Goal: Task Accomplishment & Management: Use online tool/utility

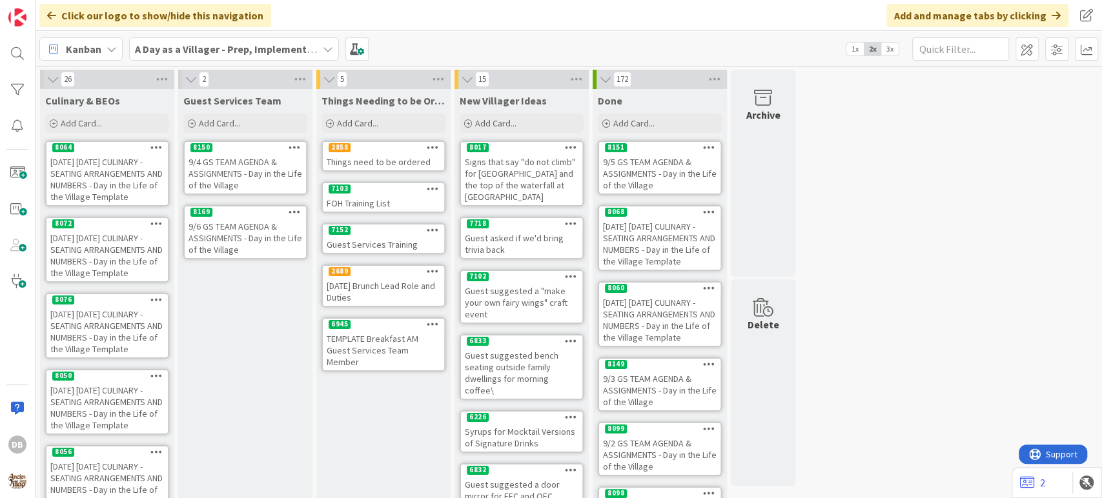
scroll to position [26, 0]
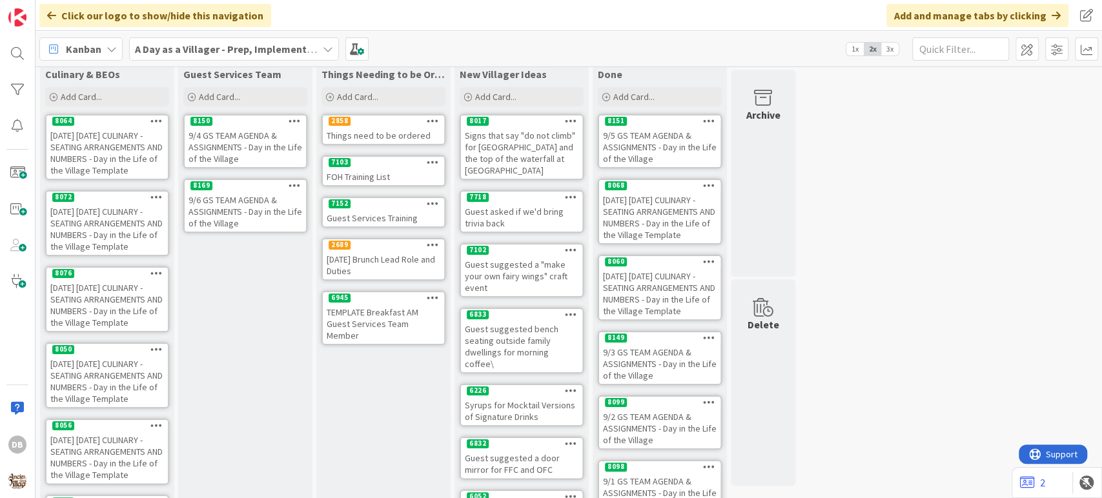
click at [294, 185] on icon at bounding box center [294, 185] width 12 height 9
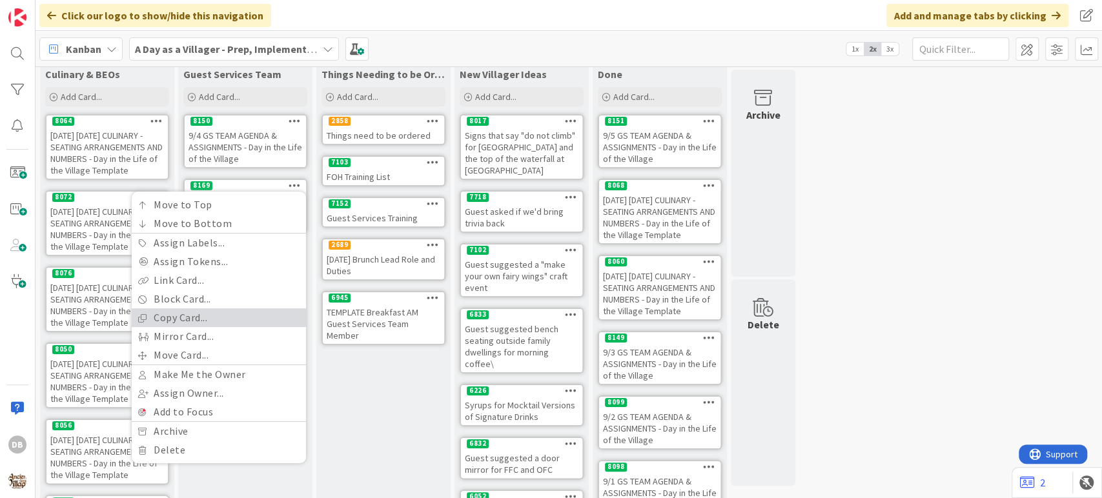
click at [195, 314] on link "Copy Card..." at bounding box center [219, 317] width 174 height 19
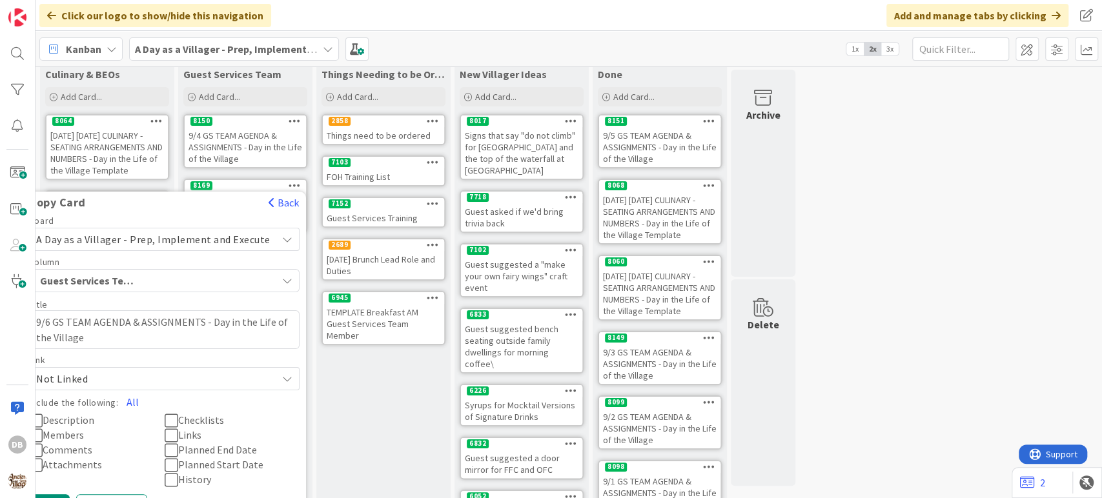
click at [57, 322] on textarea "9/6 GS TEAM AGENDA & ASSIGNMENTS - Day in the Life of the Village" at bounding box center [164, 329] width 270 height 39
type textarea "x"
type textarea "9/ GS TEAM AGENDA & ASSIGNMENTS - Day in the Life of the Village"
type textarea "x"
type textarea "9/7 GS TEAM AGENDA & ASSIGNMENTS - Day in the Life of the Village"
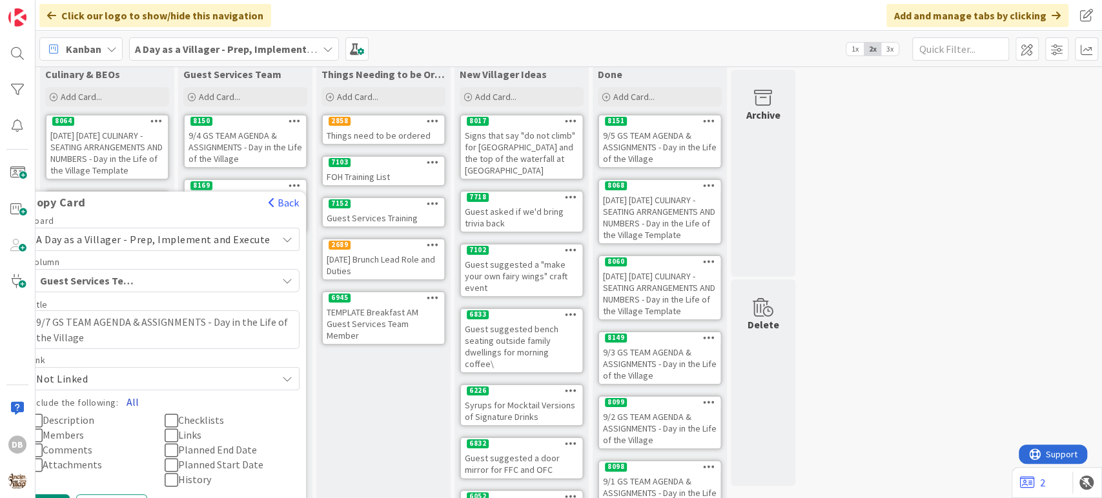
click at [134, 399] on button "All" at bounding box center [132, 401] width 29 height 23
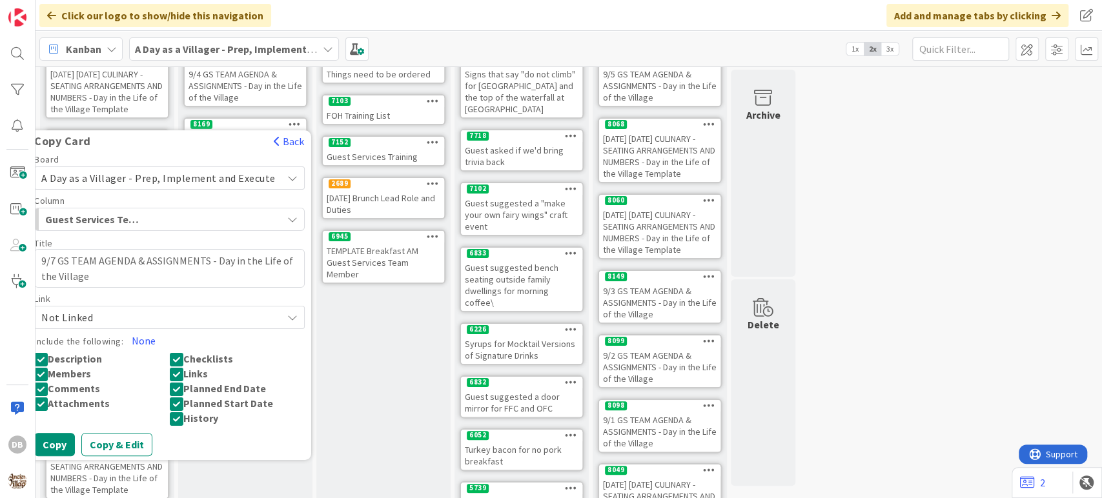
scroll to position [170, 0]
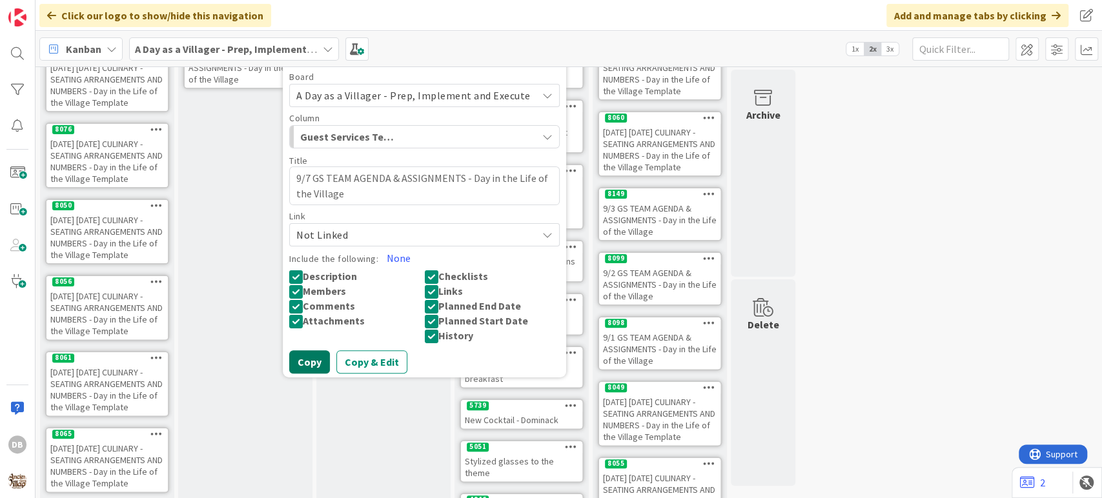
click at [320, 355] on button "Copy" at bounding box center [309, 361] width 41 height 23
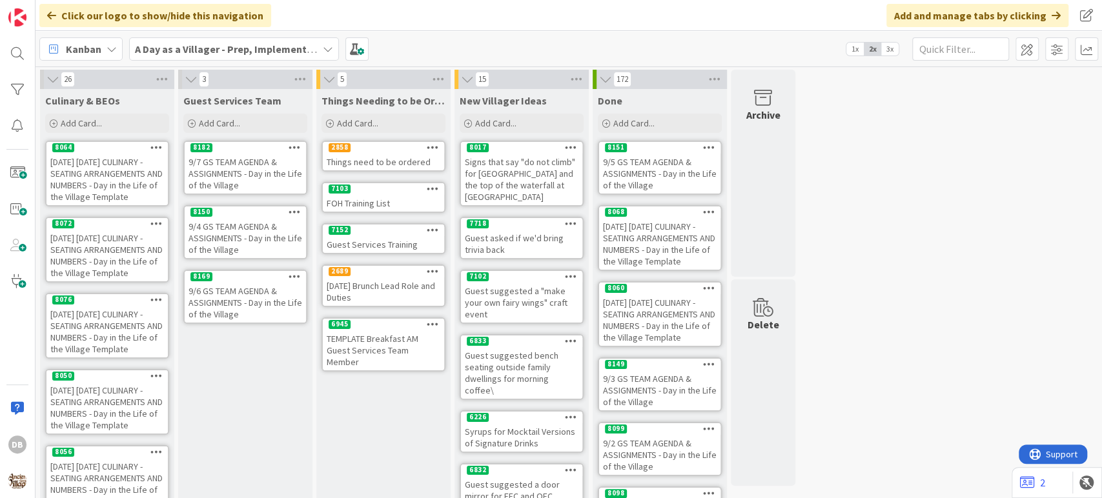
scroll to position [0, 0]
click at [247, 303] on div "9/7 GS TEAM AGENDA & ASSIGNMENTS - Day in the Life of the Village" at bounding box center [245, 303] width 121 height 40
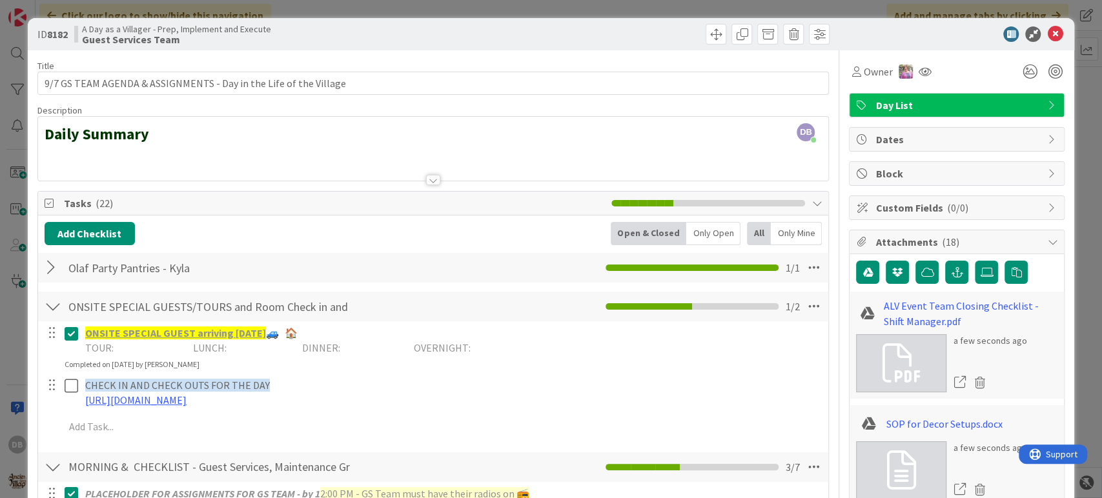
click at [68, 334] on icon at bounding box center [72, 333] width 14 height 15
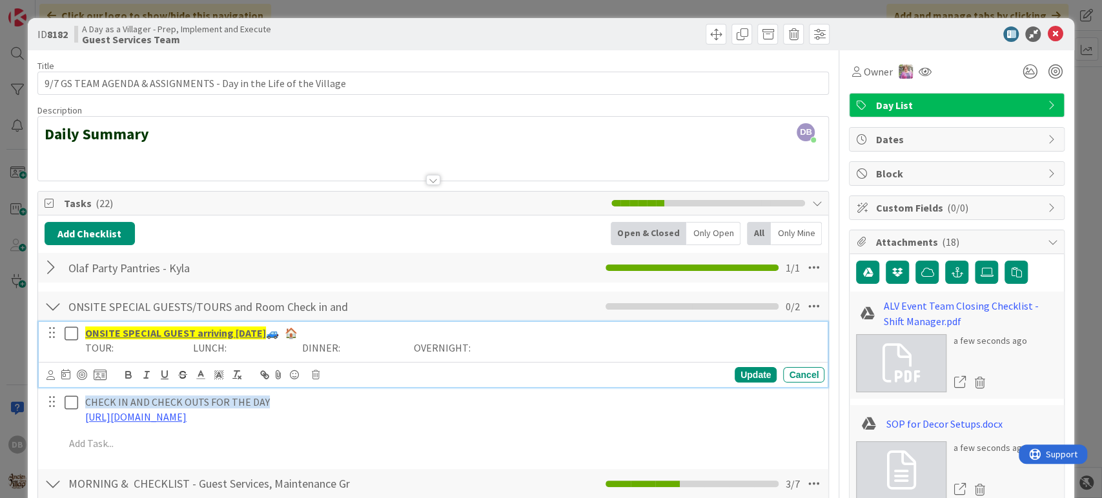
scroll to position [430, 0]
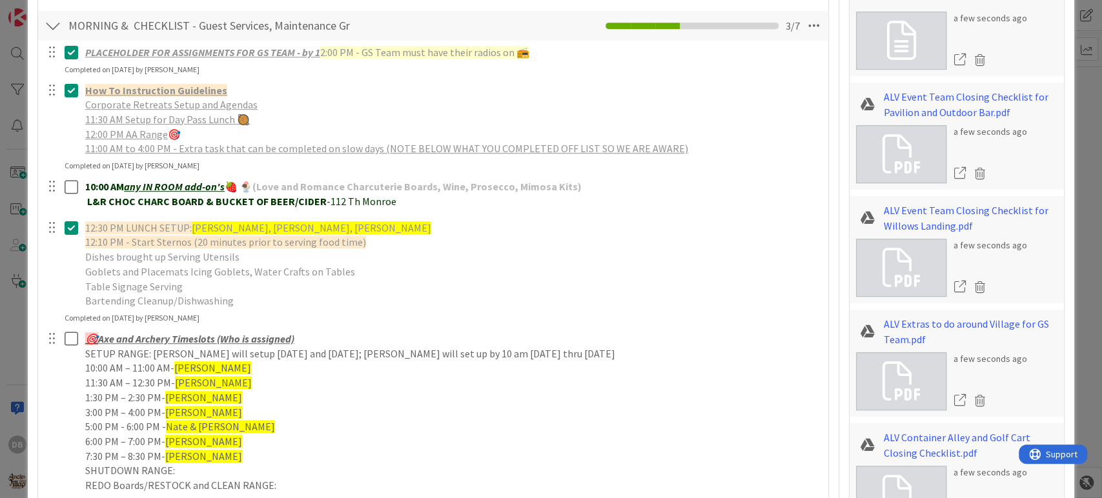
click at [77, 60] on icon at bounding box center [72, 52] width 14 height 15
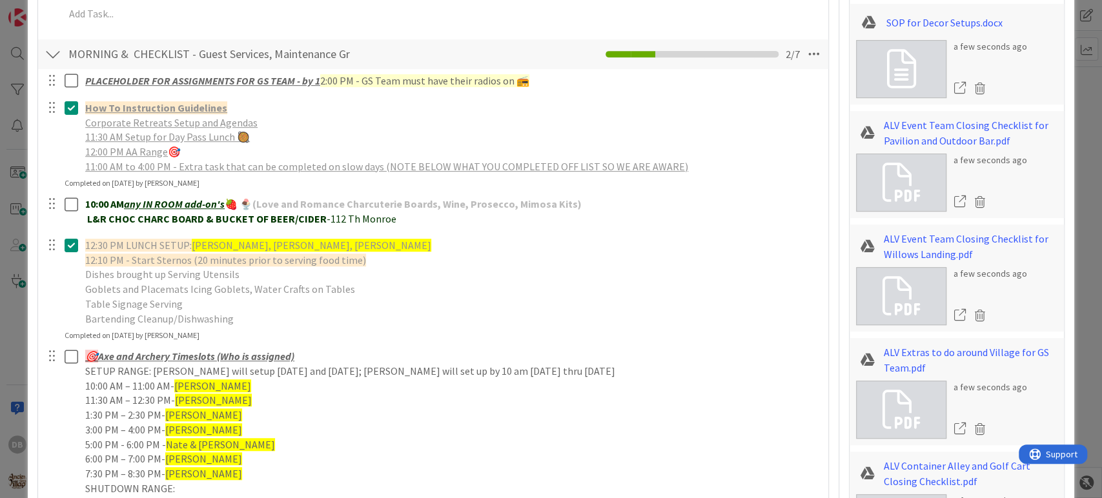
click at [71, 139] on div at bounding box center [62, 137] width 36 height 81
click at [72, 108] on icon at bounding box center [72, 107] width 14 height 15
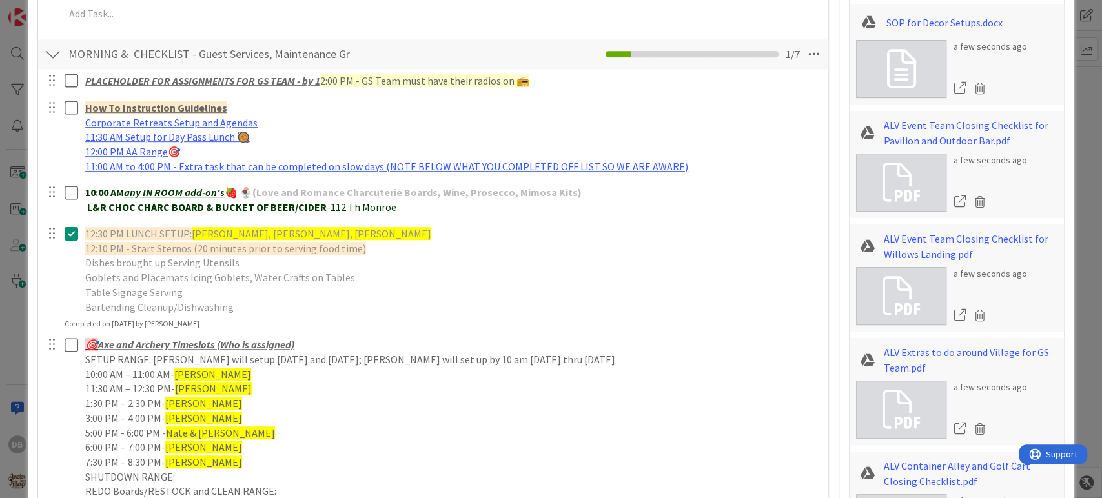
click at [60, 269] on div at bounding box center [62, 271] width 36 height 96
click at [74, 229] on icon at bounding box center [72, 233] width 14 height 15
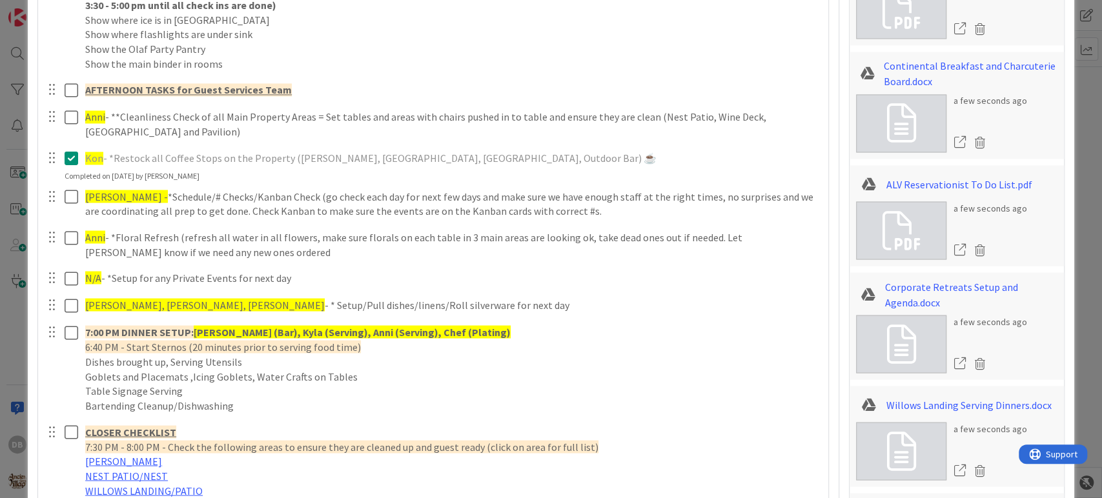
click at [69, 166] on icon at bounding box center [72, 157] width 14 height 15
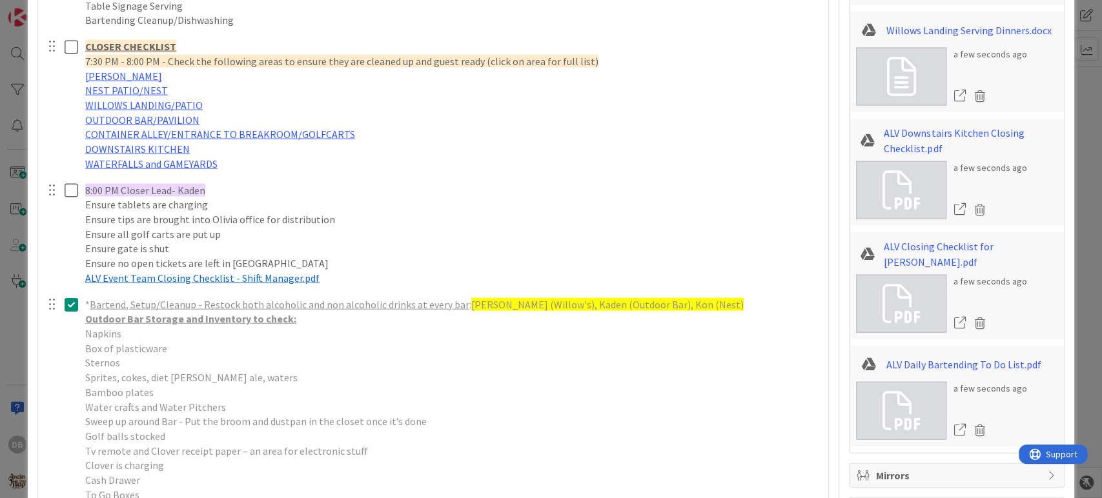
click at [67, 312] on button at bounding box center [72, 305] width 15 height 21
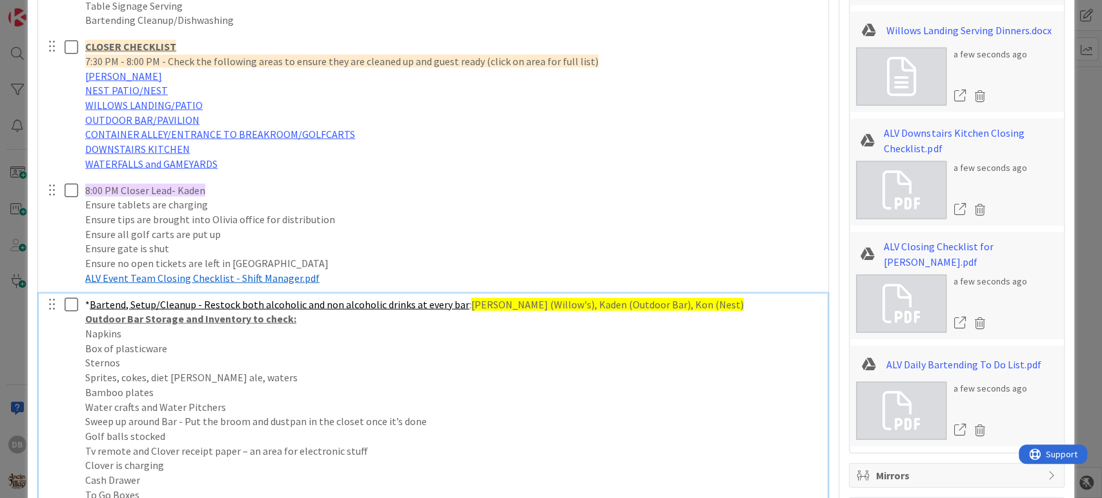
type textarea "x"
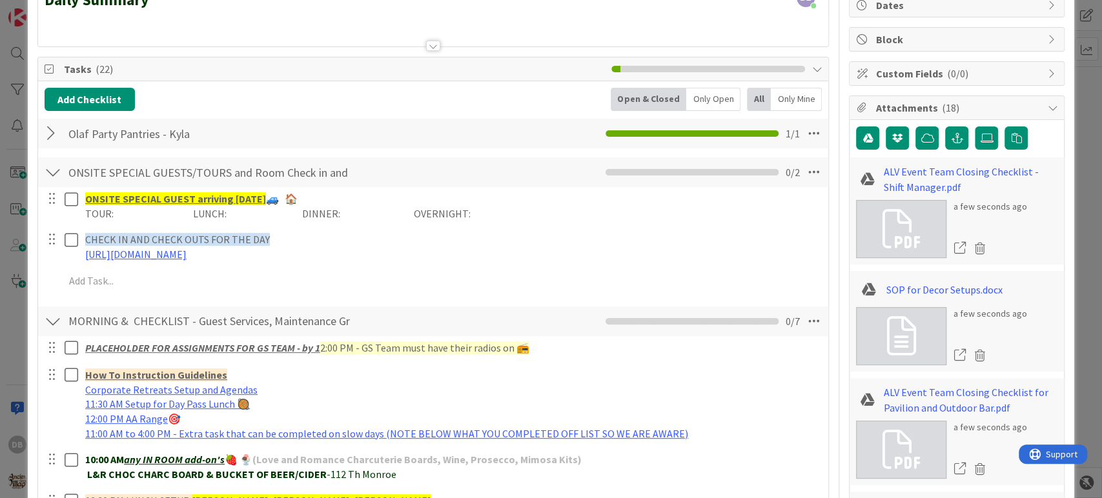
scroll to position [564, 0]
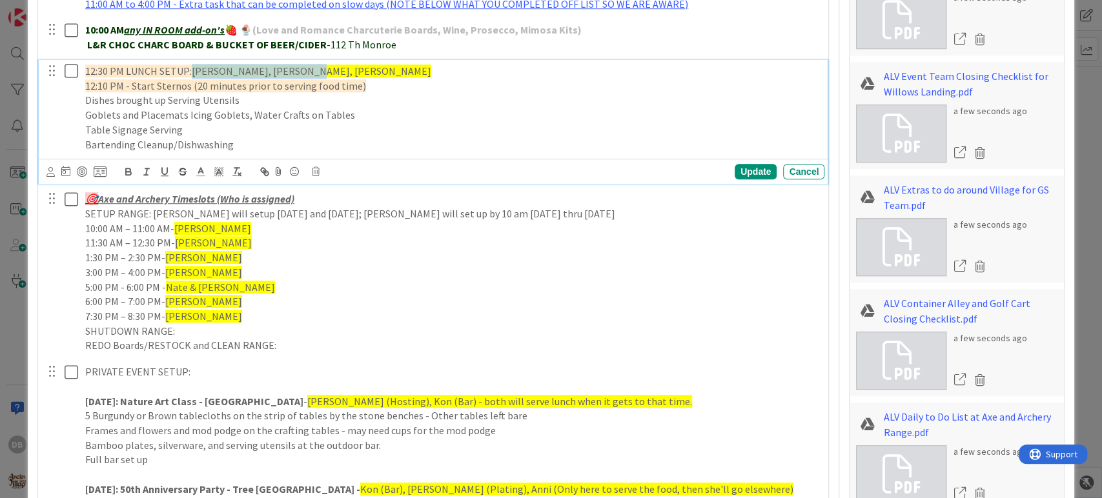
drag, startPoint x: 299, startPoint y: 70, endPoint x: 192, endPoint y: 61, distance: 106.8
click at [192, 61] on div "12:30 PM LUNCH SETUP: [PERSON_NAME], [PERSON_NAME] 12:10 PM - Start Sternos (20…" at bounding box center [452, 108] width 744 height 96
click at [129, 69] on span "12:30 PM LUNCH SETUP:" at bounding box center [138, 71] width 106 height 13
click at [94, 70] on span "12:30 PM BRUNCH SETUP:" at bounding box center [142, 71] width 114 height 13
click at [93, 85] on span "12:10 PM - Start Sternos (20 minutes prior to serving food time)" at bounding box center [225, 85] width 281 height 13
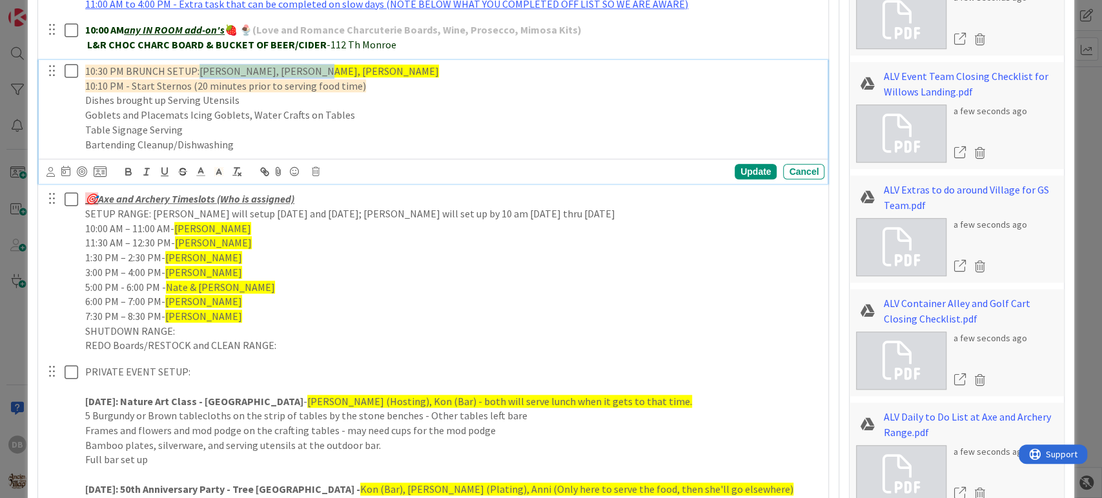
drag, startPoint x: 306, startPoint y: 69, endPoint x: 201, endPoint y: 65, distance: 104.6
click at [201, 65] on span "[PERSON_NAME], [PERSON_NAME], [PERSON_NAME]" at bounding box center [318, 71] width 239 height 13
click at [296, 70] on span "[PERSON_NAME], [PERSON_NAME], [PERSON_NAME]" at bounding box center [318, 71] width 239 height 13
drag, startPoint x: 305, startPoint y: 70, endPoint x: 201, endPoint y: 66, distance: 104.0
click at [201, 66] on span "[PERSON_NAME], [PERSON_NAME], [PERSON_NAME]" at bounding box center [318, 71] width 239 height 13
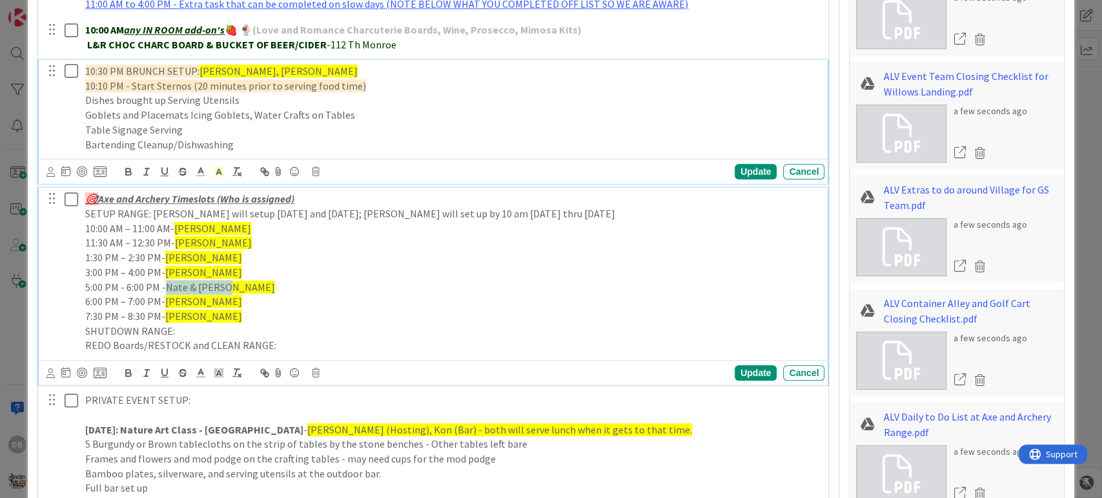
drag, startPoint x: 223, startPoint y: 284, endPoint x: 166, endPoint y: 288, distance: 57.0
click at [166, 288] on span "Nate & [PERSON_NAME]" at bounding box center [220, 287] width 109 height 13
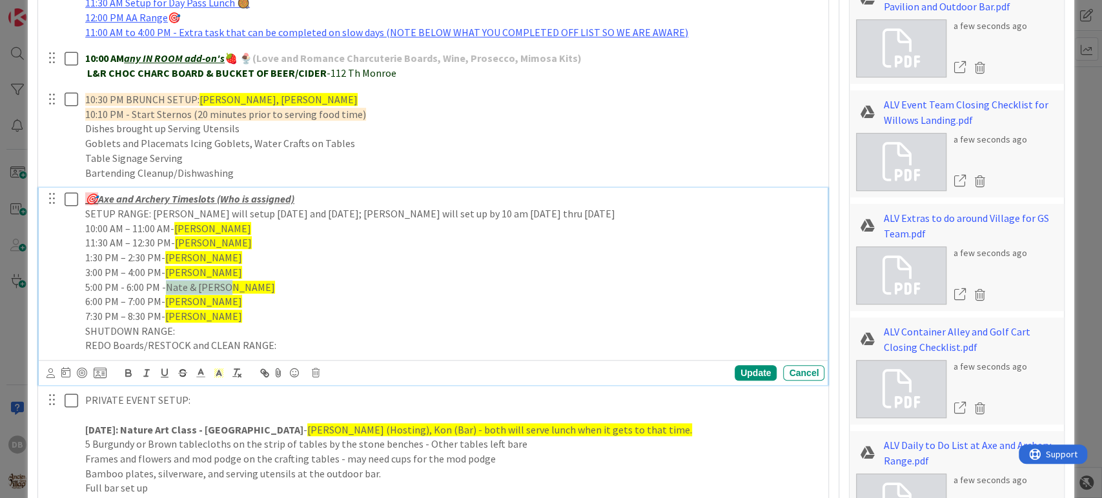
type textarea "x"
click at [217, 288] on span "Nate & [PERSON_NAME]" at bounding box center [220, 287] width 109 height 13
drag, startPoint x: 223, startPoint y: 285, endPoint x: 166, endPoint y: 283, distance: 56.8
click at [166, 283] on span "Nate & [PERSON_NAME]" at bounding box center [220, 287] width 109 height 13
click at [734, 370] on div "Update" at bounding box center [755, 372] width 42 height 15
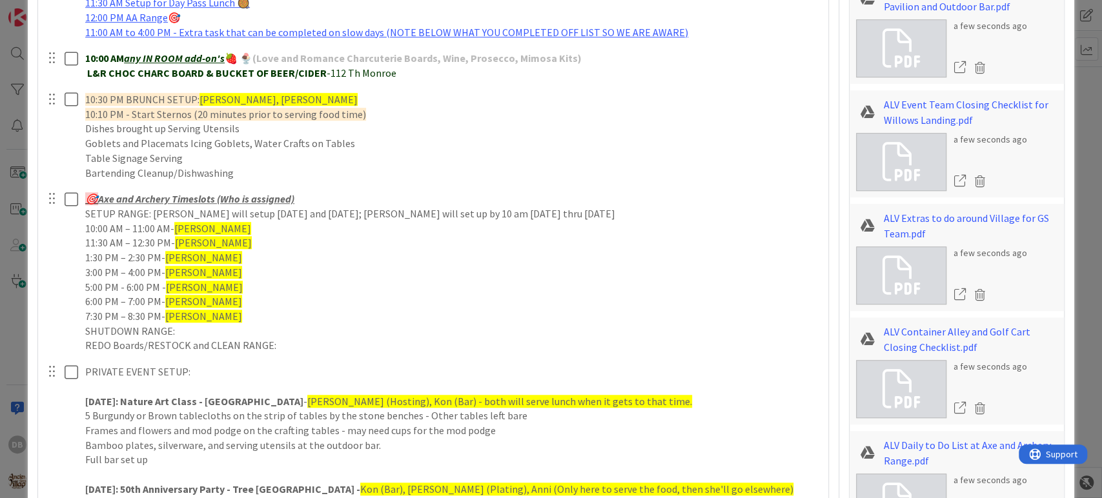
type textarea "x"
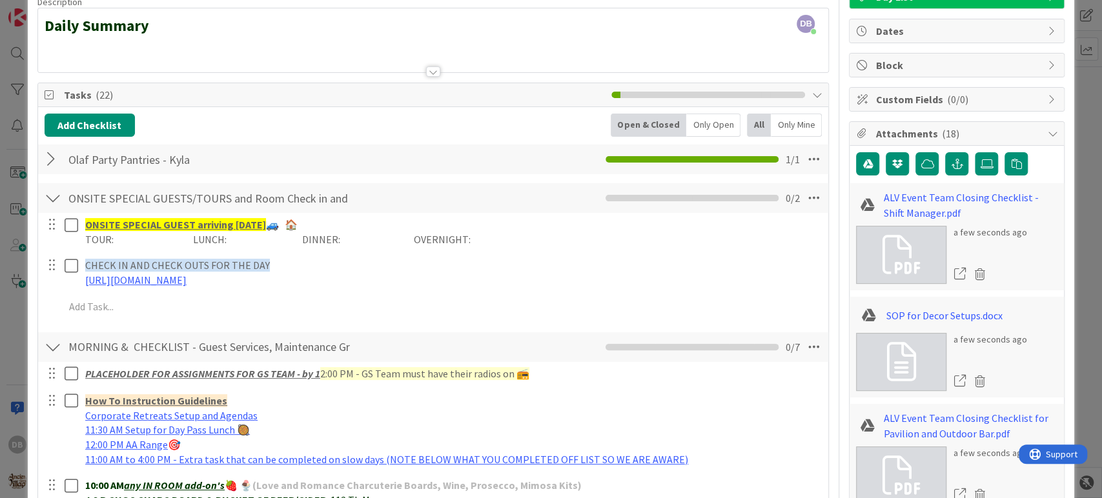
scroll to position [571, 0]
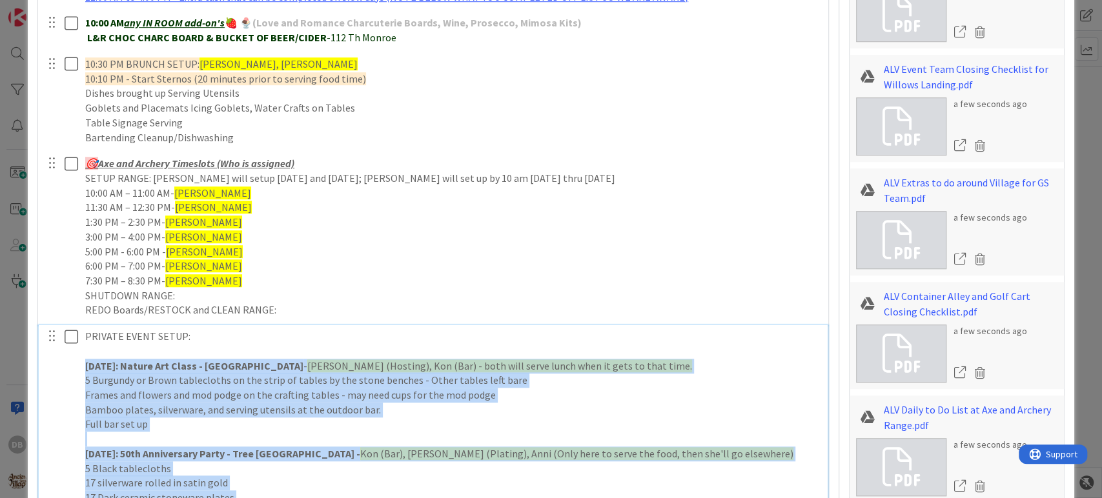
drag, startPoint x: 247, startPoint y: 323, endPoint x: 83, endPoint y: 368, distance: 170.6
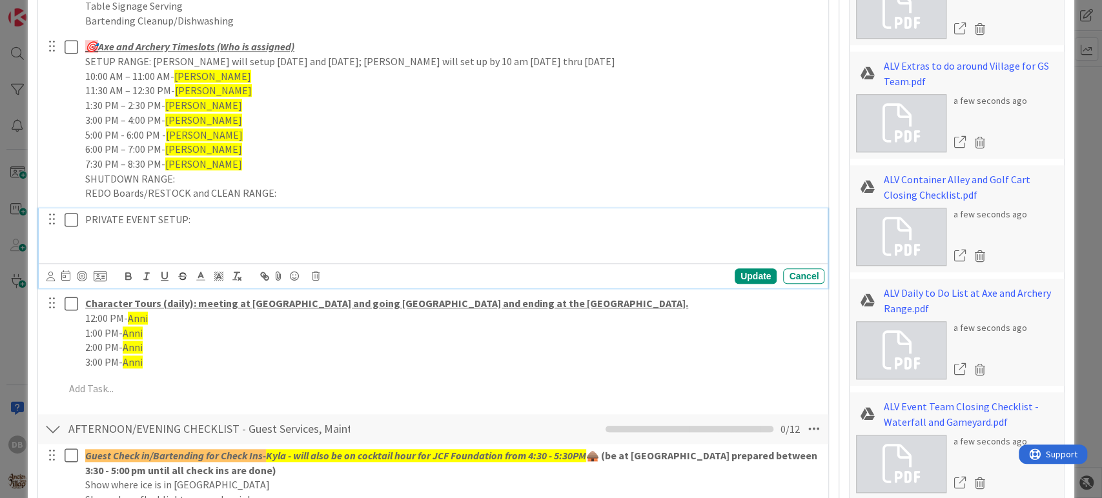
scroll to position [714, 0]
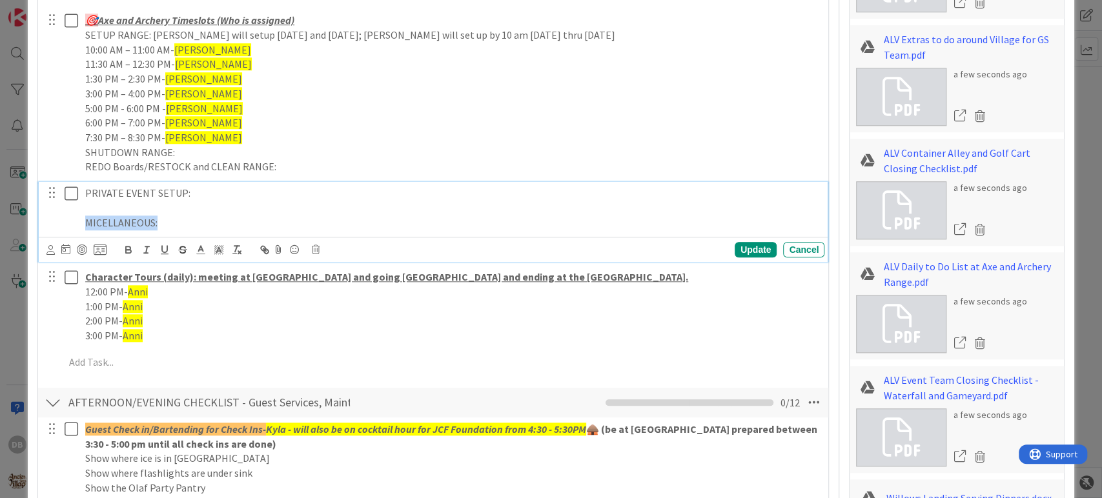
drag, startPoint x: 156, startPoint y: 223, endPoint x: 83, endPoint y: 220, distance: 73.6
click at [83, 220] on div "PRIVATE EVENT SETUP: MICELLANEOUS:" at bounding box center [452, 208] width 744 height 52
click at [135, 243] on button "button" at bounding box center [128, 249] width 18 height 15
click at [96, 225] on strong "MICELLANEOUS:" at bounding box center [122, 222] width 75 height 13
click at [176, 216] on p "MISCELLANEOUS:" at bounding box center [452, 223] width 734 height 15
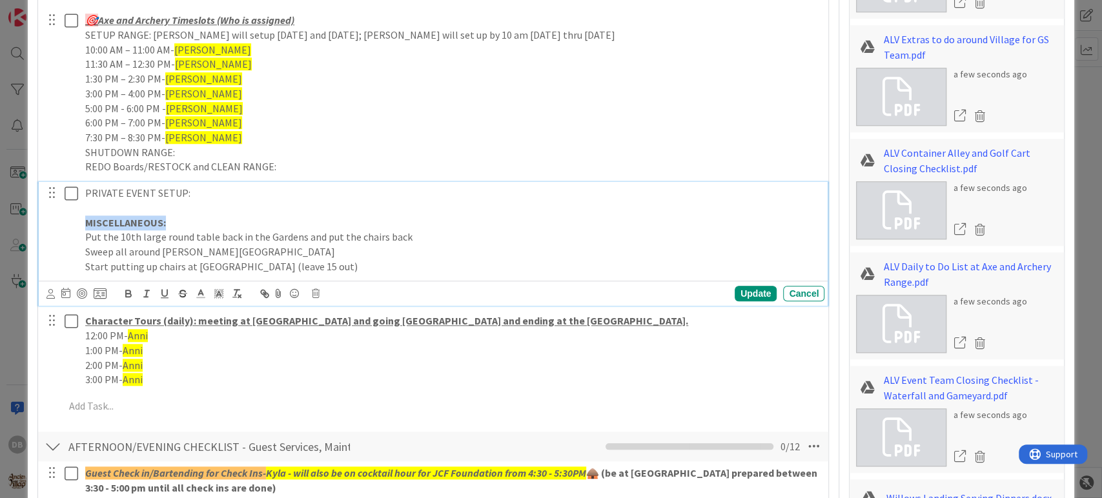
drag, startPoint x: 163, startPoint y: 223, endPoint x: 93, endPoint y: 154, distance: 99.0
click at [63, 216] on div "PRIVATE EVENT SETUP: MISCELLANEOUS: Put the 10th large round table back in the …" at bounding box center [434, 230] width 781 height 96
click at [217, 292] on polyline at bounding box center [218, 293] width 5 height 5
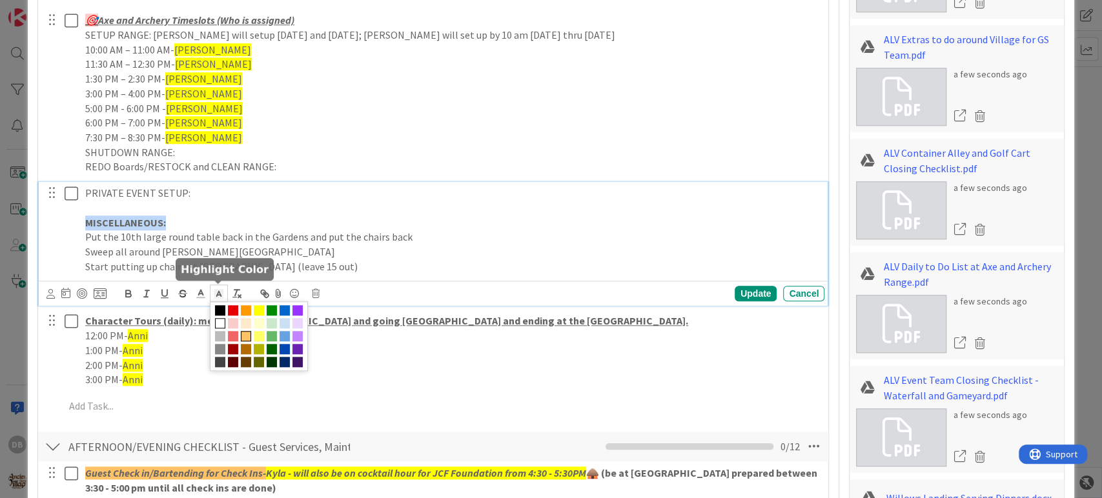
click at [248, 334] on span at bounding box center [246, 336] width 10 height 10
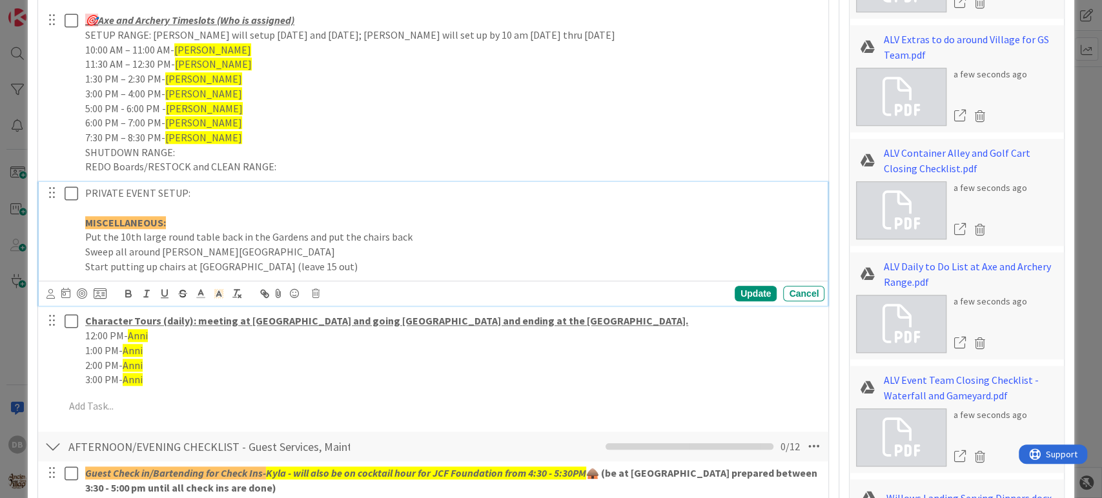
click at [288, 186] on p "PRIVATE EVENT SETUP:" at bounding box center [452, 193] width 734 height 15
click at [337, 268] on p "Start putting up chairs at [GEOGRAPHIC_DATA] (leave 15 out)" at bounding box center [452, 266] width 734 height 15
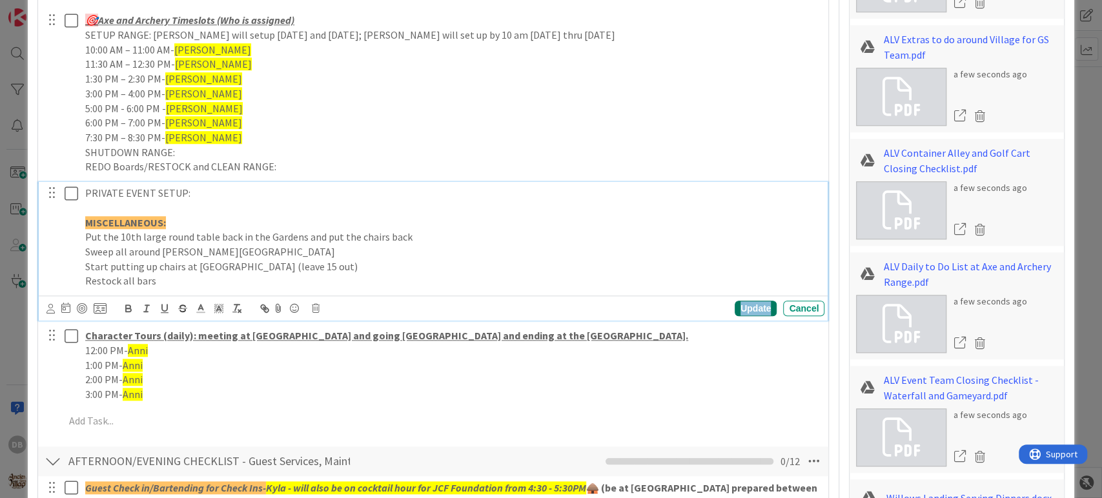
click at [734, 312] on div "Update" at bounding box center [755, 308] width 42 height 15
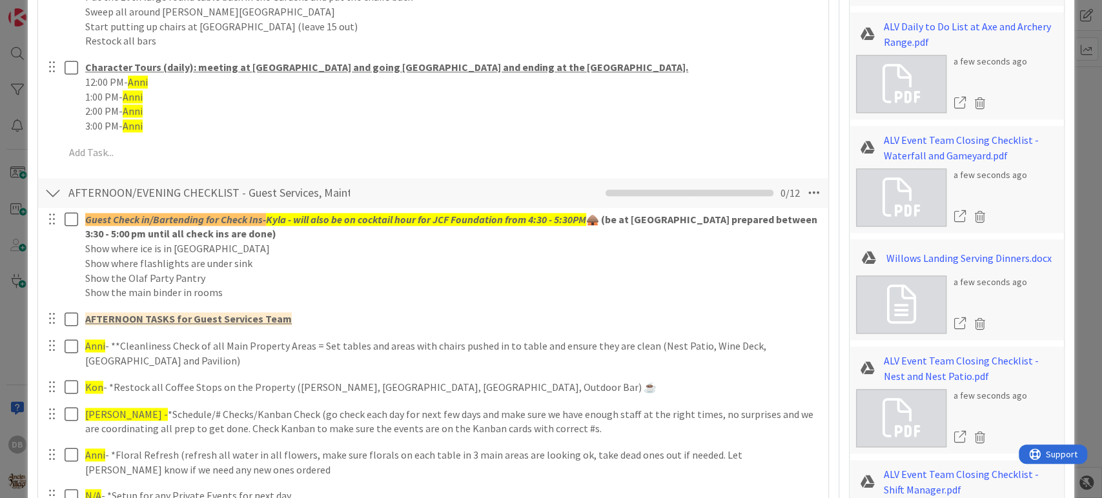
scroll to position [929, 0]
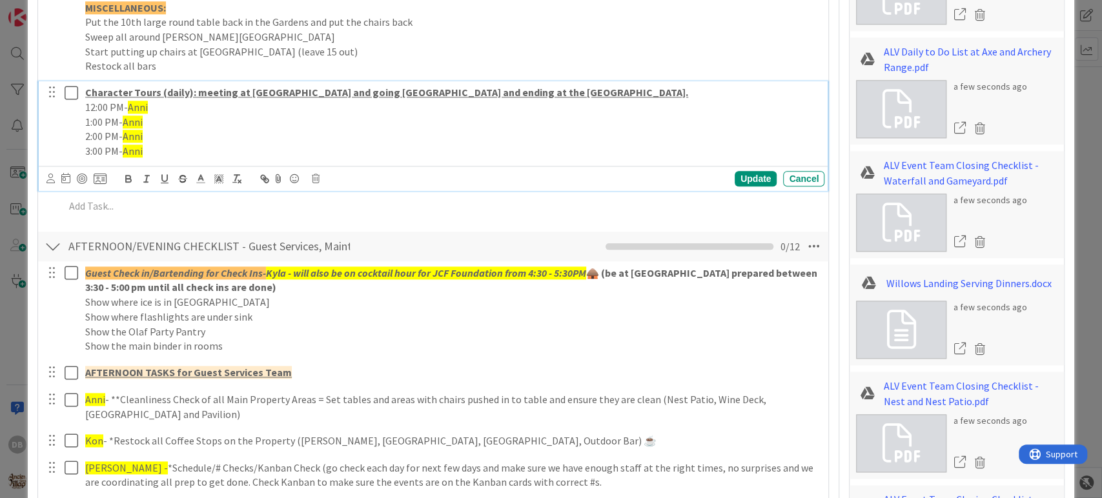
drag, startPoint x: 149, startPoint y: 152, endPoint x: 124, endPoint y: 154, distance: 25.2
click at [124, 154] on p "3:00 PM- Anni" at bounding box center [452, 151] width 734 height 15
drag, startPoint x: 155, startPoint y: 139, endPoint x: 120, endPoint y: 131, distance: 35.8
click at [120, 131] on p "2:00 PM- Anni" at bounding box center [452, 136] width 734 height 15
drag, startPoint x: 145, startPoint y: 122, endPoint x: 123, endPoint y: 119, distance: 22.1
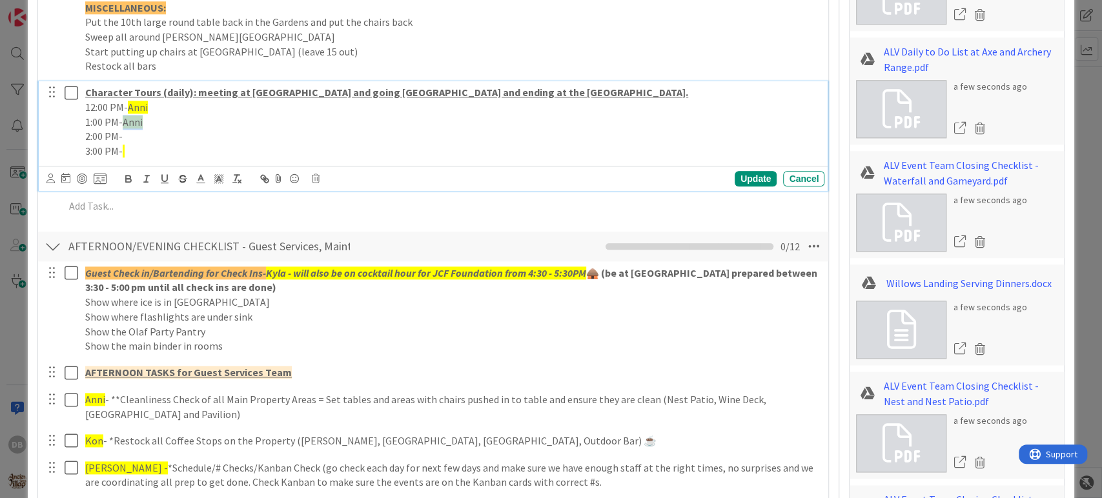
click at [123, 119] on p "1:00 PM- Anni" at bounding box center [452, 122] width 734 height 15
click at [129, 107] on p "12:00 PM- Anni" at bounding box center [452, 107] width 734 height 15
click at [126, 152] on p "3:00 PM-" at bounding box center [452, 151] width 734 height 15
click at [207, 134] on p "2:00 PM-" at bounding box center [452, 136] width 734 height 15
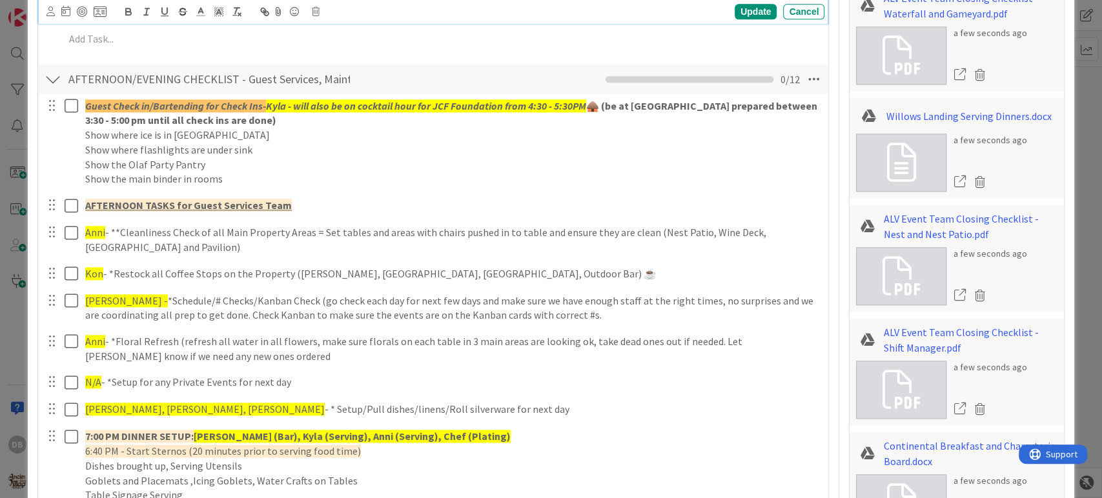
scroll to position [1073, 0]
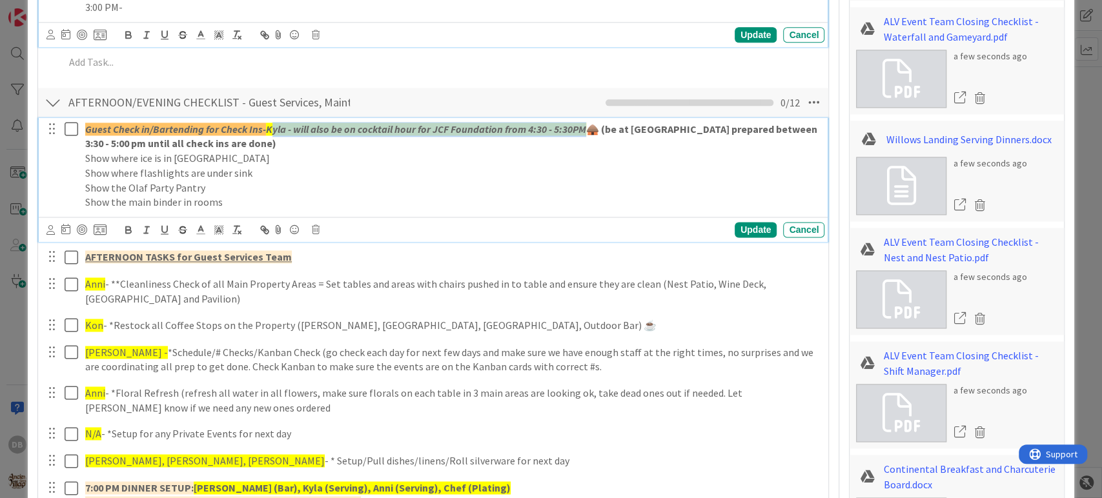
drag, startPoint x: 585, startPoint y: 128, endPoint x: 273, endPoint y: 121, distance: 311.7
click at [273, 123] on em "Kyla - will also be on cocktail hour for JCF Foundation from 4:30 - 5:30PM" at bounding box center [426, 129] width 320 height 13
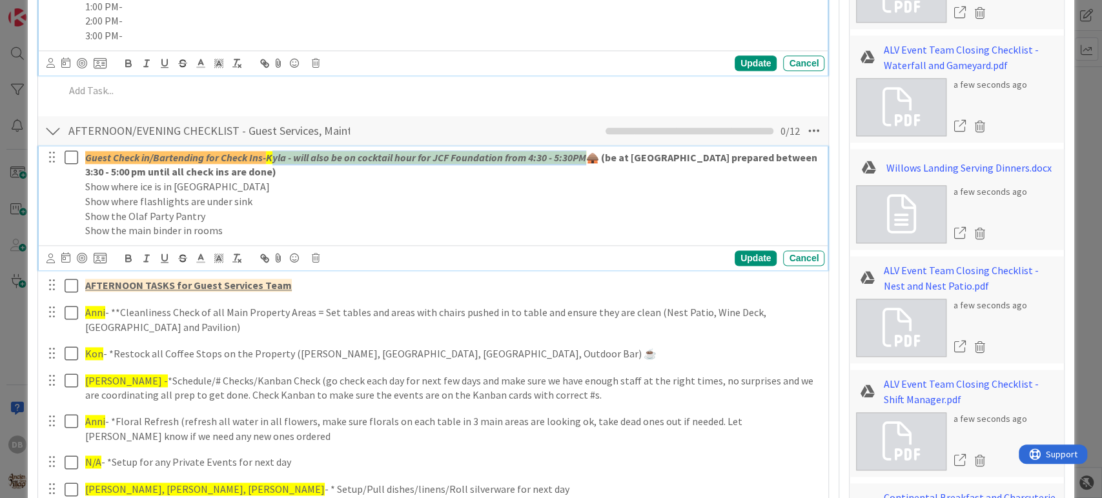
type textarea "x"
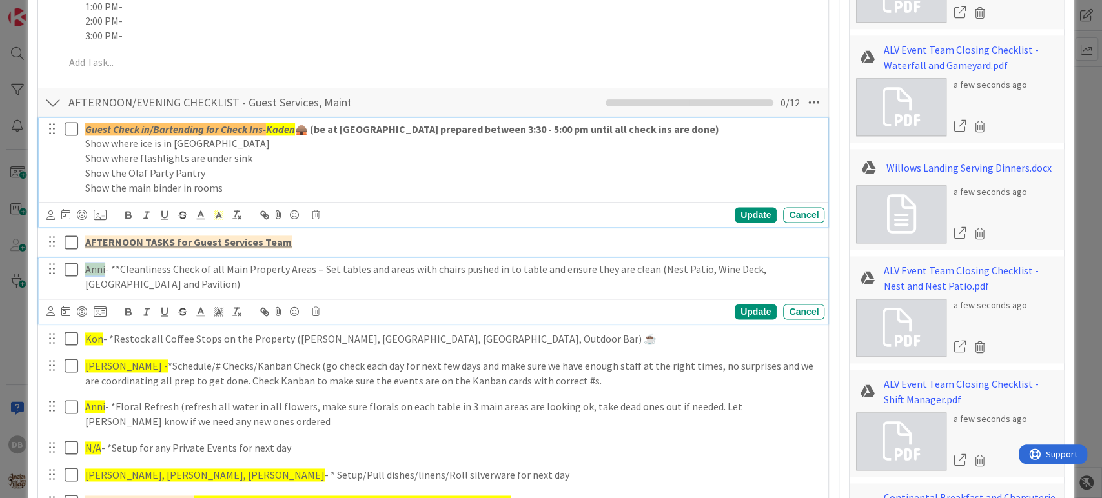
drag, startPoint x: 103, startPoint y: 268, endPoint x: 86, endPoint y: 269, distance: 16.8
click at [86, 269] on span "Anni" at bounding box center [95, 269] width 20 height 13
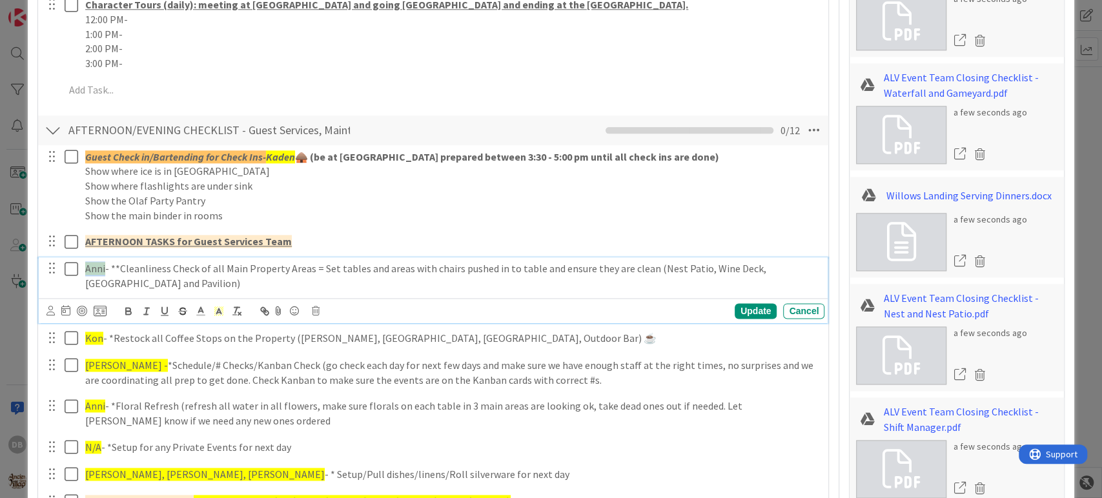
type textarea "x"
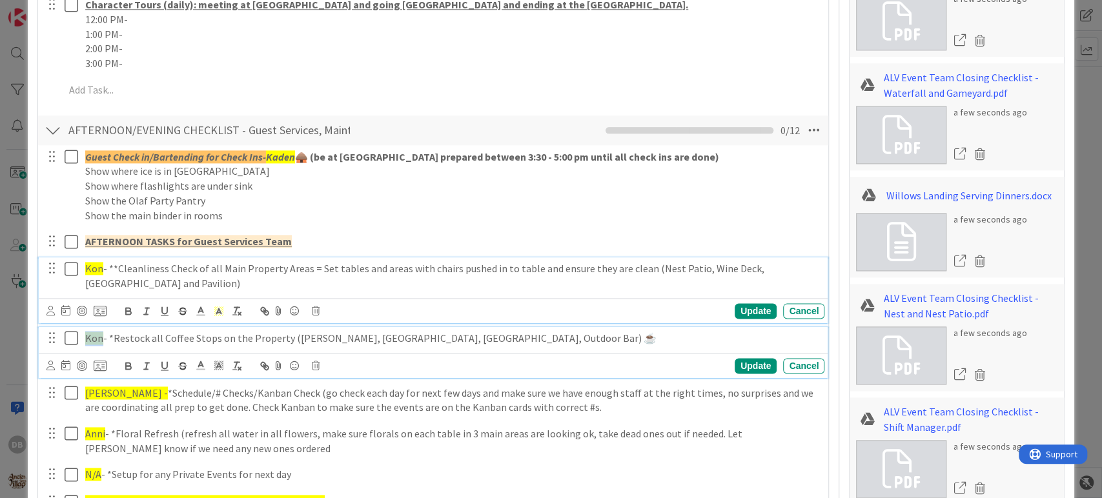
drag, startPoint x: 100, startPoint y: 338, endPoint x: 84, endPoint y: 338, distance: 16.1
click at [85, 338] on p "Kon - *Restock all Coffee Stops on the Property ([PERSON_NAME], [GEOGRAPHIC_DAT…" at bounding box center [452, 338] width 734 height 15
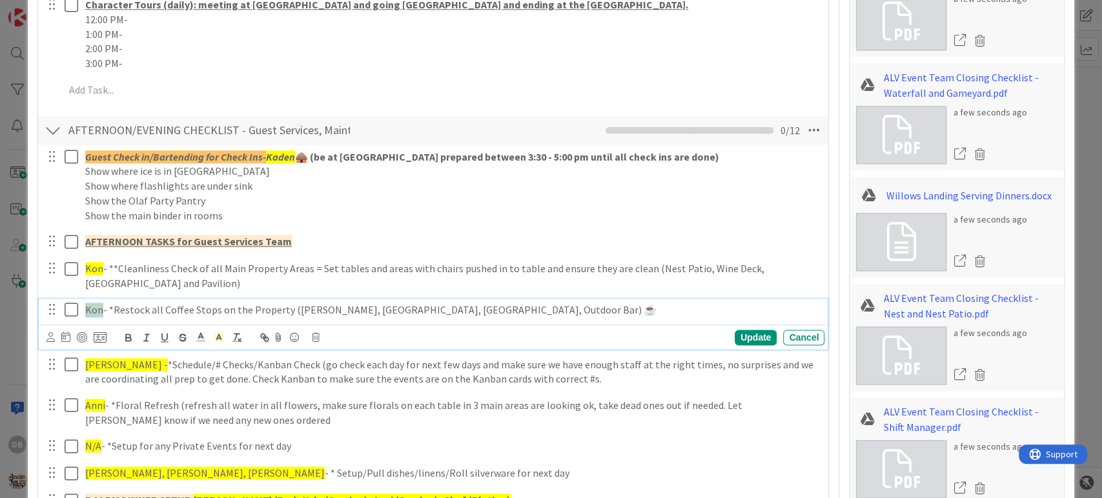
scroll to position [988, 0]
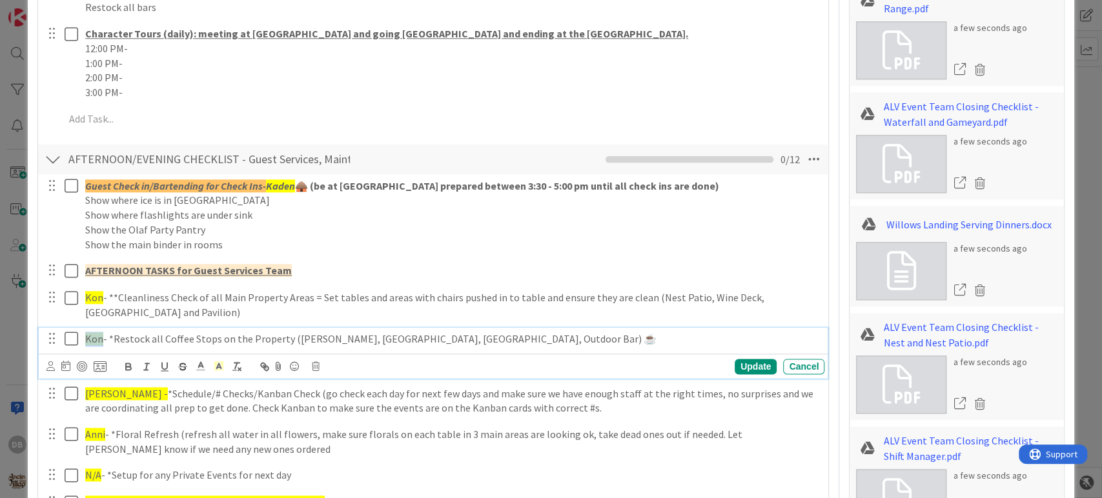
type textarea "x"
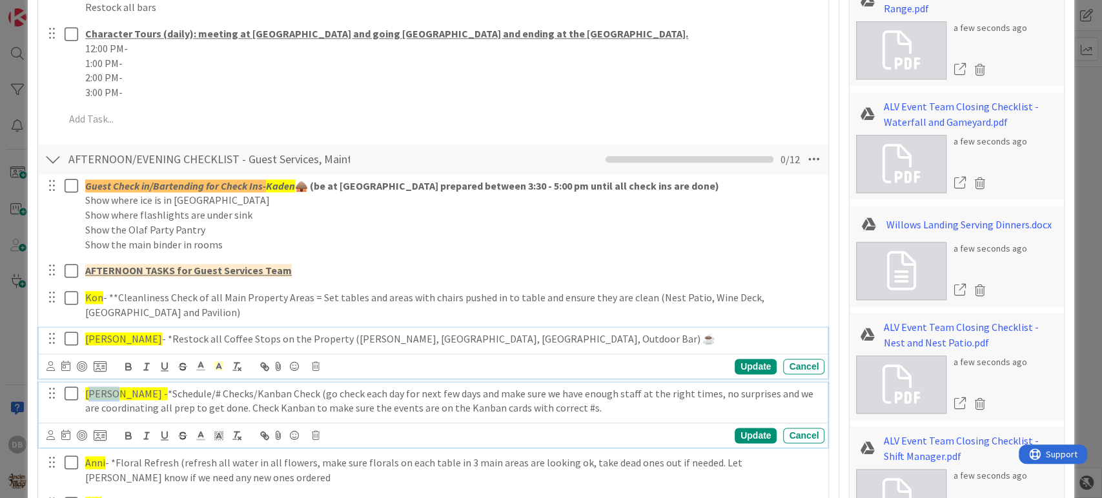
drag, startPoint x: 114, startPoint y: 393, endPoint x: 90, endPoint y: 394, distance: 23.3
click at [90, 394] on span "[PERSON_NAME] -" at bounding box center [126, 393] width 83 height 13
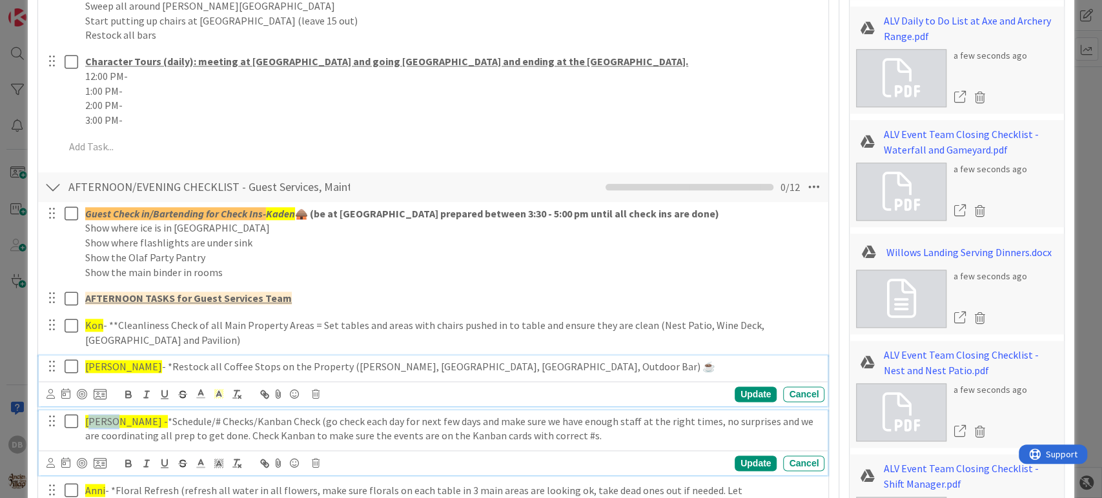
type textarea "x"
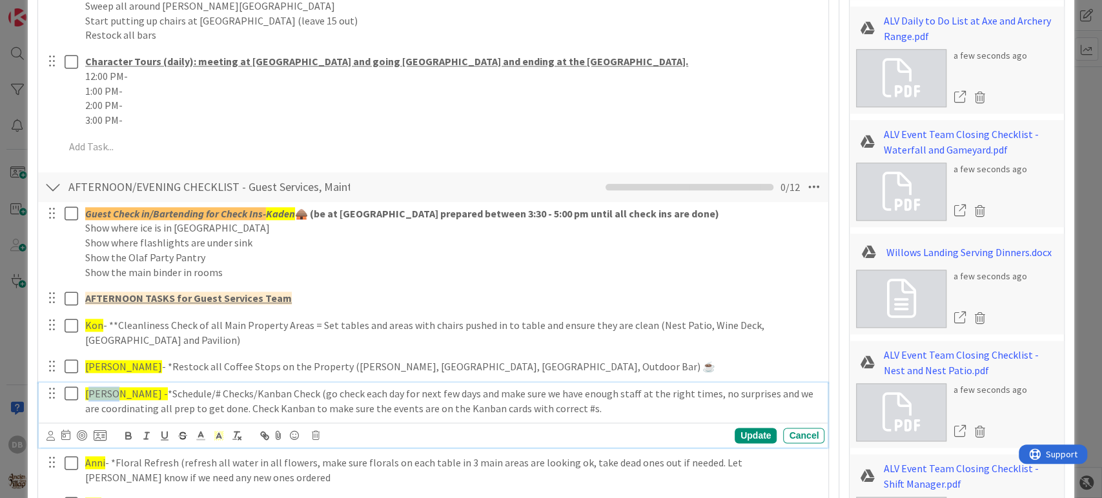
click at [107, 391] on span "[PERSON_NAME] -" at bounding box center [126, 393] width 83 height 13
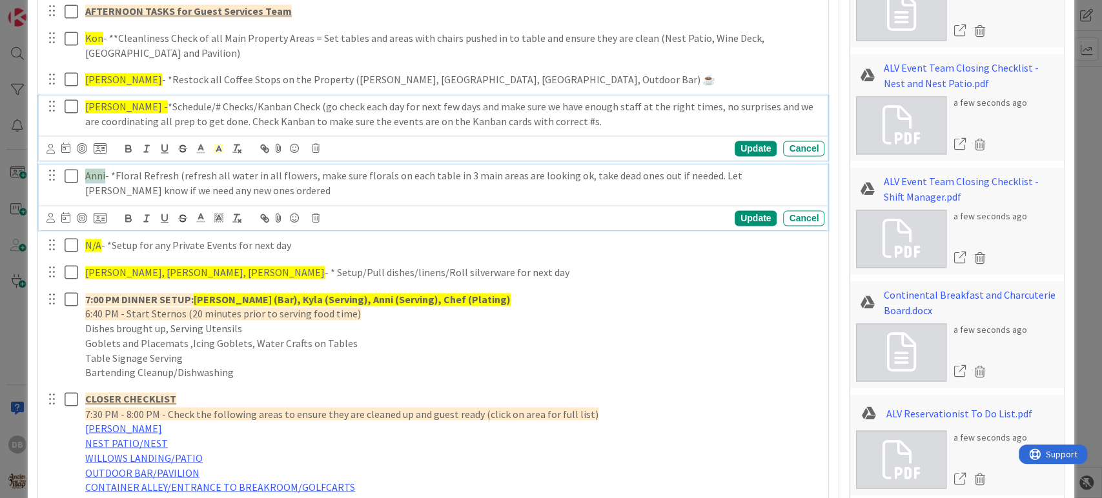
drag, startPoint x: 104, startPoint y: 178, endPoint x: 87, endPoint y: 178, distance: 16.8
click at [87, 178] on p "Anni - *Floral Refresh (refresh all water in all flowers, make sure florals on …" at bounding box center [452, 182] width 734 height 29
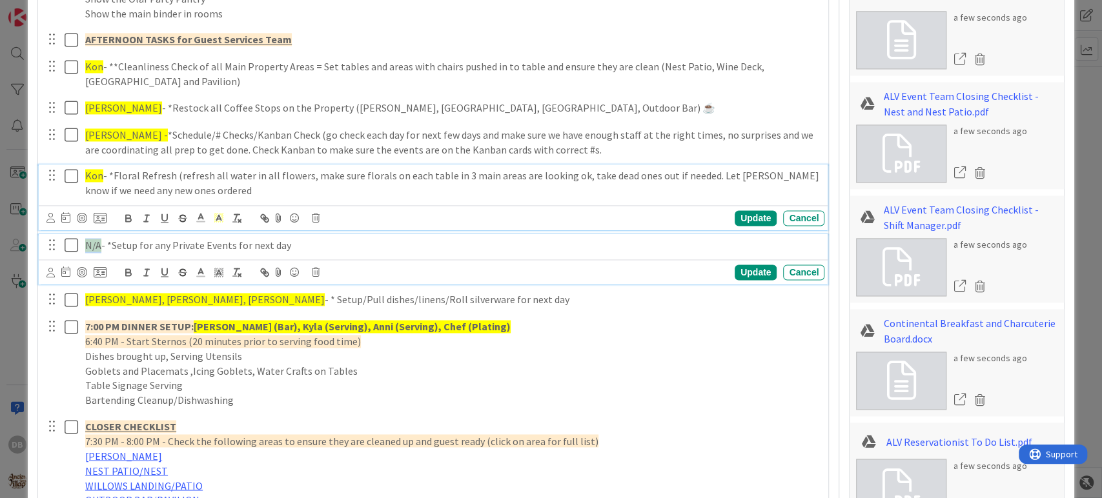
drag, startPoint x: 99, startPoint y: 242, endPoint x: 84, endPoint y: 242, distance: 14.8
click at [85, 242] on p "N/A - *Setup for any Private Events for next day" at bounding box center [452, 245] width 734 height 15
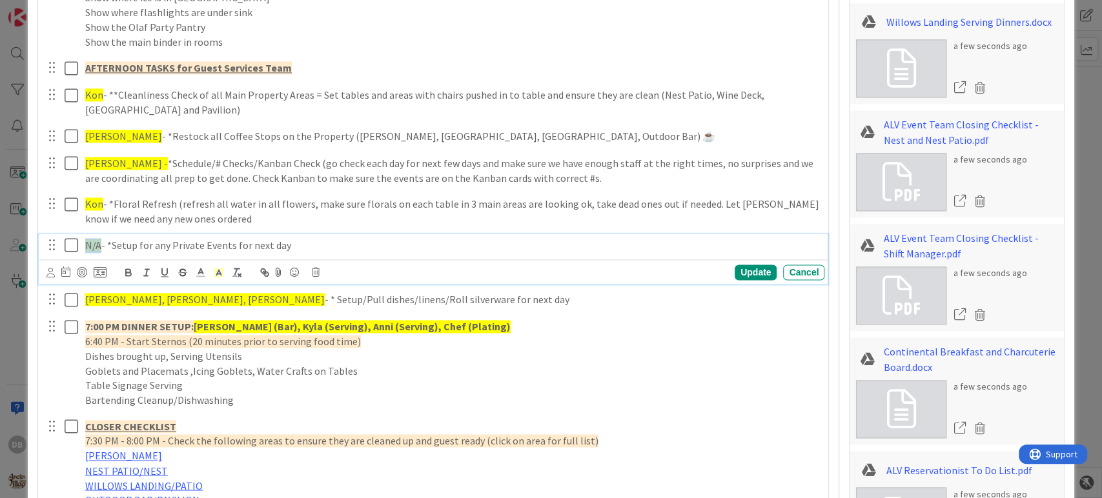
type textarea "x"
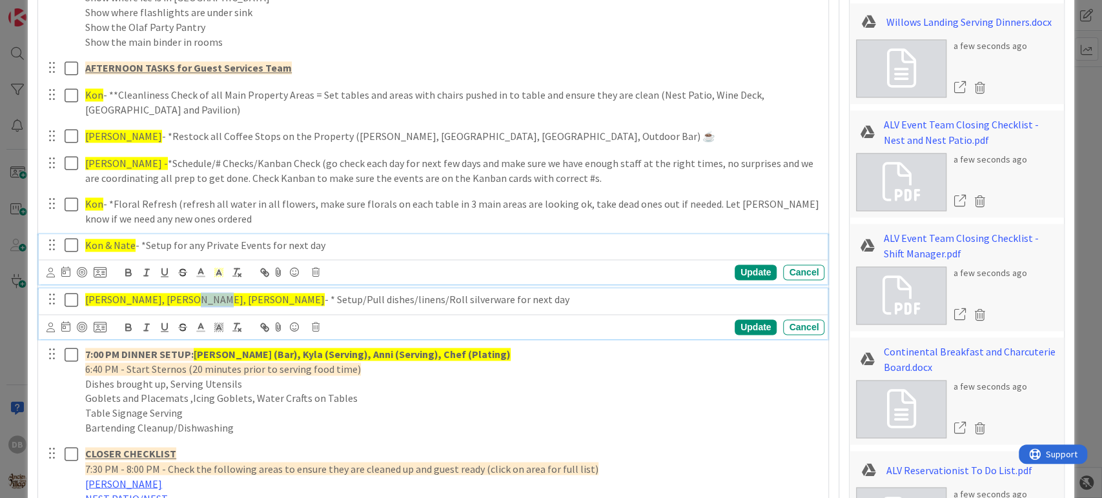
drag, startPoint x: 201, startPoint y: 299, endPoint x: 179, endPoint y: 297, distance: 22.6
click at [179, 297] on span "[PERSON_NAME], [PERSON_NAME], [PERSON_NAME]" at bounding box center [204, 299] width 239 height 13
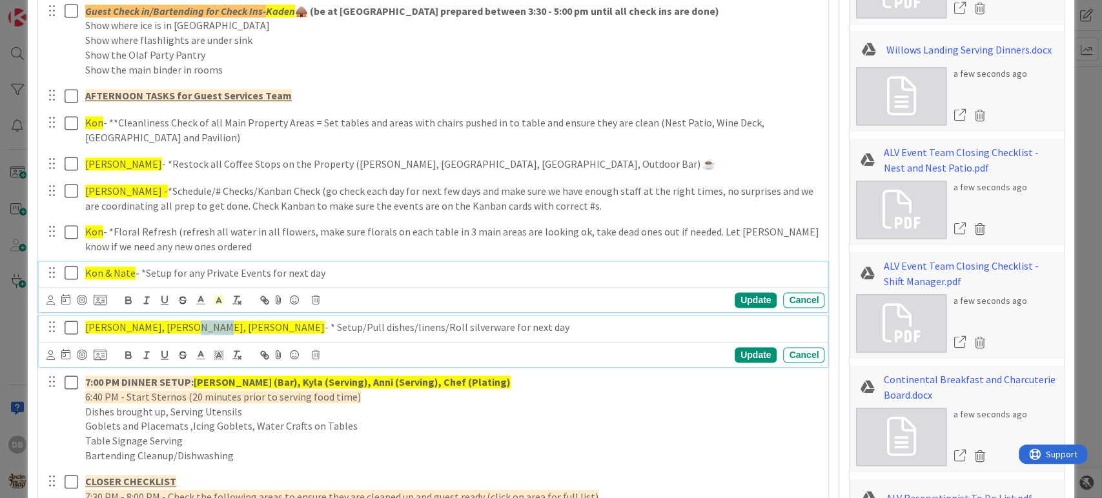
type textarea "x"
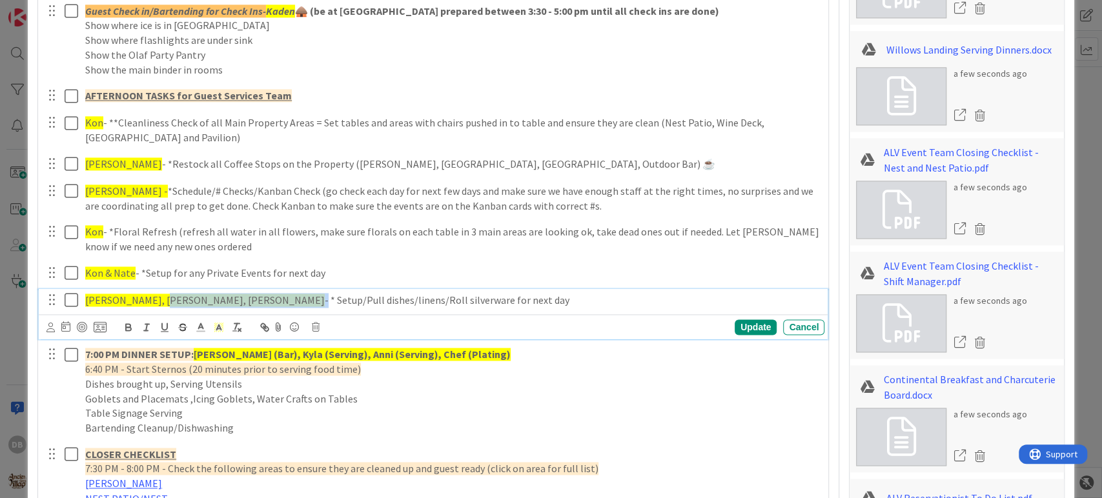
drag, startPoint x: 206, startPoint y: 296, endPoint x: 181, endPoint y: 299, distance: 25.4
click at [160, 297] on p "[PERSON_NAME], [PERSON_NAME], [PERSON_NAME] - * Setup/Pull dishes/linens/Roll s…" at bounding box center [452, 300] width 734 height 15
click at [186, 300] on span "[PERSON_NAME], [PERSON_NAME], [PERSON_NAME]" at bounding box center [204, 300] width 239 height 13
click at [203, 298] on span "[PERSON_NAME], [PERSON_NAME], [PERSON_NAME]" at bounding box center [204, 300] width 239 height 13
click at [206, 297] on p "[PERSON_NAME], [PERSON_NAME], [PERSON_NAME] - * Setup/Pull dishes/linens/Roll s…" at bounding box center [452, 300] width 734 height 15
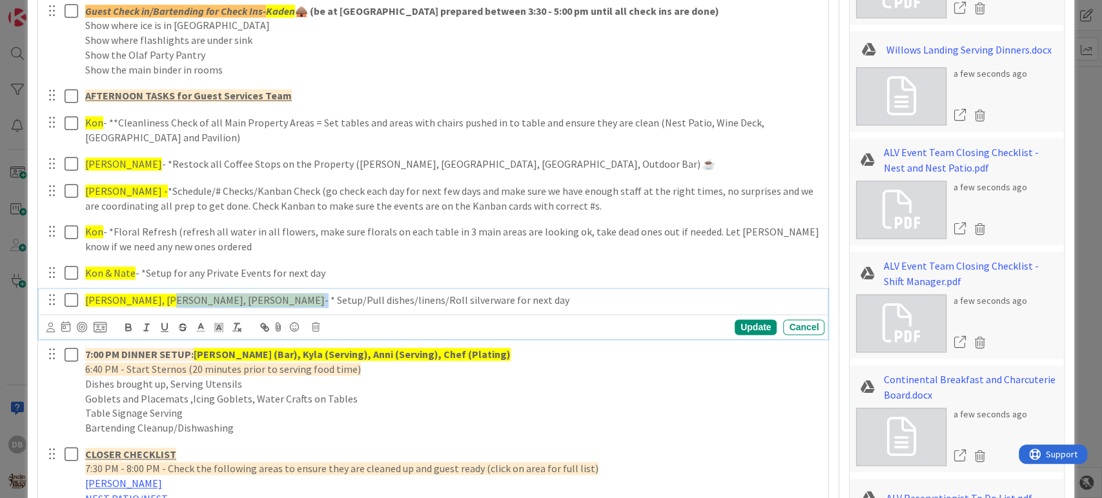
click at [201, 299] on span "[PERSON_NAME], [PERSON_NAME], [PERSON_NAME]" at bounding box center [204, 300] width 239 height 13
click at [225, 294] on p "[PERSON_NAME], [PERSON_NAME], [PERSON_NAME] - * Setup/Pull dishes/linens/Roll s…" at bounding box center [452, 300] width 734 height 15
drag, startPoint x: 201, startPoint y: 297, endPoint x: 85, endPoint y: 294, distance: 116.8
click at [85, 294] on span "[PERSON_NAME], [PERSON_NAME], [PERSON_NAME]" at bounding box center [204, 300] width 239 height 13
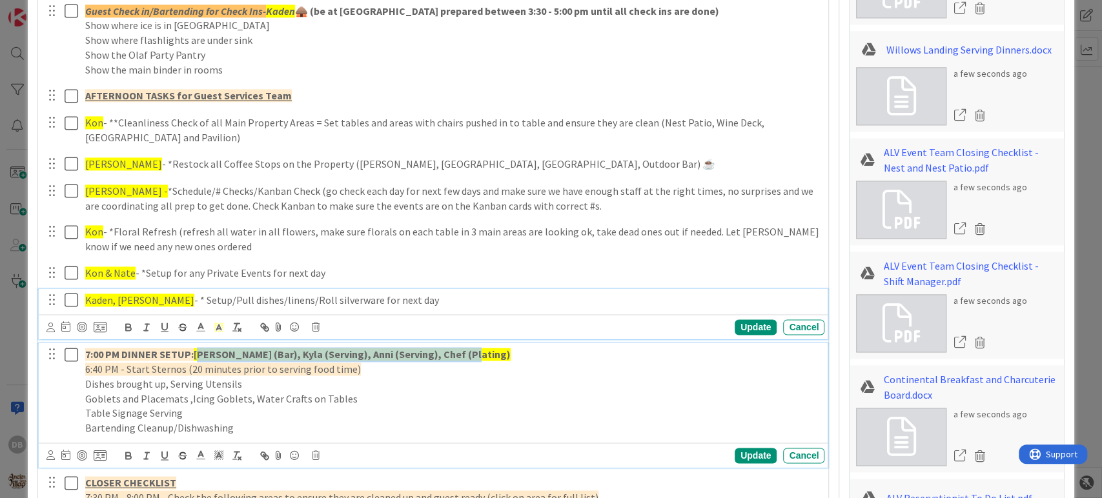
drag, startPoint x: 458, startPoint y: 355, endPoint x: 199, endPoint y: 346, distance: 259.6
click at [199, 348] on strong "[PERSON_NAME] (Bar), Kyla (Serving), Anni (Serving), Chef (Plating)" at bounding box center [352, 354] width 317 height 13
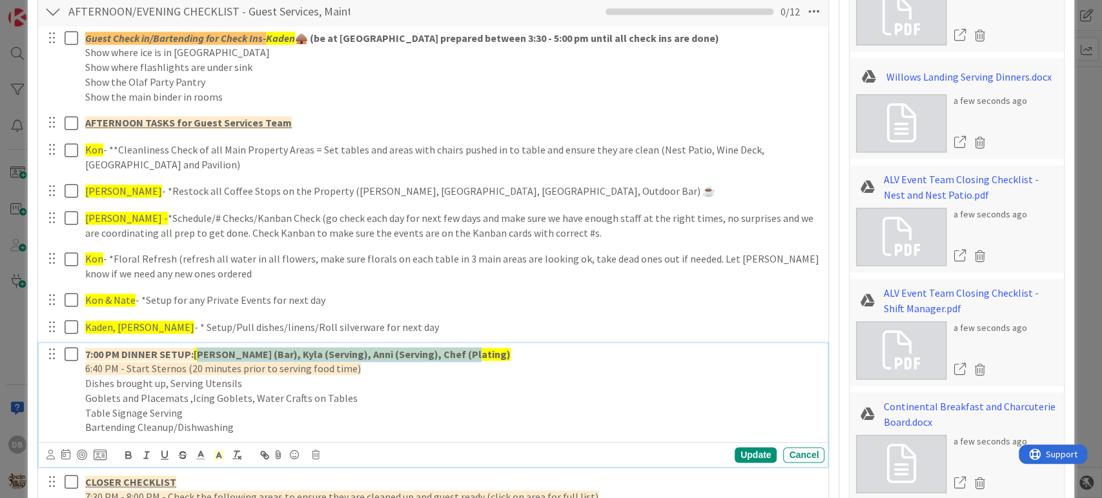
type textarea "x"
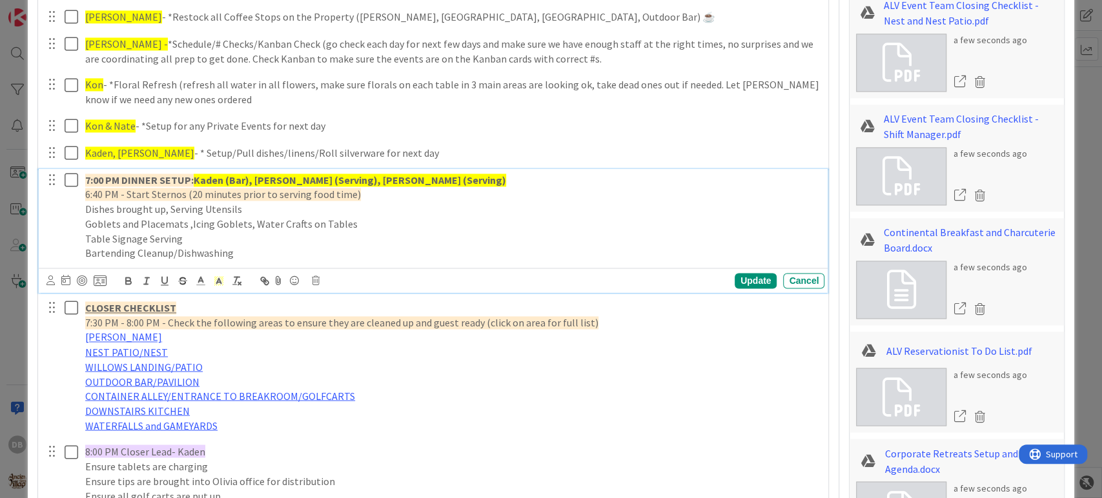
scroll to position [1351, 0]
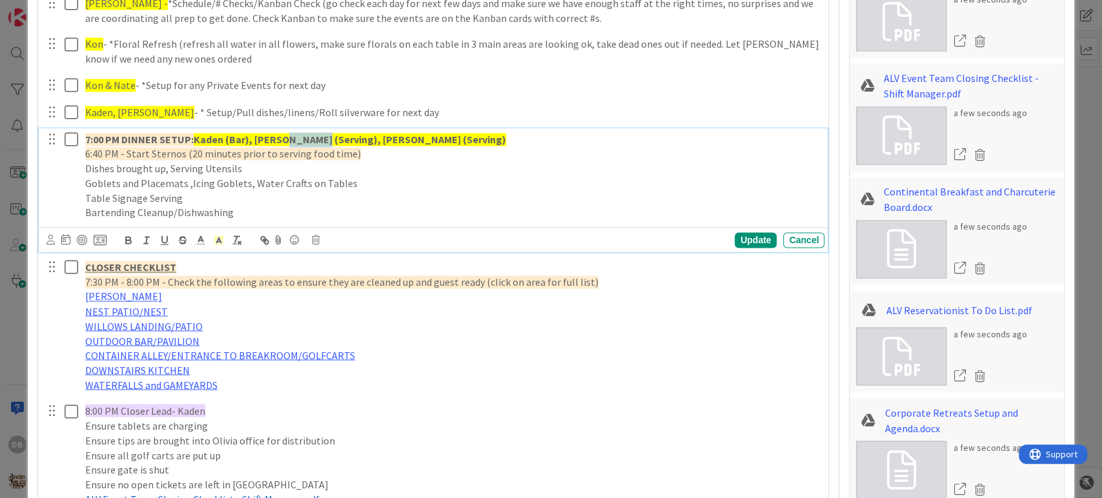
drag, startPoint x: 315, startPoint y: 138, endPoint x: 280, endPoint y: 138, distance: 34.8
click at [280, 138] on strong "Kaden (Bar), [PERSON_NAME] (Serving), [PERSON_NAME] (Serving)" at bounding box center [350, 139] width 312 height 13
click at [247, 138] on strong "Kaden (Bar), [PERSON_NAME] (Serving), [PERSON_NAME] (Serving)" at bounding box center [350, 139] width 312 height 13
drag, startPoint x: 224, startPoint y: 137, endPoint x: 204, endPoint y: 138, distance: 20.0
click at [204, 138] on strong "Kaden (Bar), [PERSON_NAME] (Serving), [PERSON_NAME] (Serving)" at bounding box center [350, 139] width 312 height 13
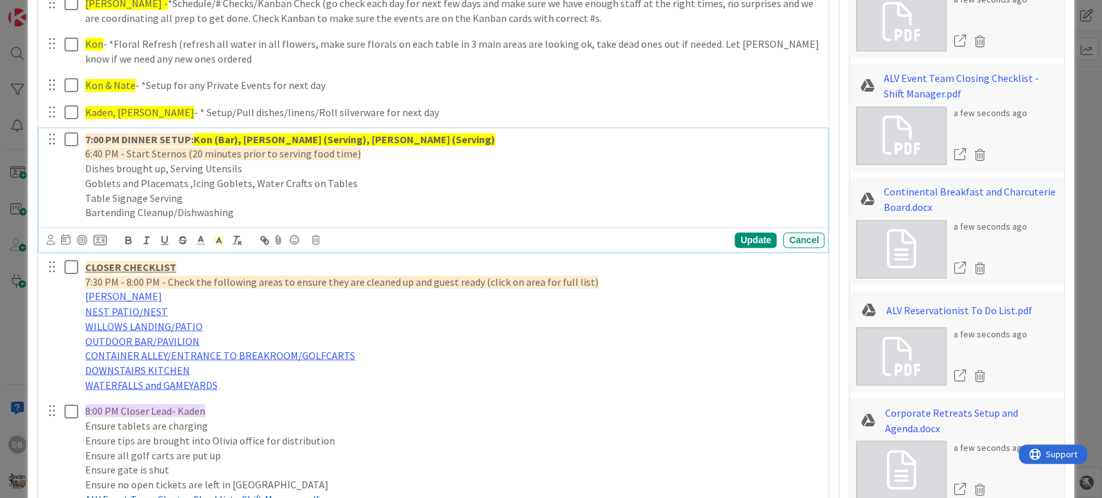
click at [258, 139] on strong "Kon (Bar), [PERSON_NAME] (Serving), [PERSON_NAME] (Serving)" at bounding box center [344, 139] width 301 height 13
drag, startPoint x: 314, startPoint y: 137, endPoint x: 279, endPoint y: 143, distance: 34.7
click at [279, 143] on strong "Kon (Bar), [PERSON_NAME] (Serving), [PERSON_NAME] (Serving)" at bounding box center [344, 139] width 301 height 13
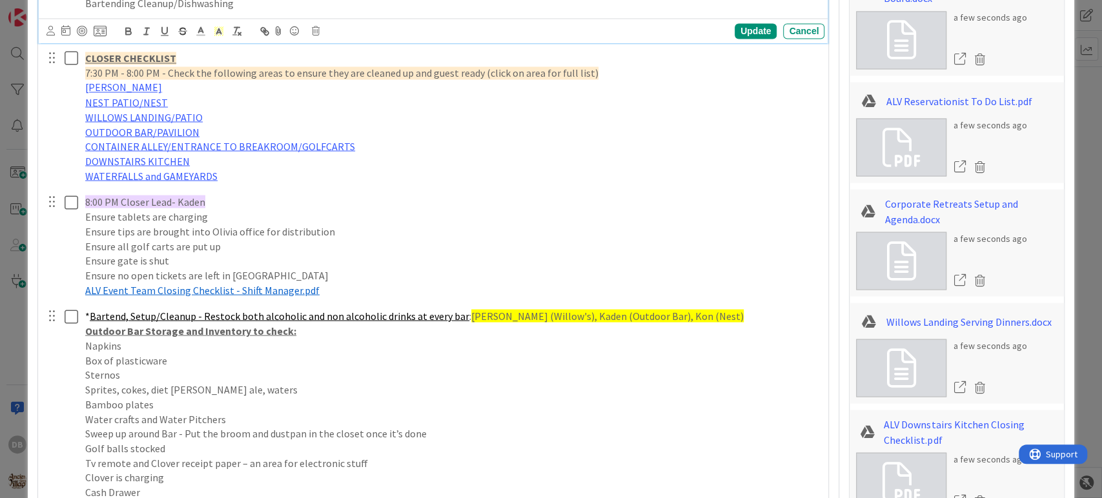
scroll to position [1566, 0]
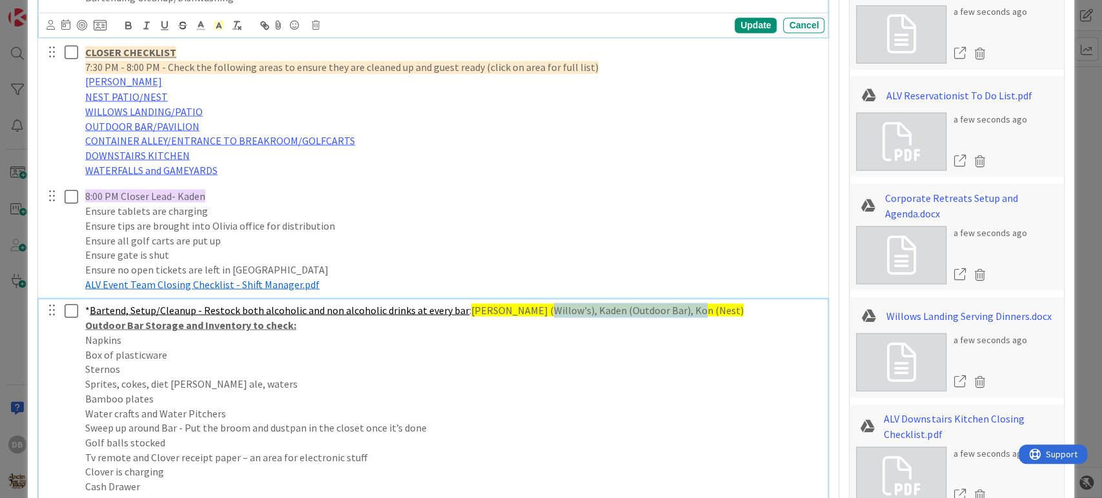
drag, startPoint x: 676, startPoint y: 308, endPoint x: 537, endPoint y: 295, distance: 140.0
click at [528, 293] on div "Guest Check in/Bartending for Check Ins- Kaden 🛖 (be at [GEOGRAPHIC_DATA] prepa…" at bounding box center [434, 92] width 778 height 991
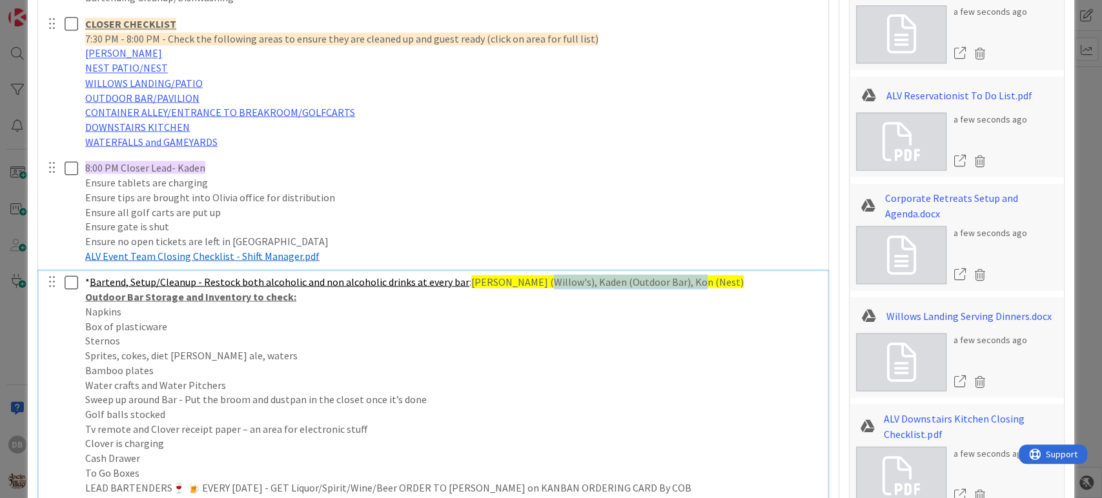
scroll to position [1537, 0]
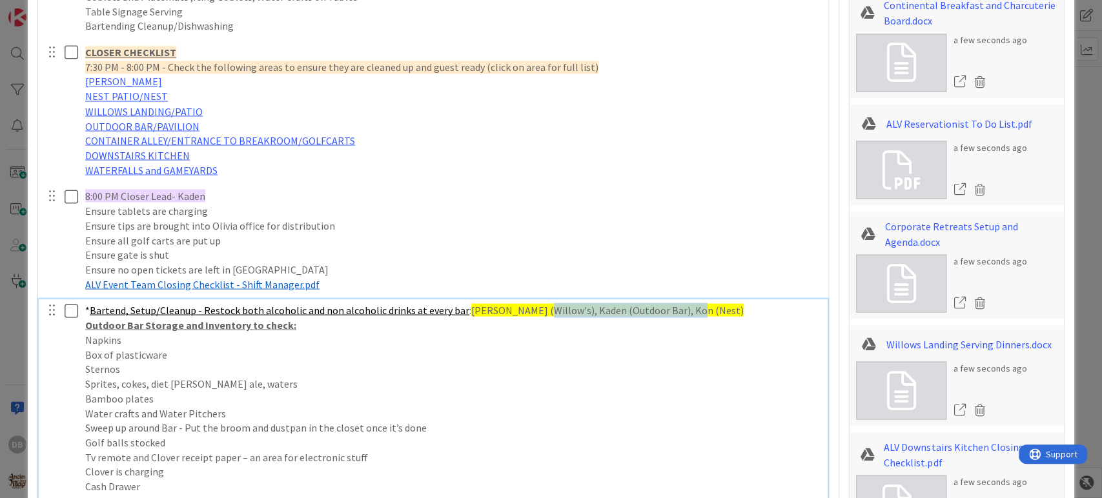
type textarea "x"
click at [668, 317] on p "Outdoor Bar Storage and Inventory to check:" at bounding box center [452, 324] width 734 height 15
drag, startPoint x: 678, startPoint y: 308, endPoint x: 462, endPoint y: 310, distance: 216.2
click at [462, 310] on p "* Bartend, Setup/Cleanup - Restock both alcoholic and non alcoholic drinks at e…" at bounding box center [452, 310] width 734 height 15
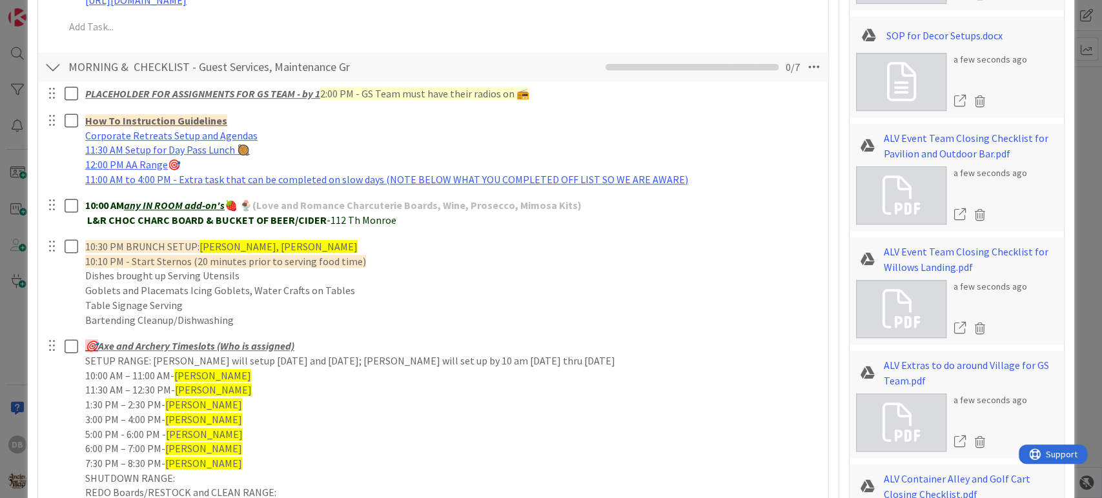
scroll to position [604, 0]
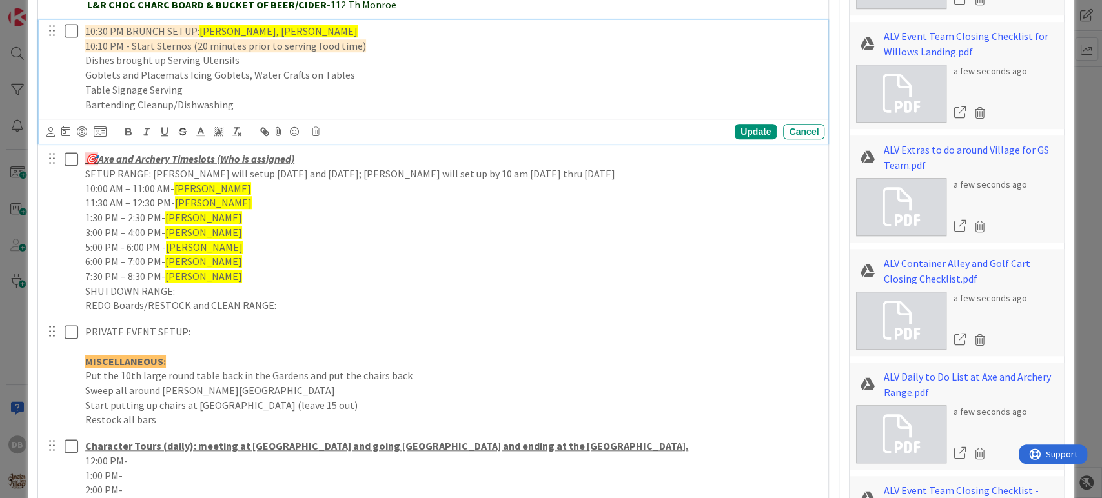
click at [124, 25] on span "10:30 PM BRUNCH SETUP:" at bounding box center [142, 31] width 114 height 13
click at [130, 30] on span "10:30 PM &1PM BRUNCH SETUP:" at bounding box center [156, 31] width 142 height 13
click at [734, 134] on div "Update" at bounding box center [755, 131] width 42 height 15
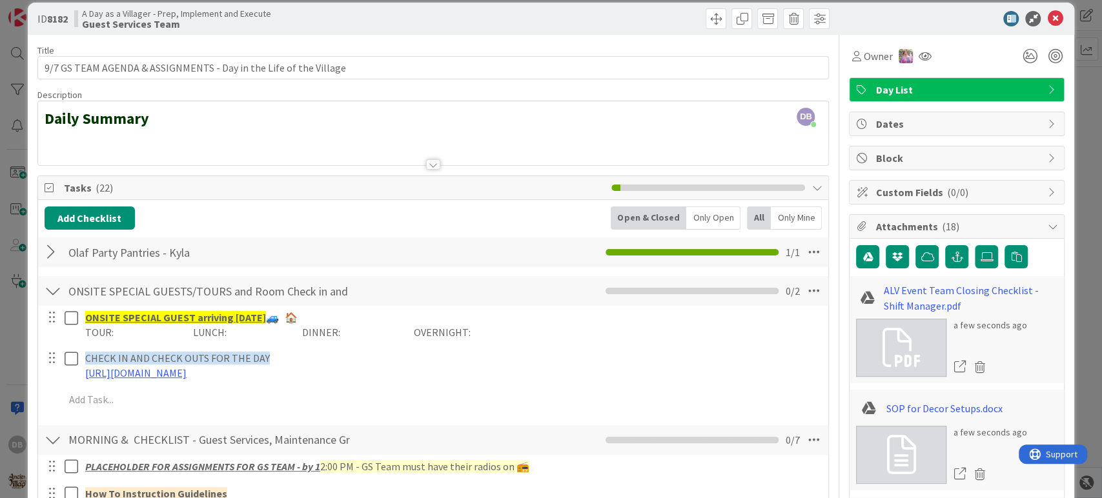
scroll to position [0, 0]
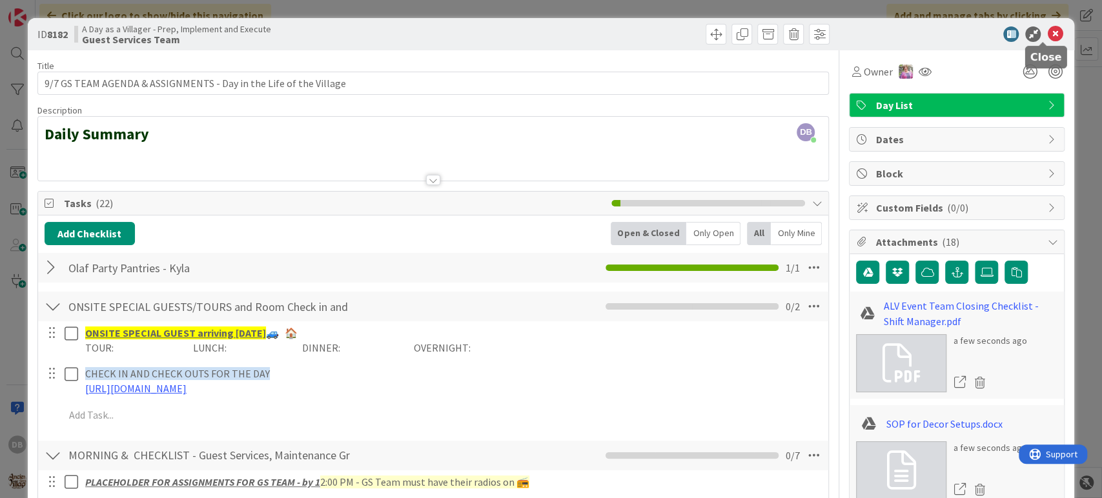
click at [1047, 37] on icon at bounding box center [1054, 33] width 15 height 15
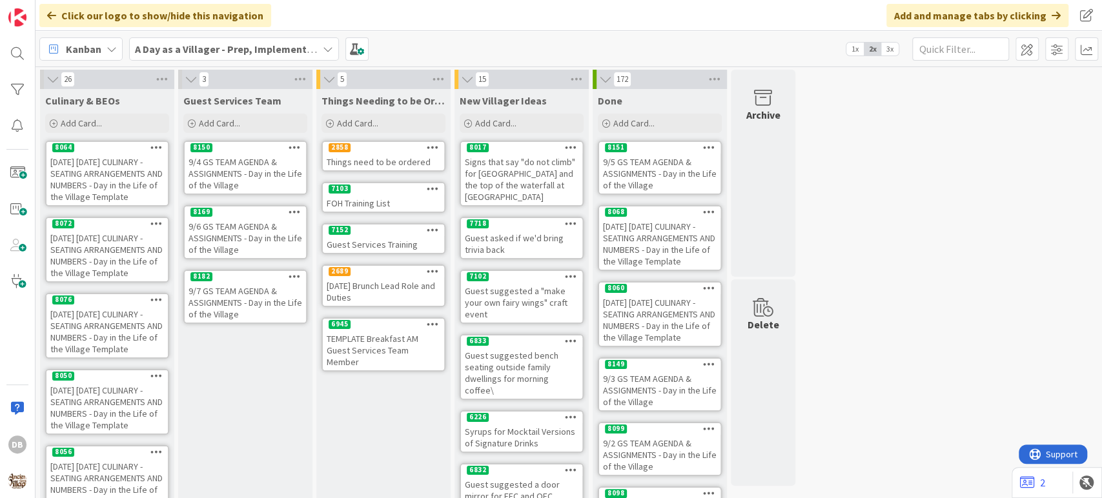
click at [294, 276] on icon at bounding box center [294, 276] width 12 height 9
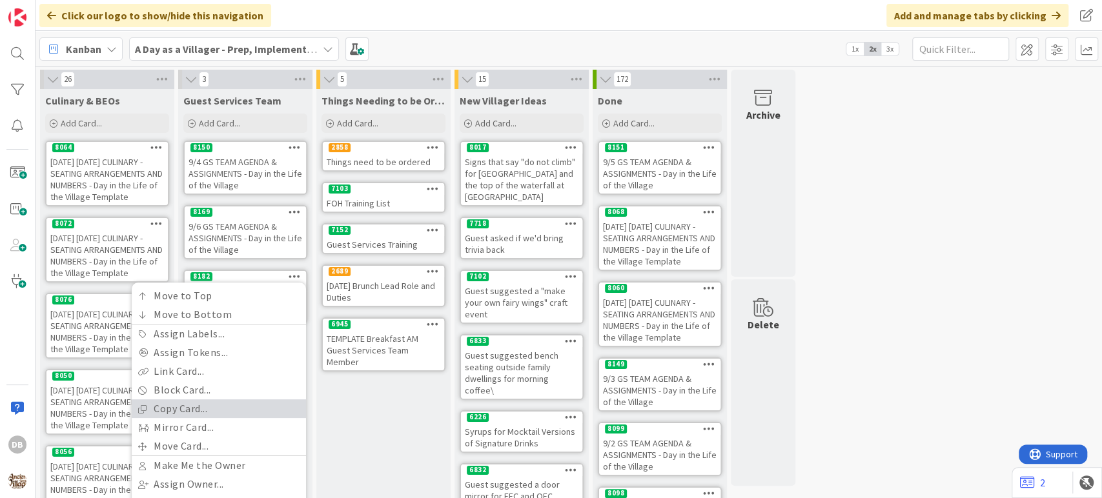
click at [188, 409] on link "Copy Card..." at bounding box center [219, 408] width 174 height 19
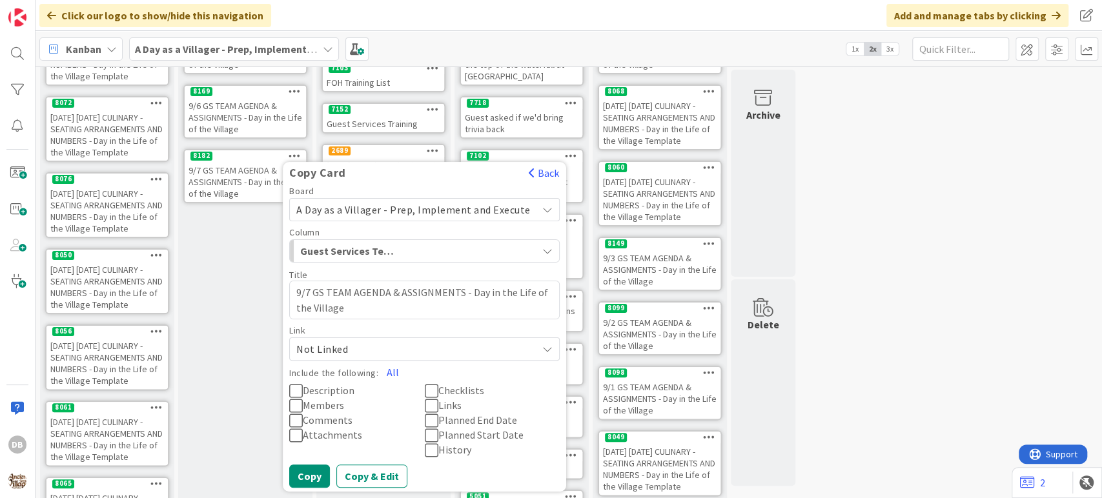
scroll to position [287, 0]
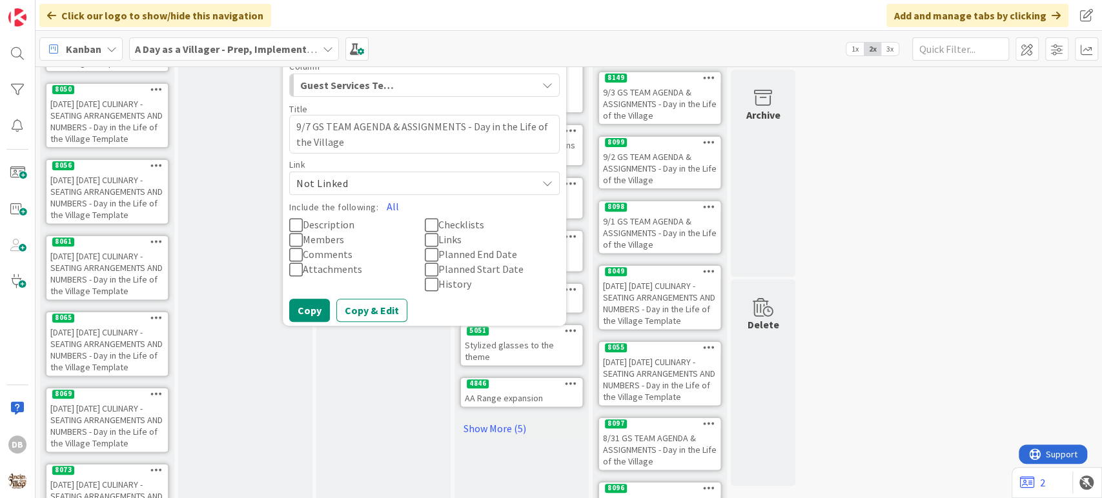
click at [309, 125] on textarea "9/7 GS TEAM AGENDA & ASSIGNMENTS - Day in the Life of the Village" at bounding box center [424, 134] width 270 height 39
type textarea "x"
type textarea "9/ GS TEAM AGENDA & ASSIGNMENTS - Day in the Life of the Village"
type textarea "x"
type textarea "9/8 GS TEAM AGENDA & ASSIGNMENTS - Day in the Life of the Village"
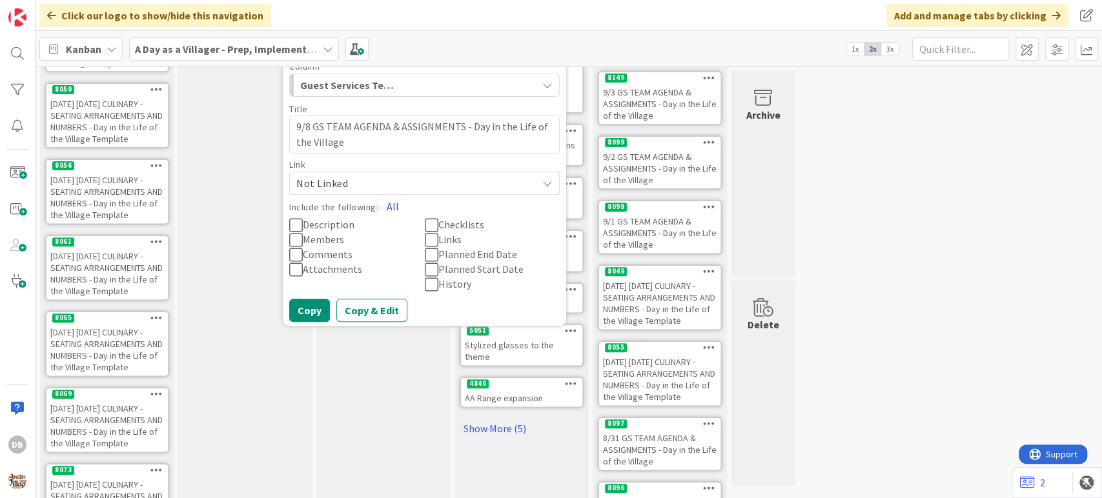
click at [395, 201] on button "All" at bounding box center [392, 206] width 29 height 23
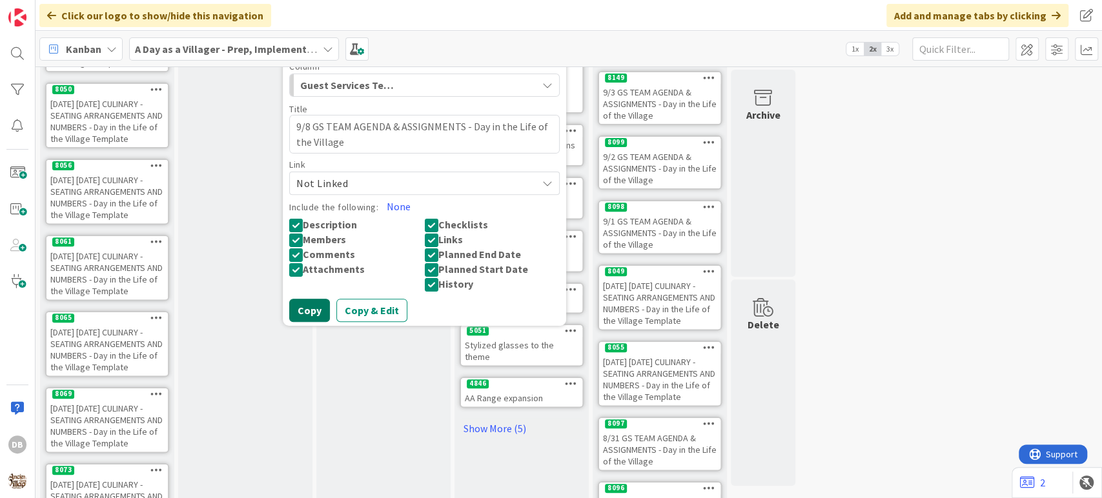
click at [319, 308] on button "Copy" at bounding box center [309, 310] width 41 height 23
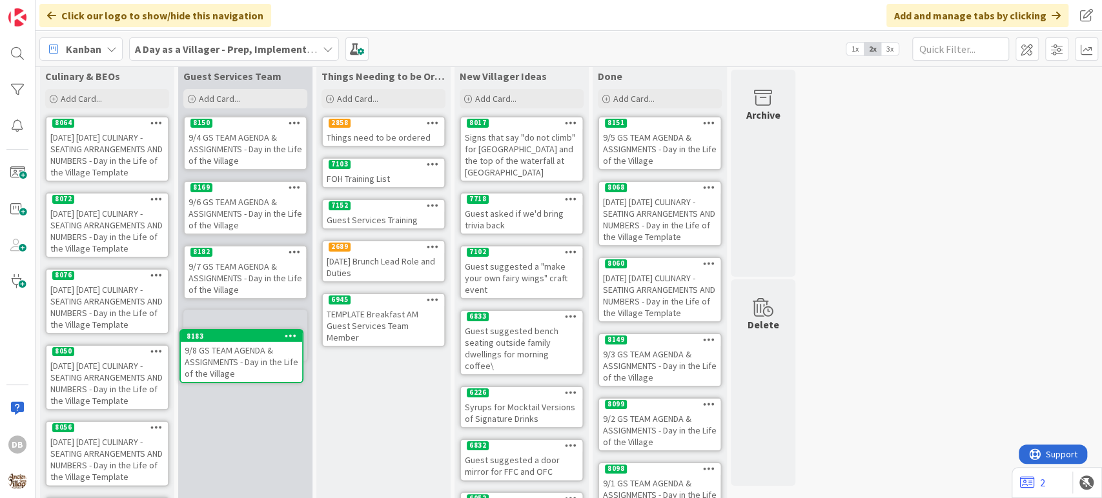
scroll to position [33, 0]
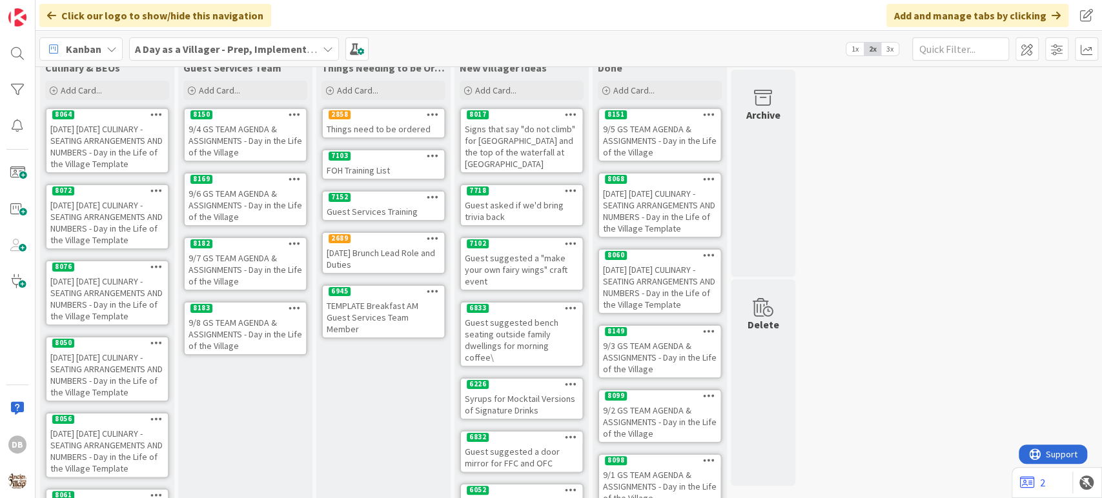
click at [247, 330] on div "9/8 GS TEAM AGENDA & ASSIGNMENTS - Day in the Life of the Village" at bounding box center [245, 334] width 121 height 40
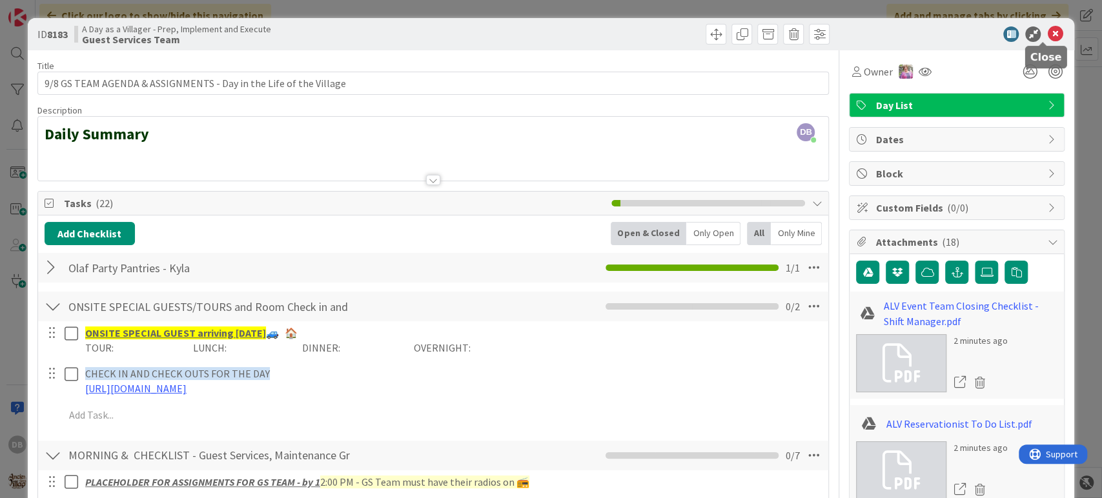
click at [1048, 30] on icon at bounding box center [1054, 33] width 15 height 15
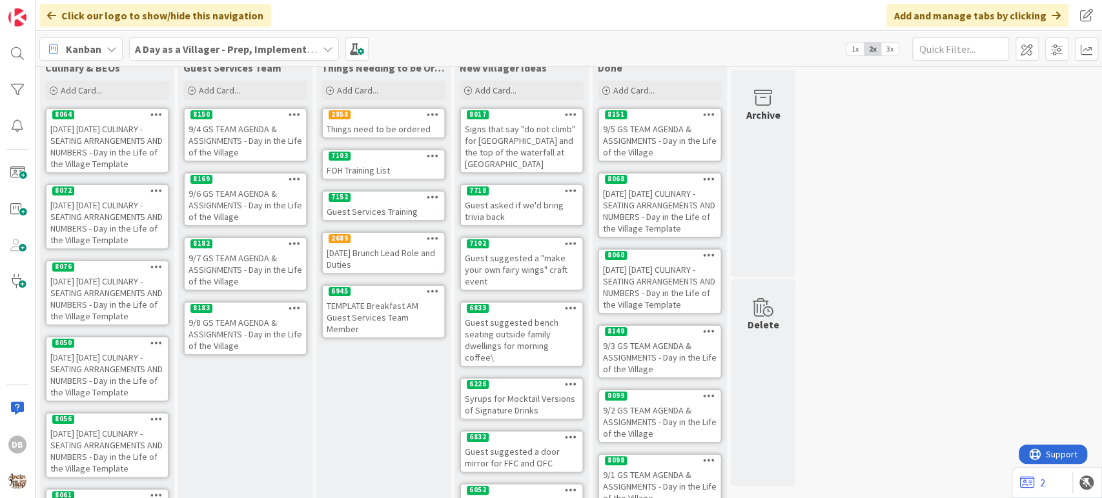
click at [258, 275] on div "9/7 GS TEAM AGENDA & ASSIGNMENTS - Day in the Life of the Village" at bounding box center [245, 270] width 121 height 40
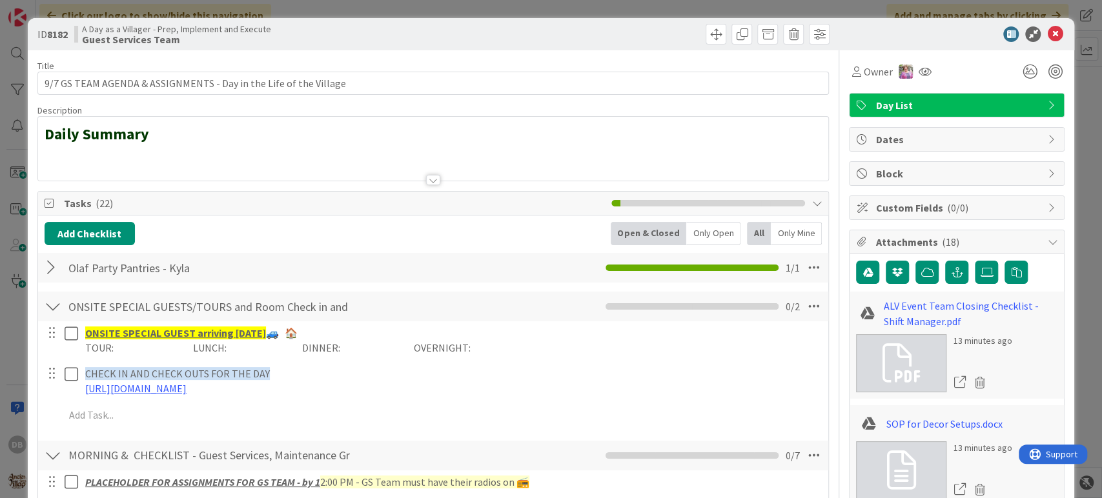
type textarea "x"
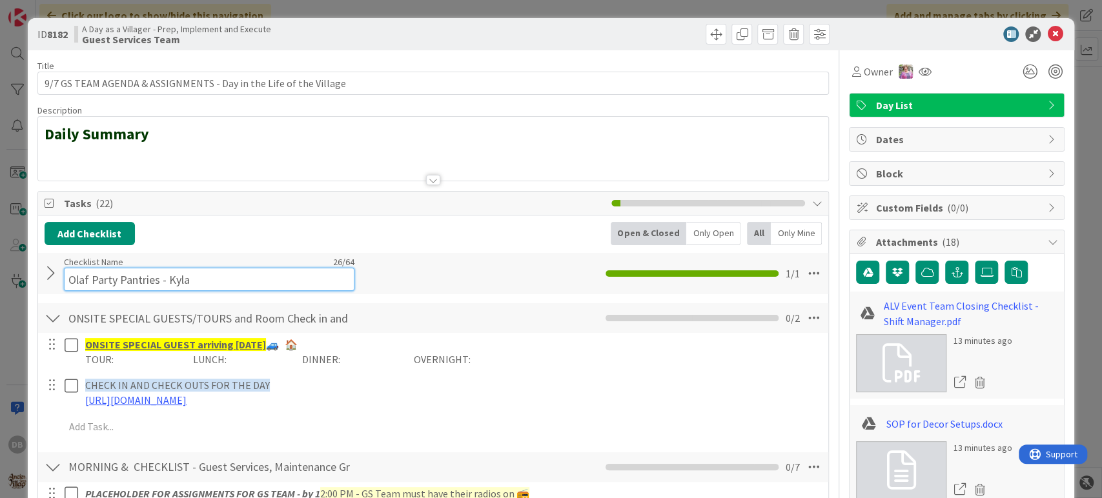
click at [188, 263] on div "Checklist Name 26 / 64 Olaf Party Pantries - [GEOGRAPHIC_DATA]" at bounding box center [209, 273] width 290 height 35
type input "Olaf Party Pantries -"
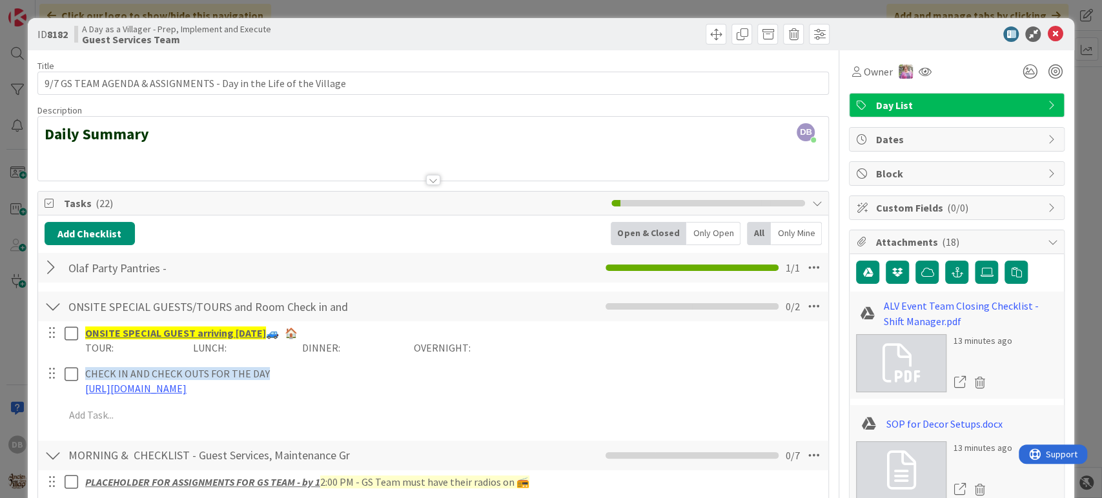
type textarea "x"
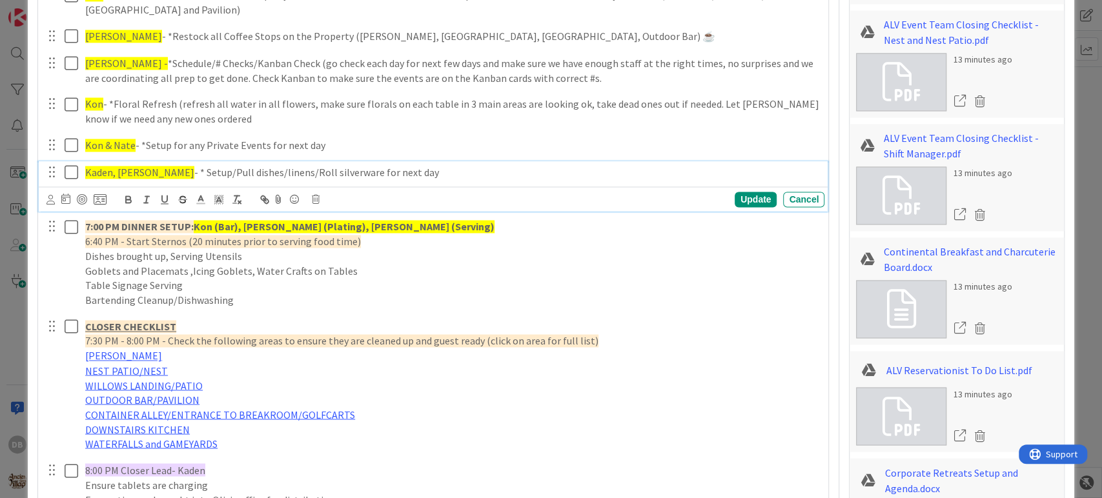
scroll to position [1291, 0]
drag, startPoint x: 155, startPoint y: 171, endPoint x: 143, endPoint y: 168, distance: 12.1
click at [143, 168] on span "Kaden, [PERSON_NAME]" at bounding box center [139, 172] width 109 height 13
drag, startPoint x: 159, startPoint y: 171, endPoint x: 141, endPoint y: 165, distance: 18.4
click at [141, 166] on span "Kaden, [PERSON_NAME]" at bounding box center [139, 172] width 109 height 13
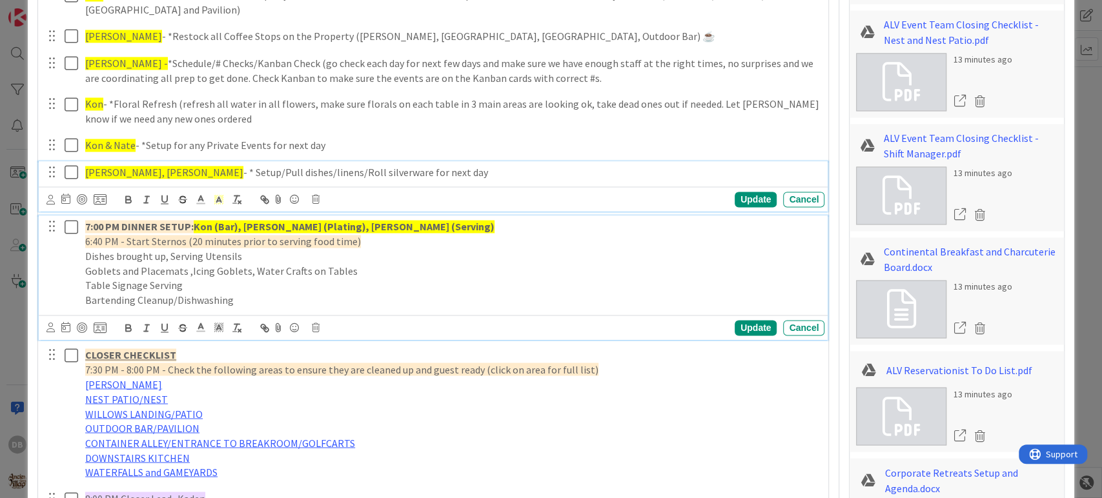
click at [387, 219] on p "7:00 PM DINNER SETUP: Kon (Bar), [PERSON_NAME] (Plating), [PERSON_NAME] (Servin…" at bounding box center [452, 226] width 734 height 15
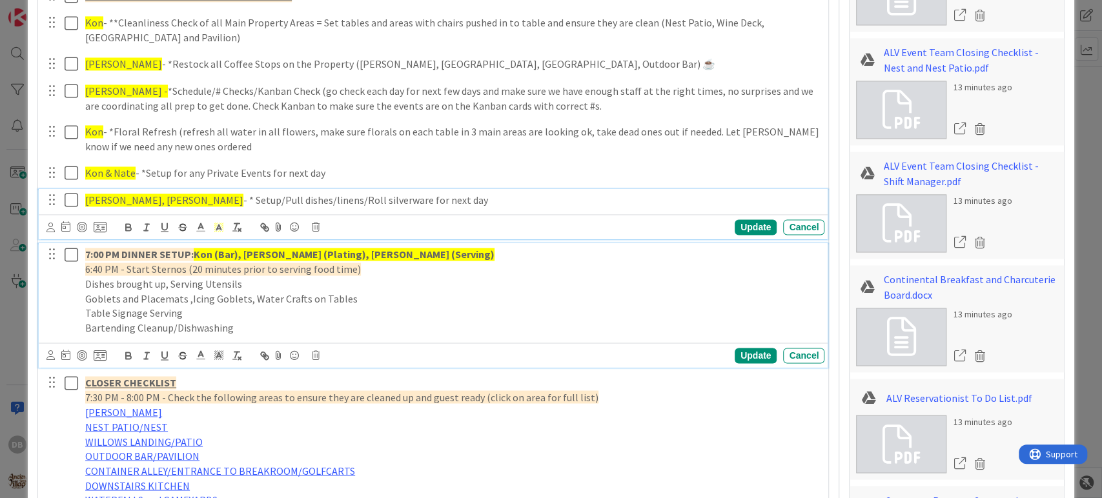
type textarea "x"
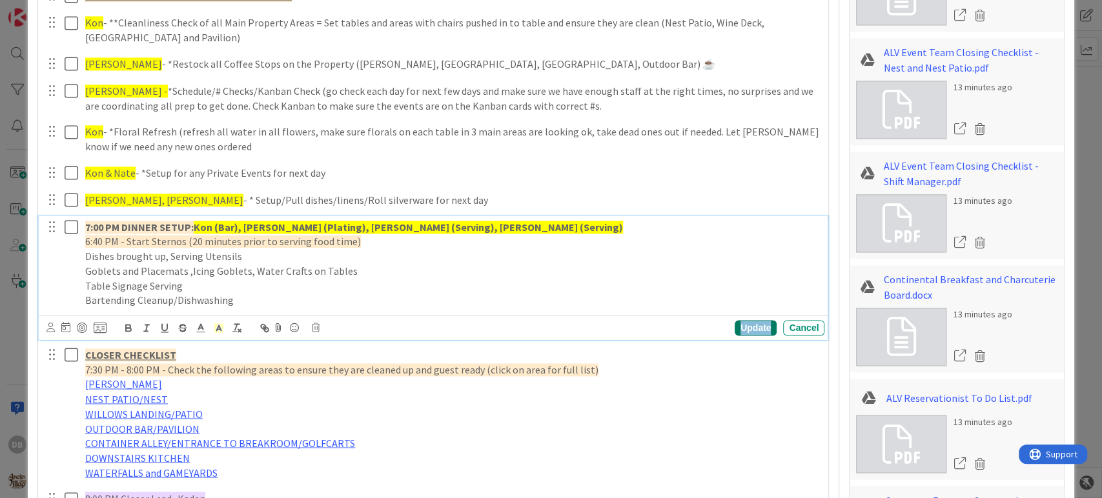
click at [752, 323] on div "Update" at bounding box center [755, 327] width 42 height 15
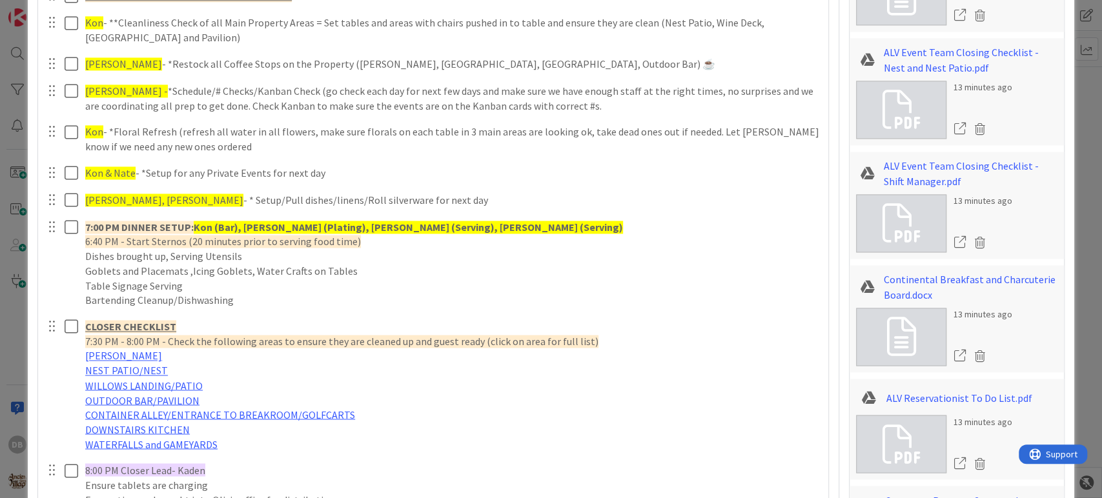
type textarea "x"
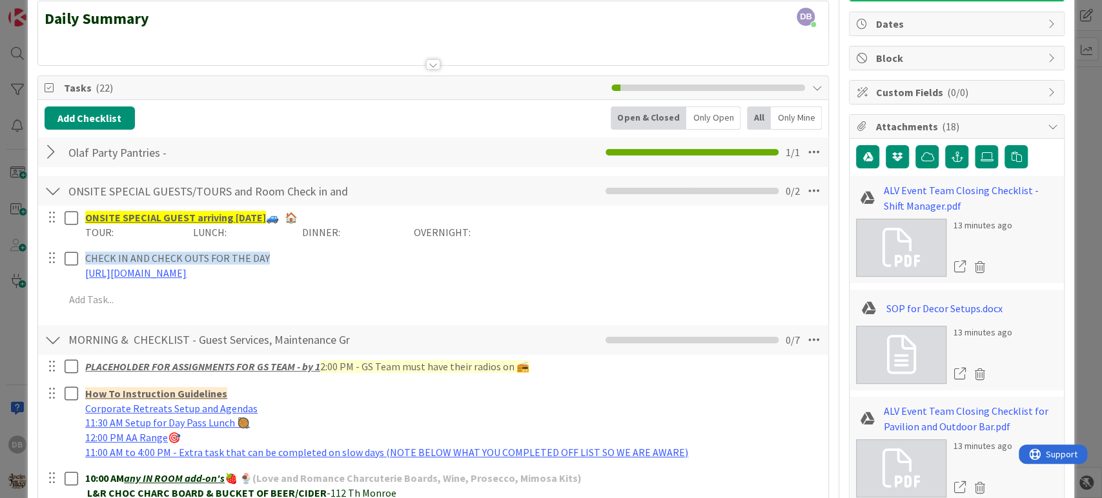
scroll to position [0, 0]
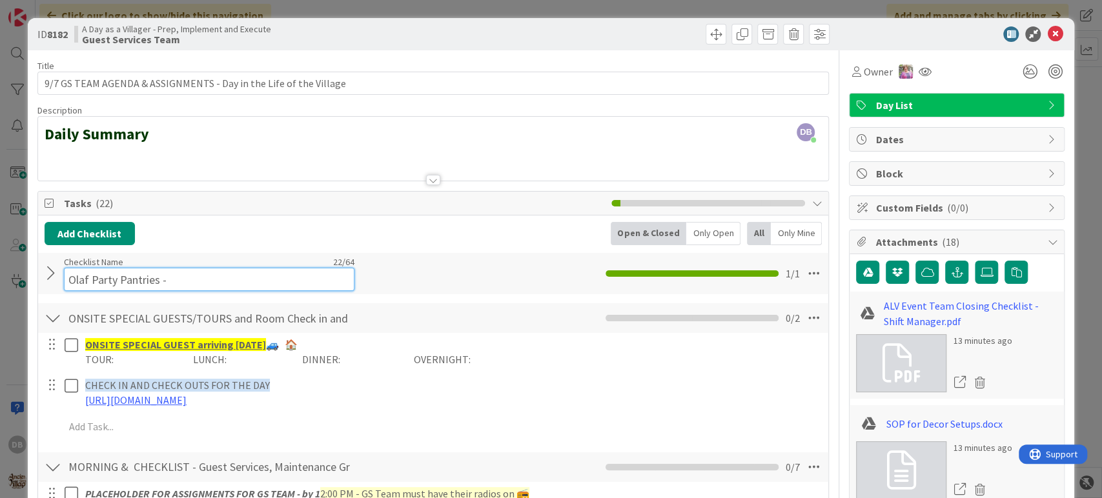
click at [197, 268] on input "Olaf Party Pantries -" at bounding box center [209, 279] width 290 height 23
type input "Olaf Party Pantries - Kon"
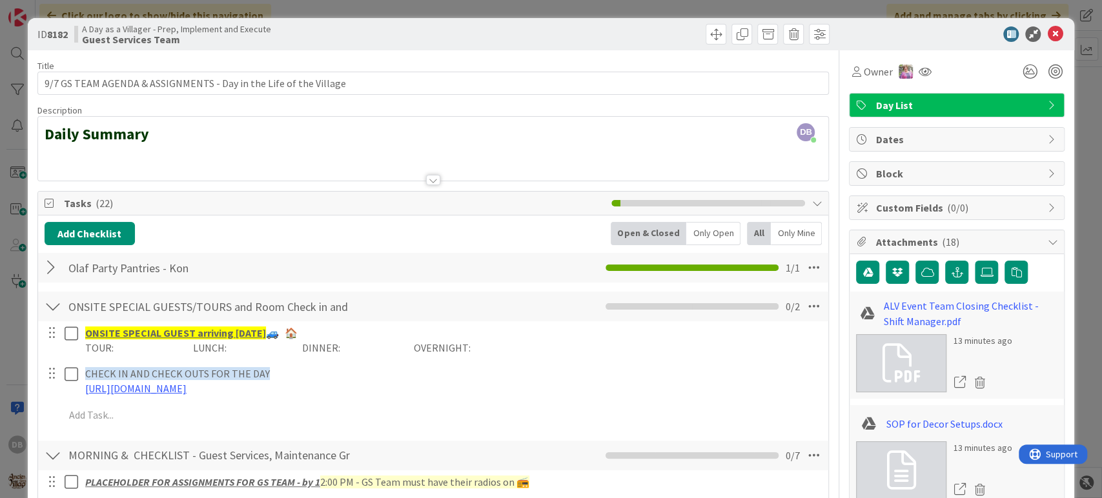
click at [414, 240] on div "Add Checklist Open & Closed Only Open All Only Mine" at bounding box center [434, 233] width 778 height 23
click at [1047, 27] on icon at bounding box center [1054, 33] width 15 height 15
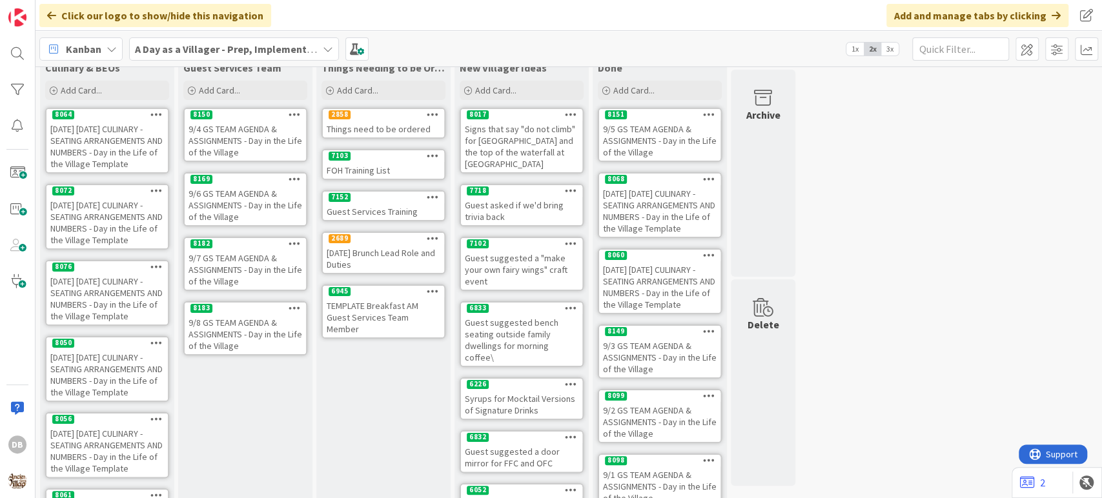
click at [256, 340] on div "9/8 GS TEAM AGENDA & ASSIGNMENTS - Day in the Life of the Village" at bounding box center [245, 334] width 121 height 40
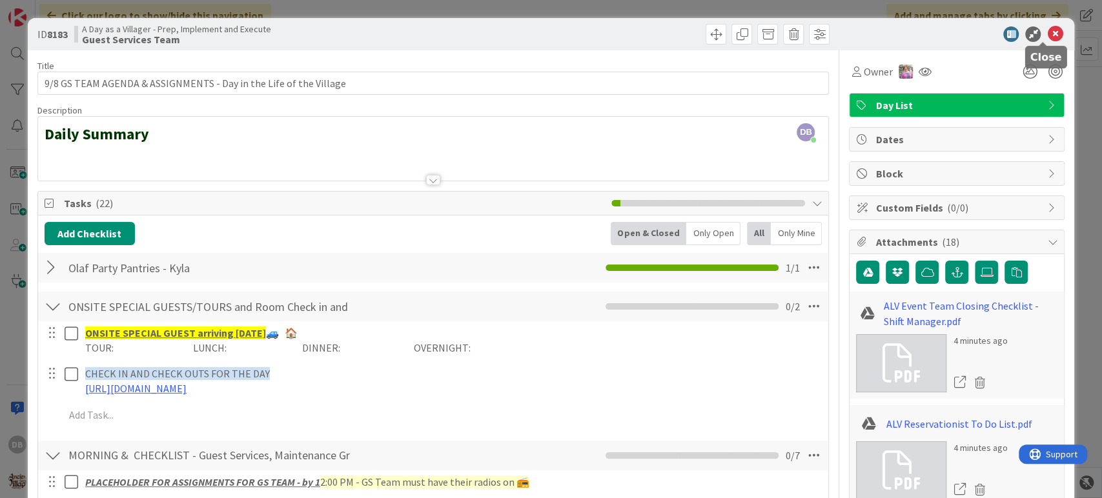
click at [1047, 40] on icon at bounding box center [1054, 33] width 15 height 15
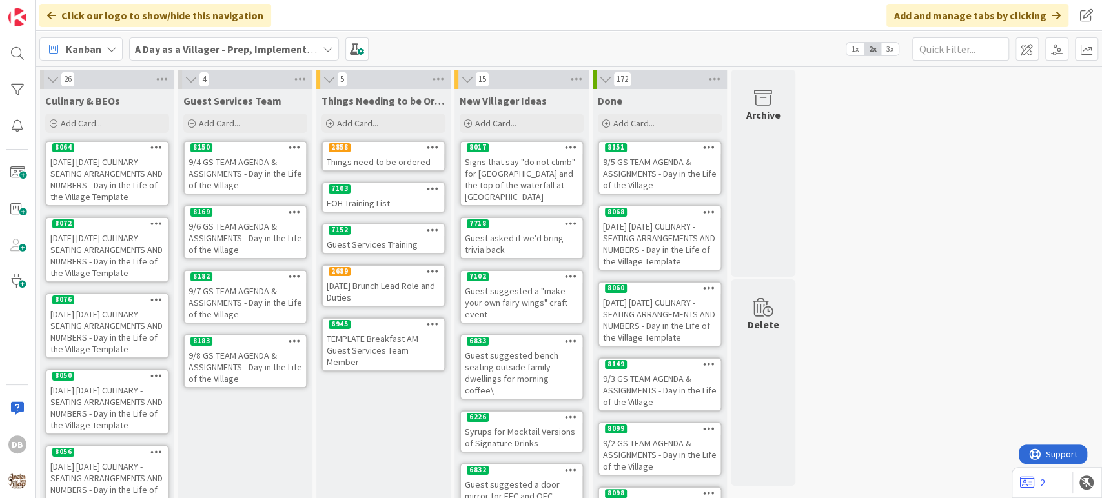
click at [225, 345] on div "8183" at bounding box center [245, 342] width 121 height 12
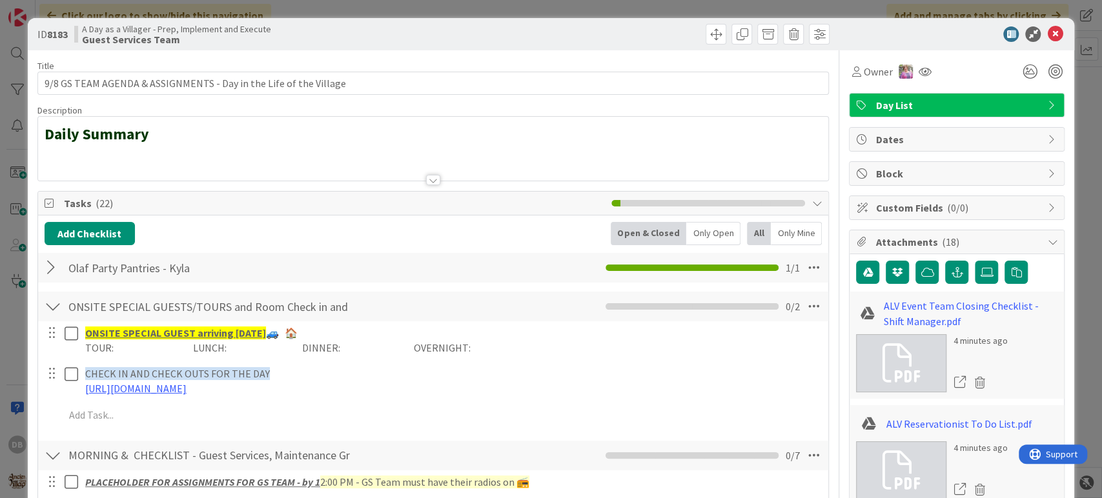
type textarea "x"
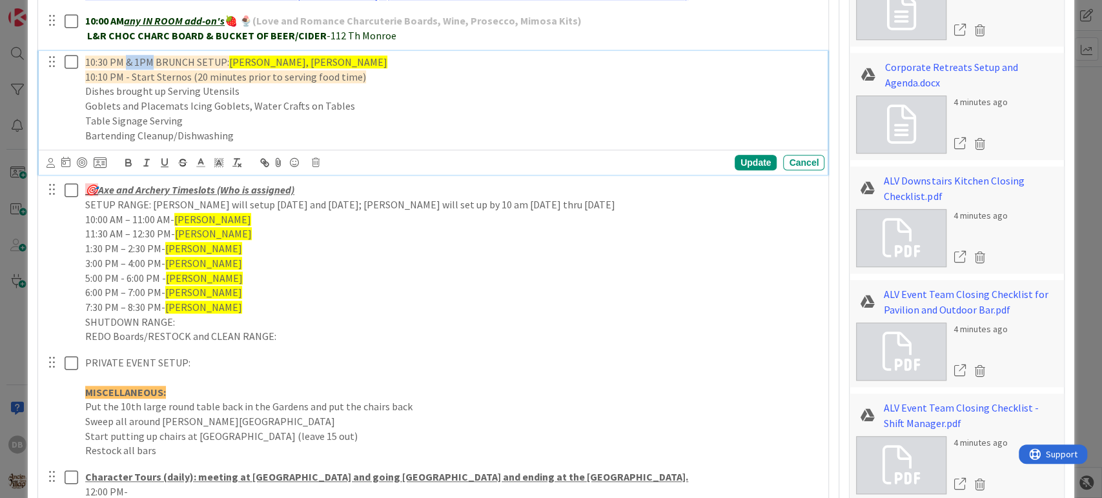
drag, startPoint x: 150, startPoint y: 61, endPoint x: 125, endPoint y: 55, distance: 25.7
click at [125, 55] on span "10:30 PM & 1PM BRUNCH SETUP:" at bounding box center [157, 61] width 144 height 13
click at [92, 57] on span "10:30 PM BRUNCH SETUP:" at bounding box center [142, 61] width 114 height 13
click at [136, 64] on span "12:30 PM BRUNCH SETUP:" at bounding box center [142, 61] width 114 height 13
click at [92, 75] on span "10:10 PM - Start Sternos (20 minutes prior to serving food time)" at bounding box center [225, 76] width 281 height 13
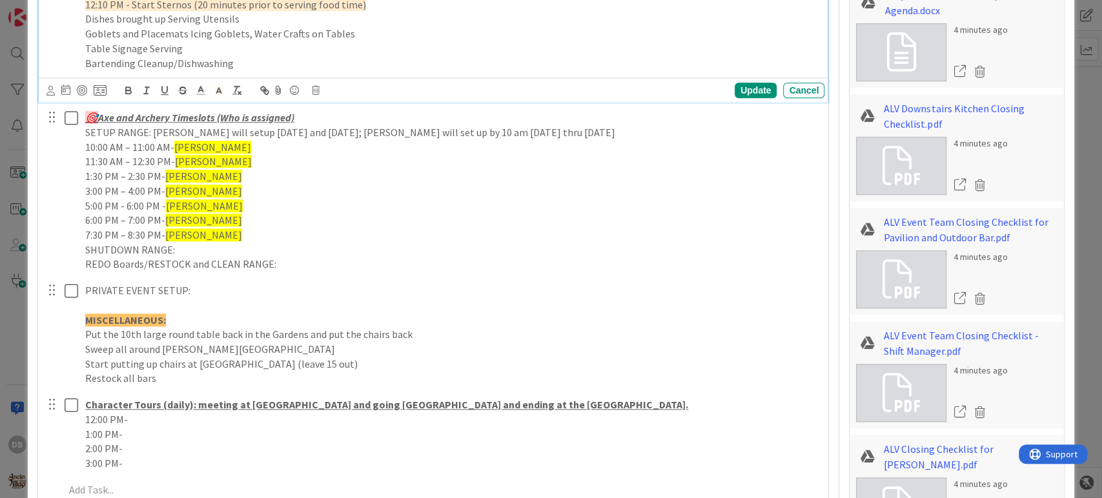
scroll to position [430, 0]
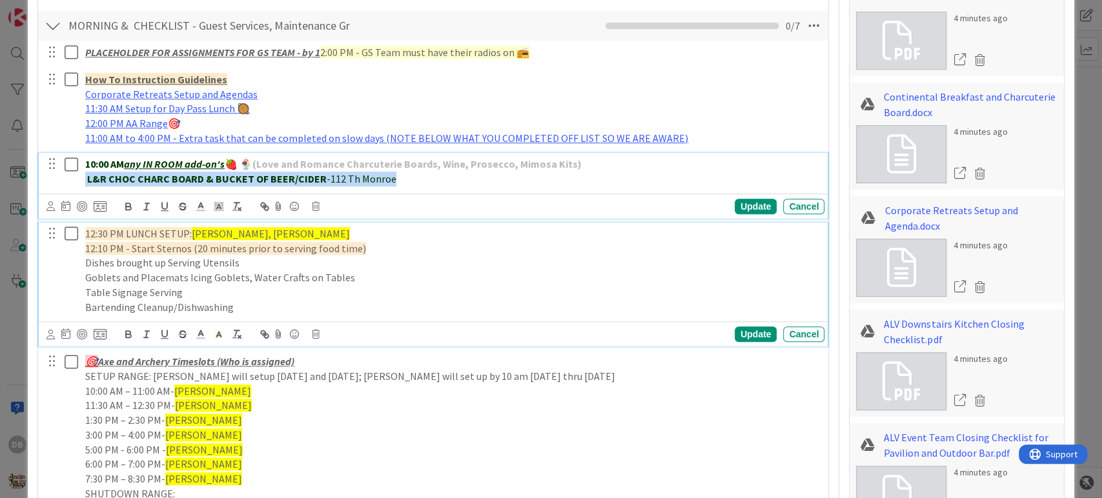
drag, startPoint x: 403, startPoint y: 182, endPoint x: 83, endPoint y: 180, distance: 319.4
click at [83, 180] on div "10:00 AM any IN ROOM add-on's 🍓 🍨 (Love and Romance Charcuterie Boards, Wine, P…" at bounding box center [452, 171] width 744 height 37
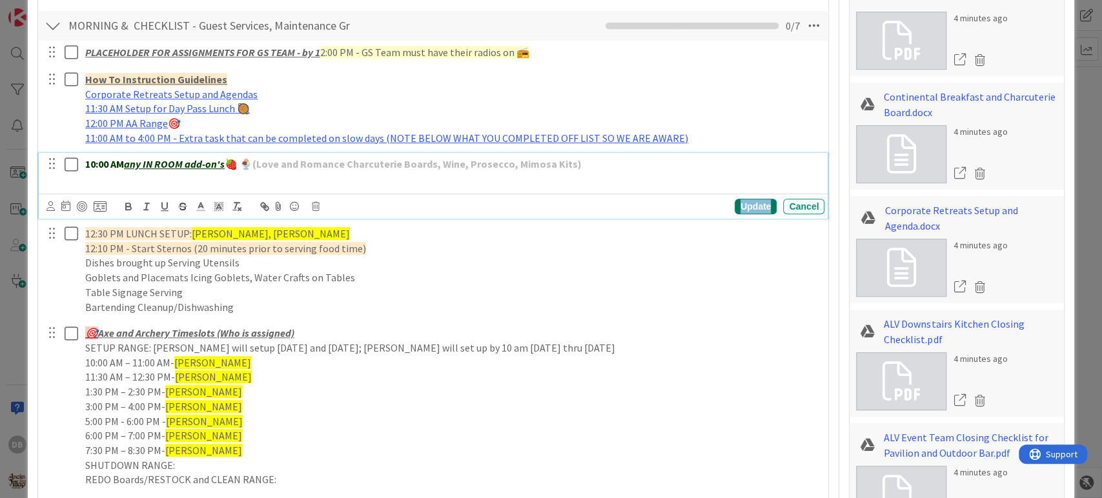
click at [751, 206] on div "Update" at bounding box center [755, 206] width 42 height 15
type textarea "x"
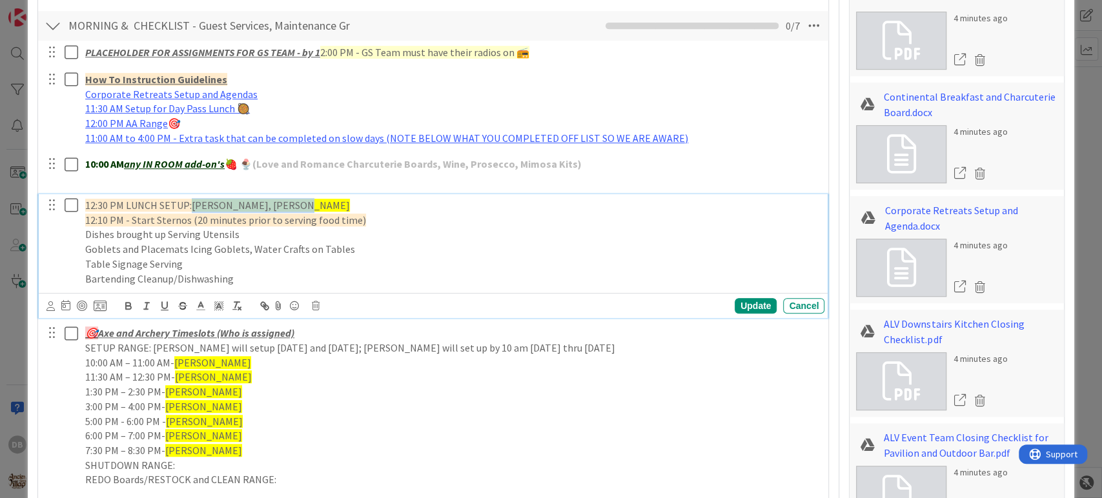
drag, startPoint x: 289, startPoint y: 205, endPoint x: 192, endPoint y: 192, distance: 98.3
click at [192, 192] on div "PLACEHOLDER FOR ASSIGNMENTS FOR GS TEAM - by 1 2:00 PM - GS Team must have thei…" at bounding box center [434, 381] width 778 height 681
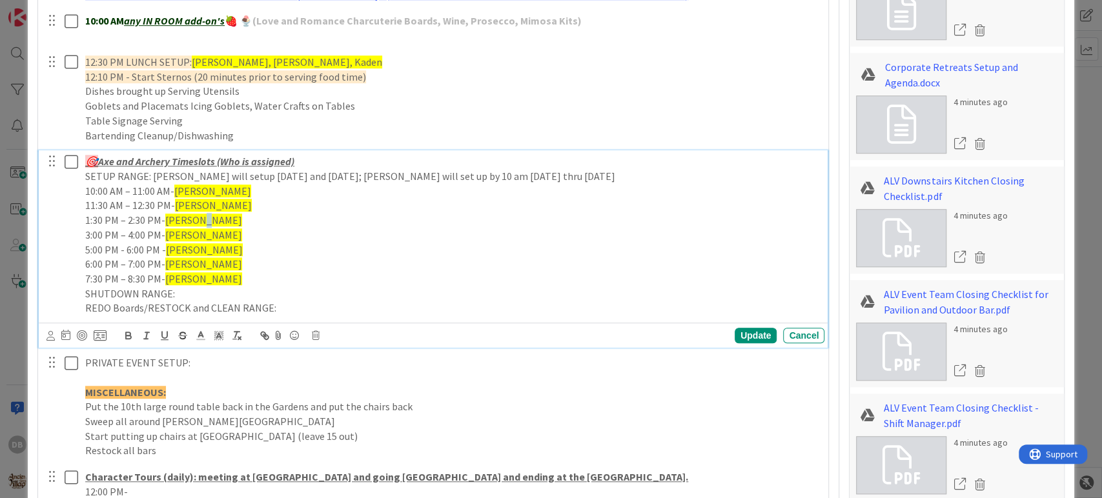
drag, startPoint x: 217, startPoint y: 218, endPoint x: 203, endPoint y: 217, distance: 14.3
click at [203, 217] on div "🎯 Axe and Archery Timeslots (Who is assigned) SETUP RANGE: [PERSON_NAME] will s…" at bounding box center [452, 234] width 744 height 169
click at [219, 222] on p "1:30 PM – 2:30 PM- [PERSON_NAME]" at bounding box center [452, 220] width 734 height 15
drag, startPoint x: 186, startPoint y: 248, endPoint x: 168, endPoint y: 251, distance: 17.7
click at [168, 251] on p "5:00 PM - 6:00 PM - [PERSON_NAME]" at bounding box center [452, 250] width 734 height 15
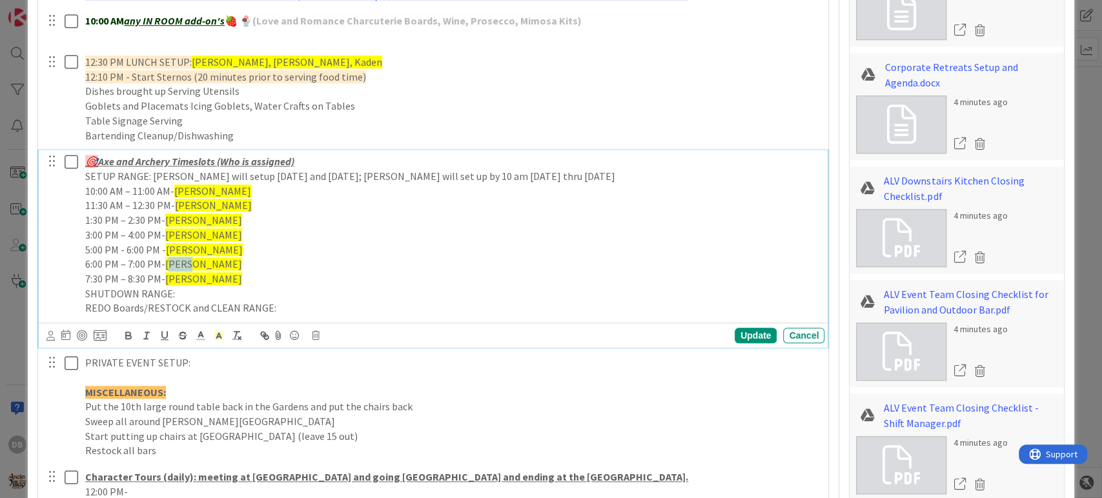
drag, startPoint x: 182, startPoint y: 262, endPoint x: 167, endPoint y: 266, distance: 15.3
click at [167, 266] on span "[PERSON_NAME]" at bounding box center [203, 263] width 77 height 13
drag, startPoint x: 185, startPoint y: 279, endPoint x: 165, endPoint y: 279, distance: 19.4
click at [165, 279] on span "[PERSON_NAME]" at bounding box center [203, 278] width 77 height 13
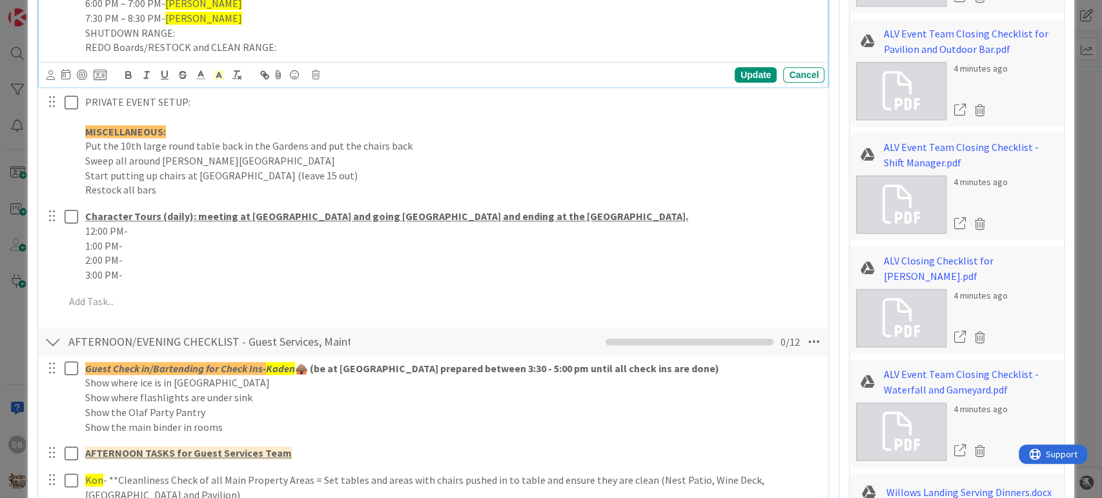
scroll to position [860, 0]
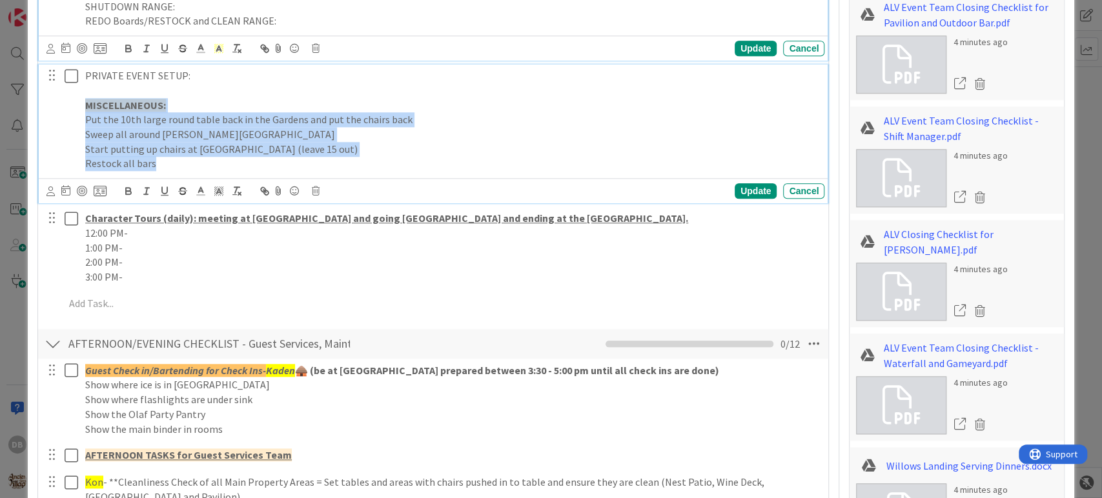
drag, startPoint x: 151, startPoint y: 159, endPoint x: 77, endPoint y: 97, distance: 95.8
click at [77, 97] on div "PRIVATE EVENT SETUP: MISCELLANEOUS: Put the 10th large round table back in the …" at bounding box center [434, 120] width 781 height 110
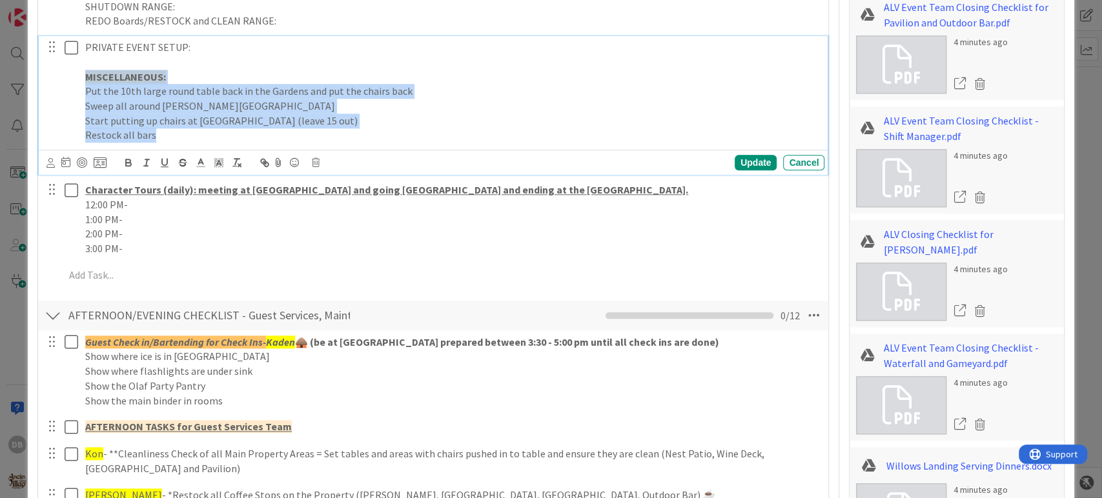
scroll to position [832, 0]
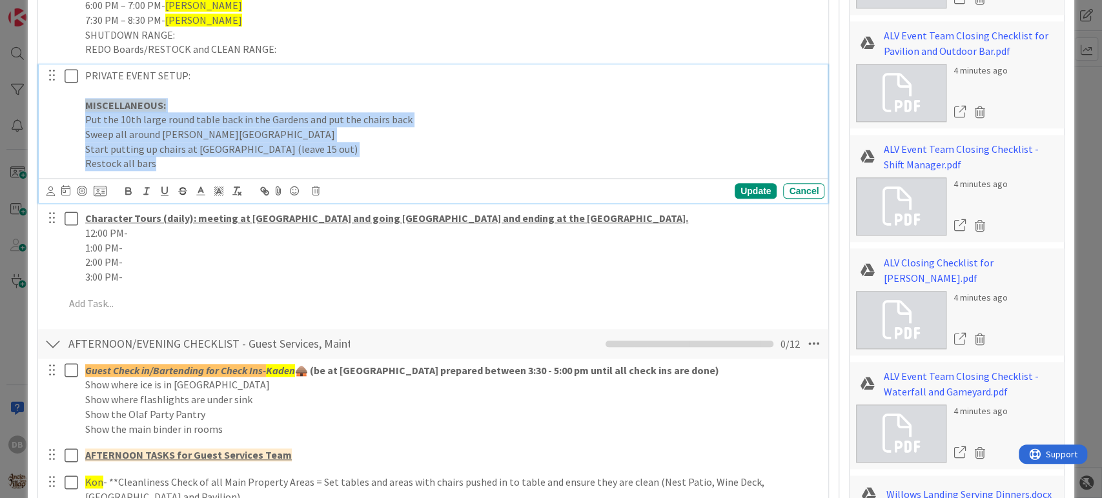
type textarea "x"
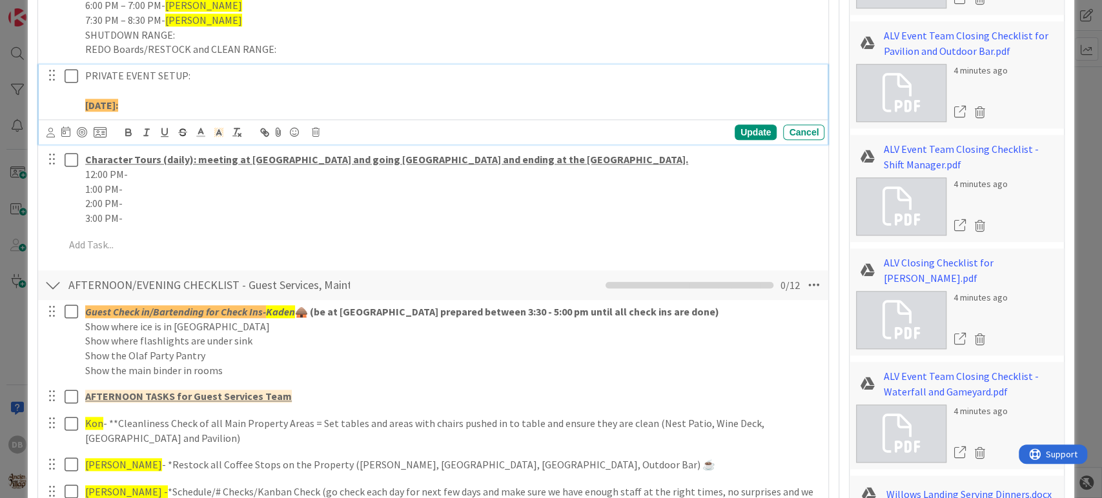
drag, startPoint x: 148, startPoint y: 107, endPoint x: 85, endPoint y: 107, distance: 62.6
click at [85, 107] on p "[DATE]:" at bounding box center [452, 105] width 734 height 15
click at [221, 132] on icon at bounding box center [219, 132] width 12 height 12
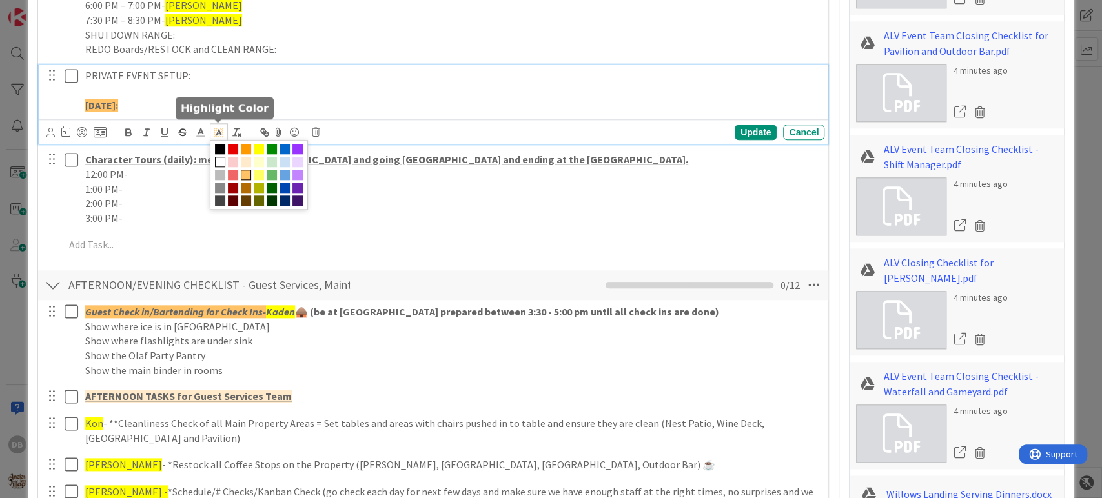
click at [222, 159] on span at bounding box center [220, 162] width 10 height 10
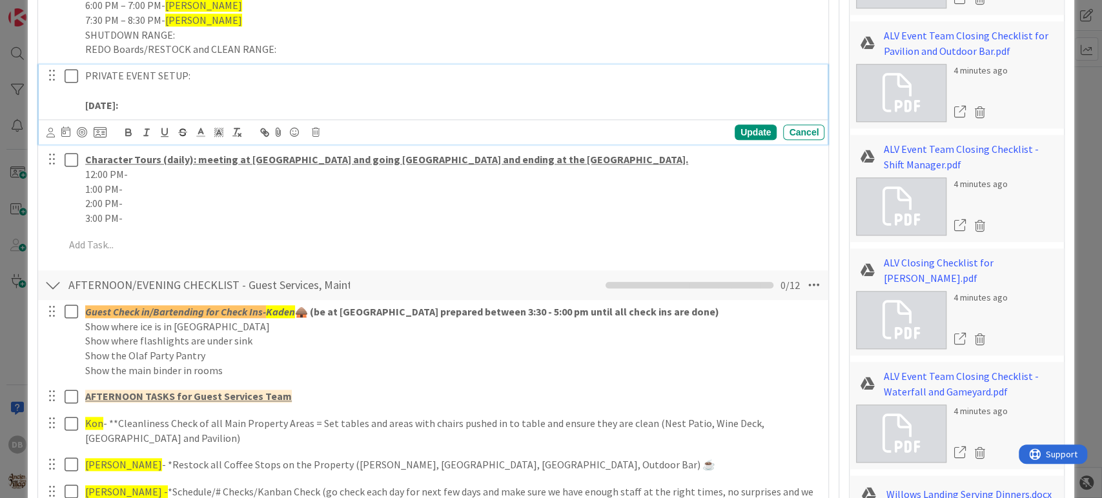
click at [155, 112] on div "PRIVATE EVENT SETUP: [DATE]:" at bounding box center [452, 91] width 744 height 52
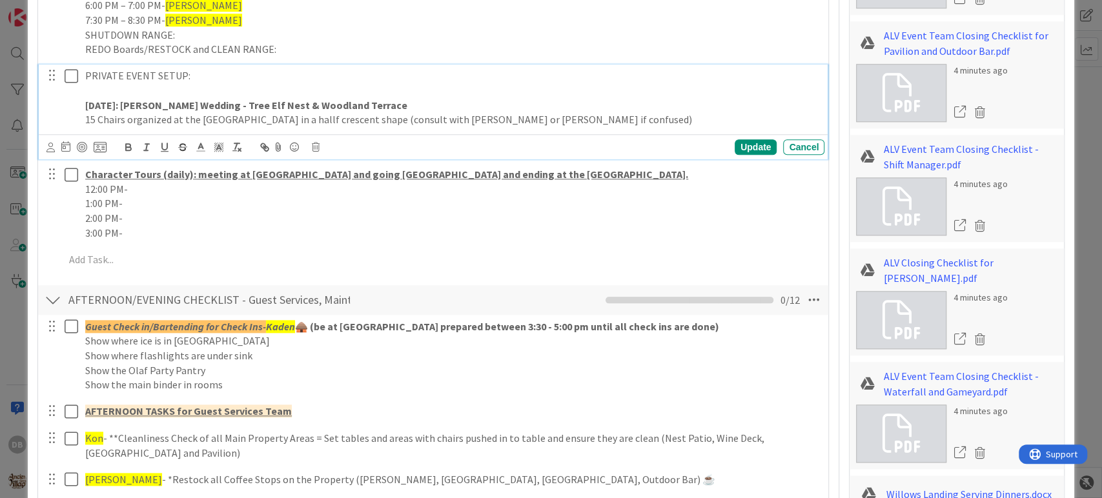
click at [307, 120] on p "15 Chairs organized at the [GEOGRAPHIC_DATA] in a hallf crescent shape (consult…" at bounding box center [452, 119] width 734 height 15
click at [591, 123] on p "15 Chairs organized at the [GEOGRAPHIC_DATA] in a half crescent shape (consult …" at bounding box center [452, 119] width 734 height 15
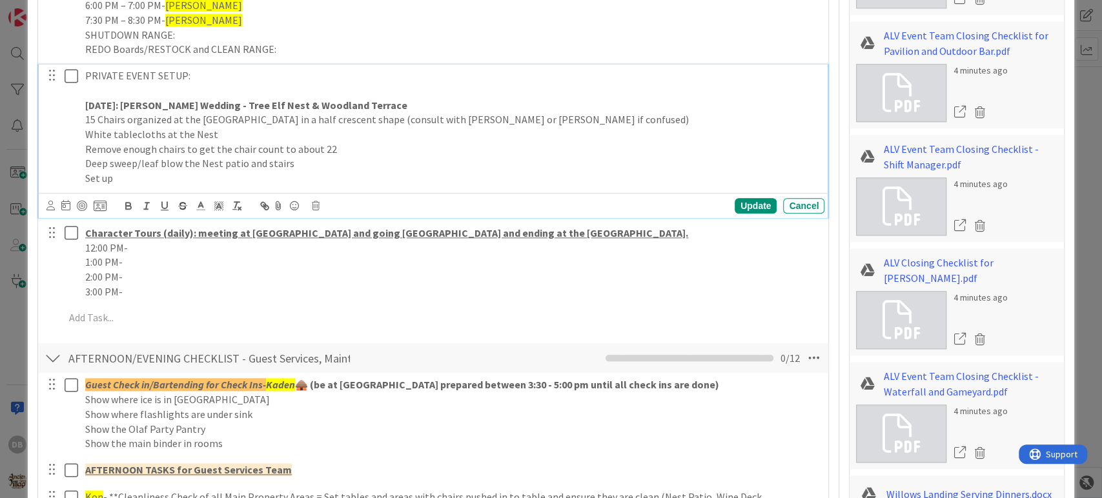
click at [149, 174] on p "Set up" at bounding box center [452, 178] width 734 height 15
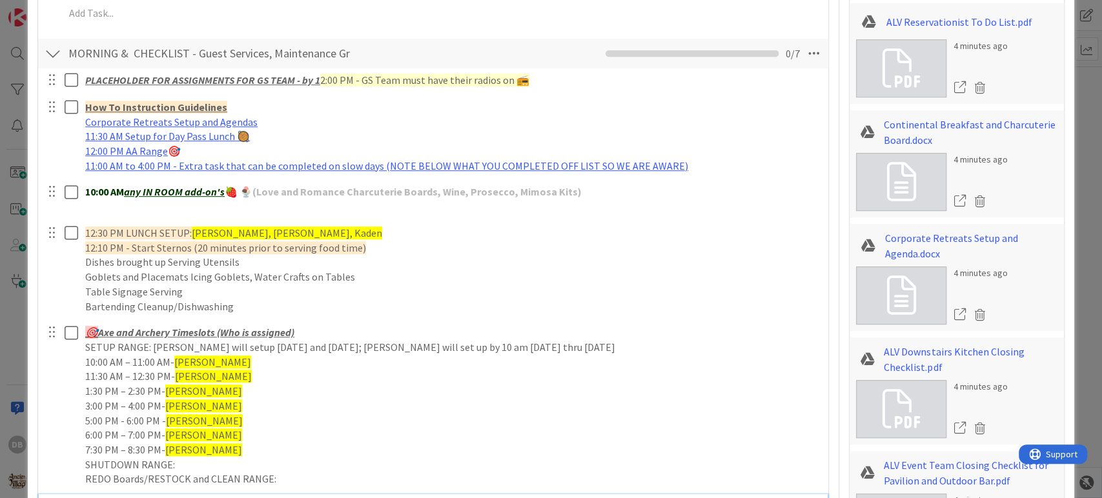
scroll to position [0, 0]
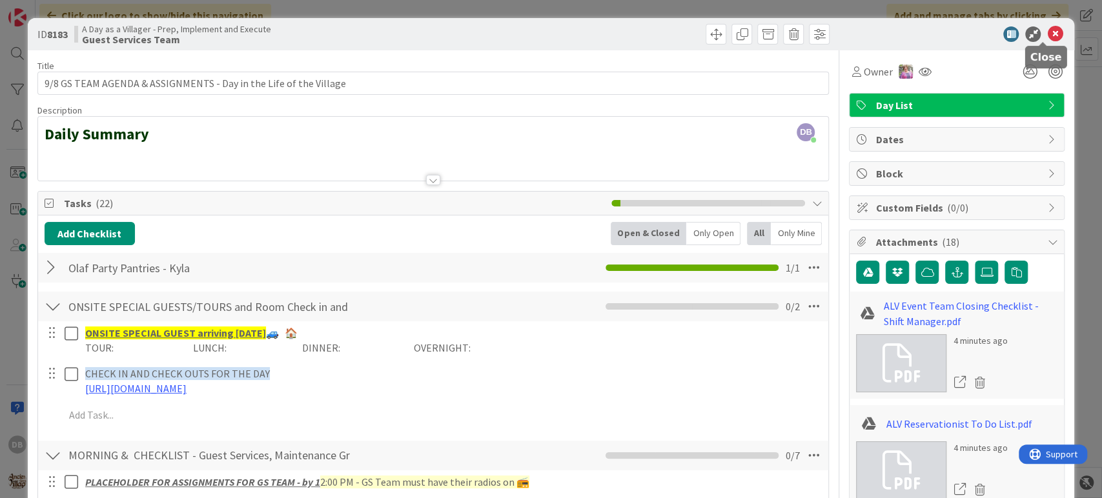
click at [1047, 34] on icon at bounding box center [1054, 33] width 15 height 15
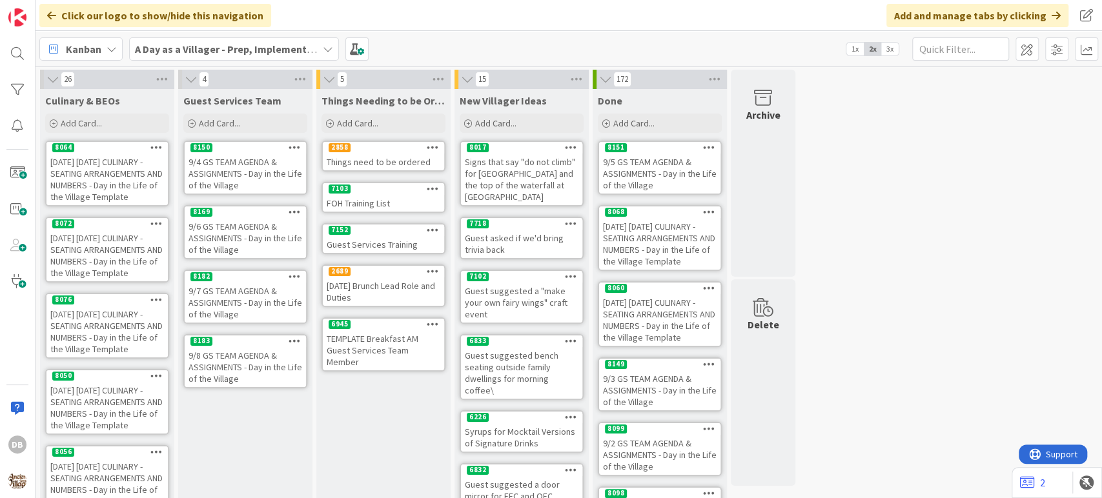
click at [249, 296] on div "9/7 GS TEAM AGENDA & ASSIGNMENTS - Day in the Life of the Village" at bounding box center [245, 303] width 121 height 40
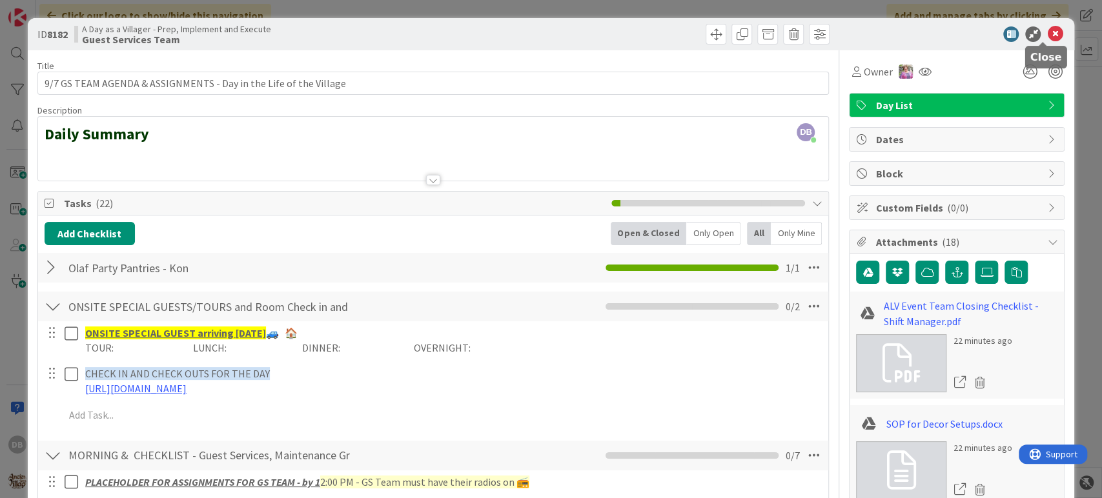
click at [1047, 30] on icon at bounding box center [1054, 33] width 15 height 15
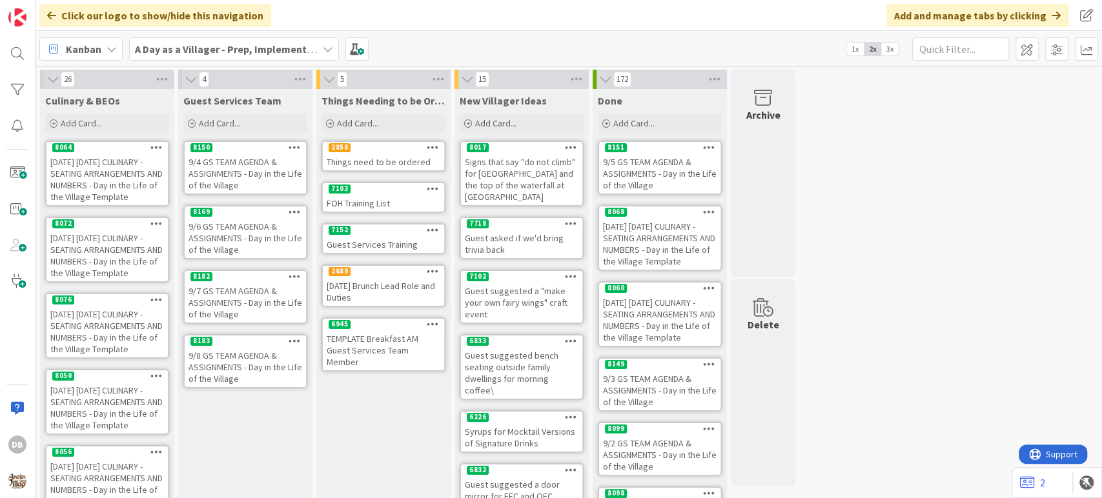
click at [243, 368] on div "9/8 GS TEAM AGENDA & ASSIGNMENTS - Day in the Life of the Village" at bounding box center [245, 367] width 121 height 40
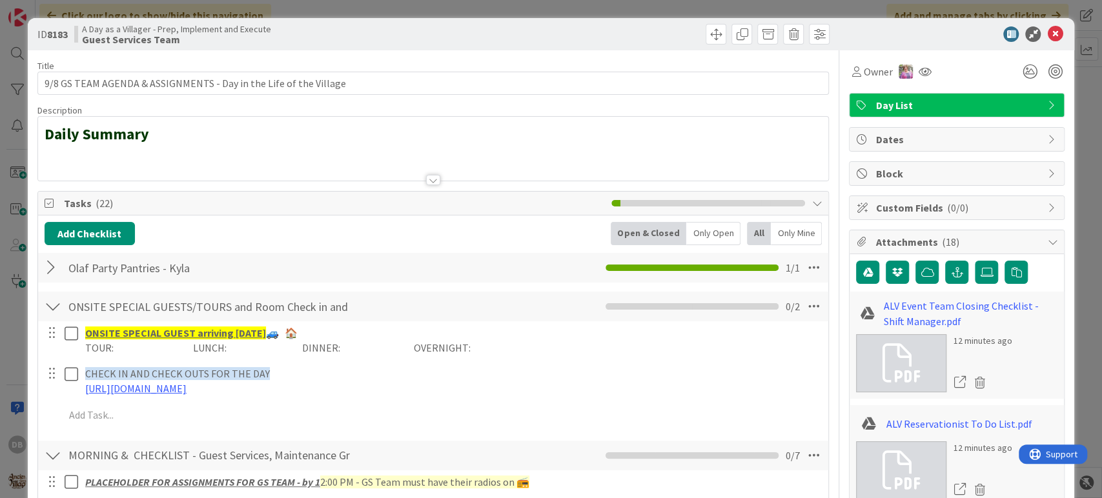
type textarea "x"
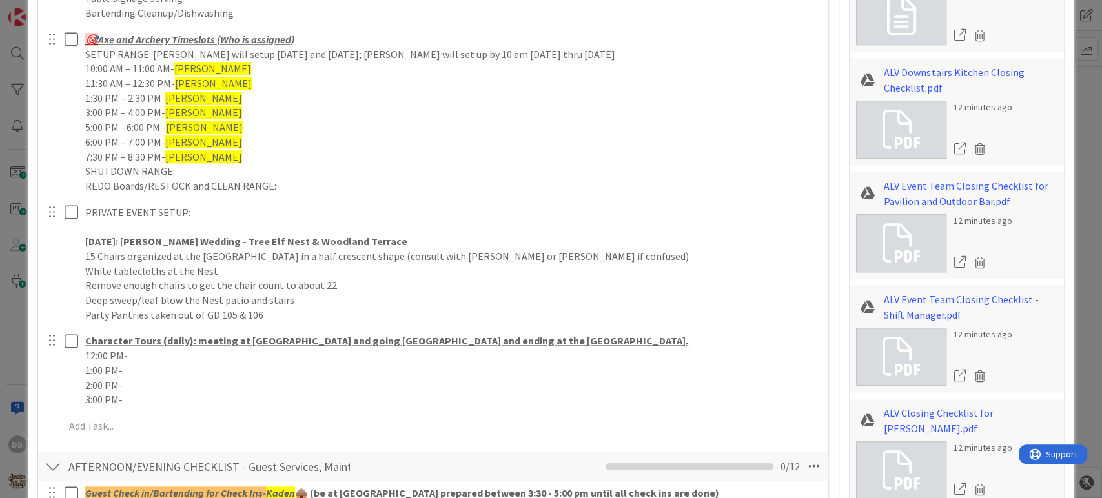
scroll to position [751, 0]
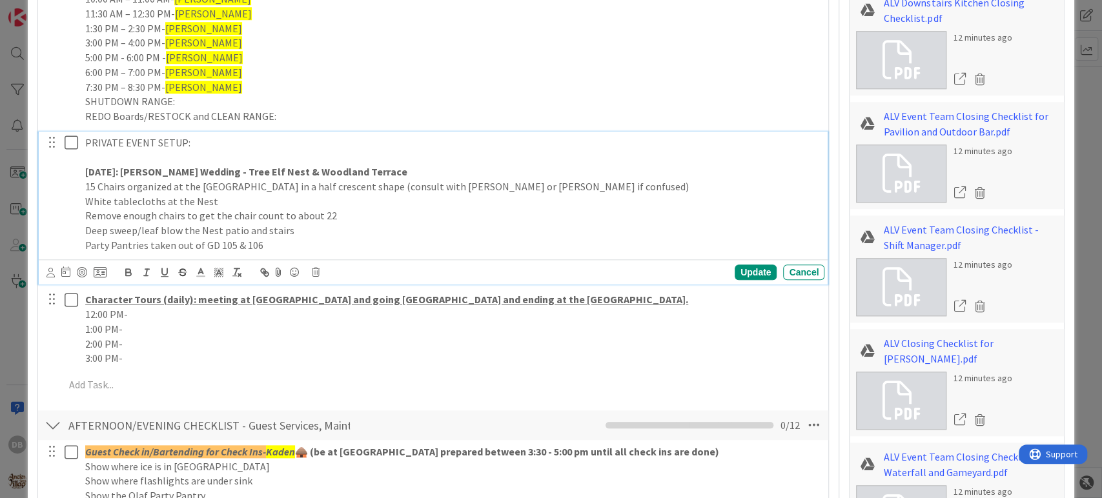
click at [274, 247] on p "Party Pantries taken out of GD 105 & 106" at bounding box center [452, 245] width 734 height 15
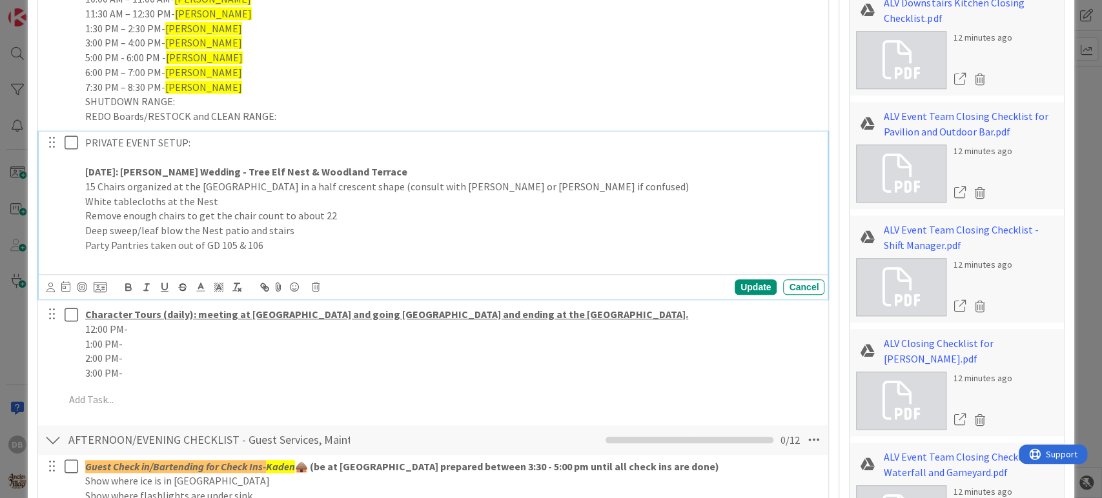
click at [274, 247] on p "Party Pantries taken out of GD 105 & 106" at bounding box center [452, 245] width 734 height 15
click at [258, 261] on p at bounding box center [452, 259] width 734 height 15
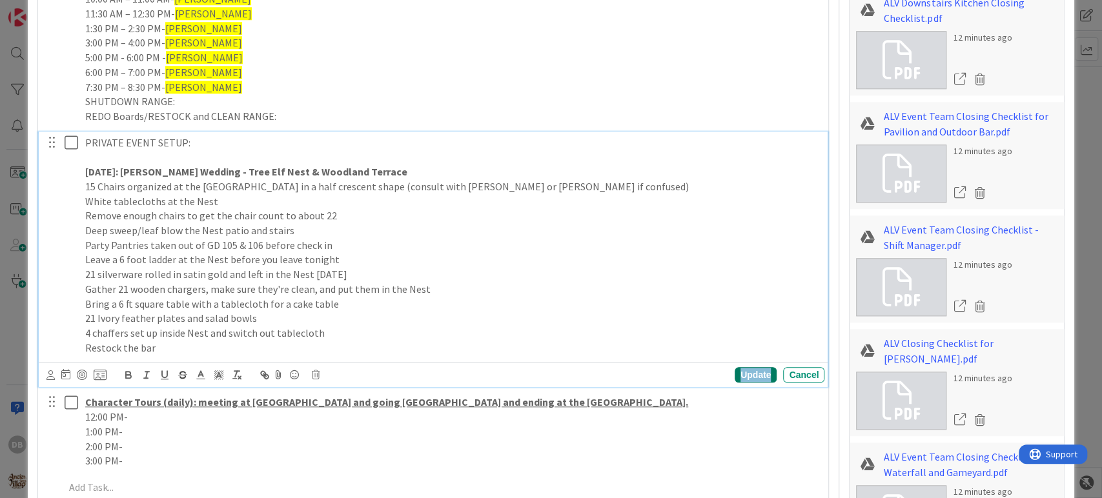
click at [749, 373] on div "Update" at bounding box center [755, 374] width 42 height 15
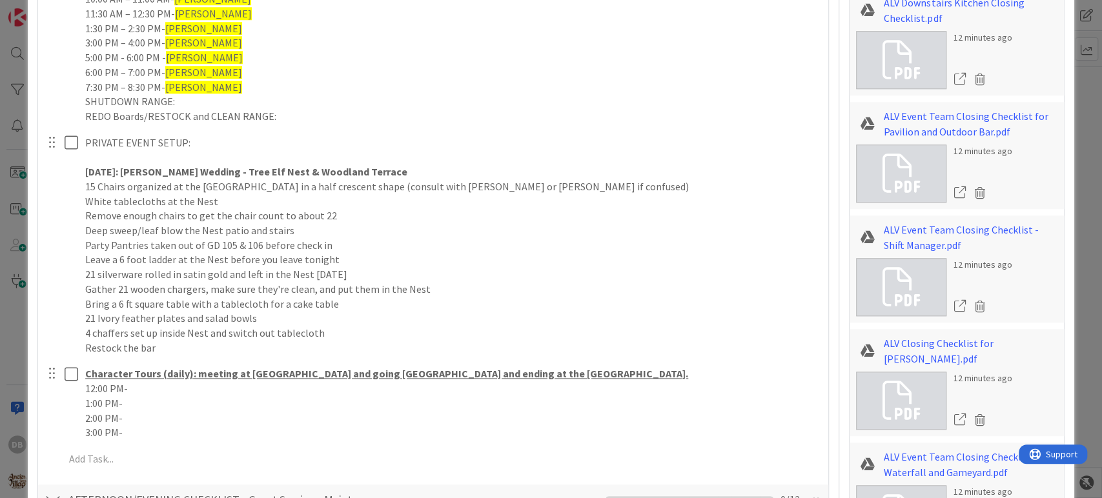
type textarea "x"
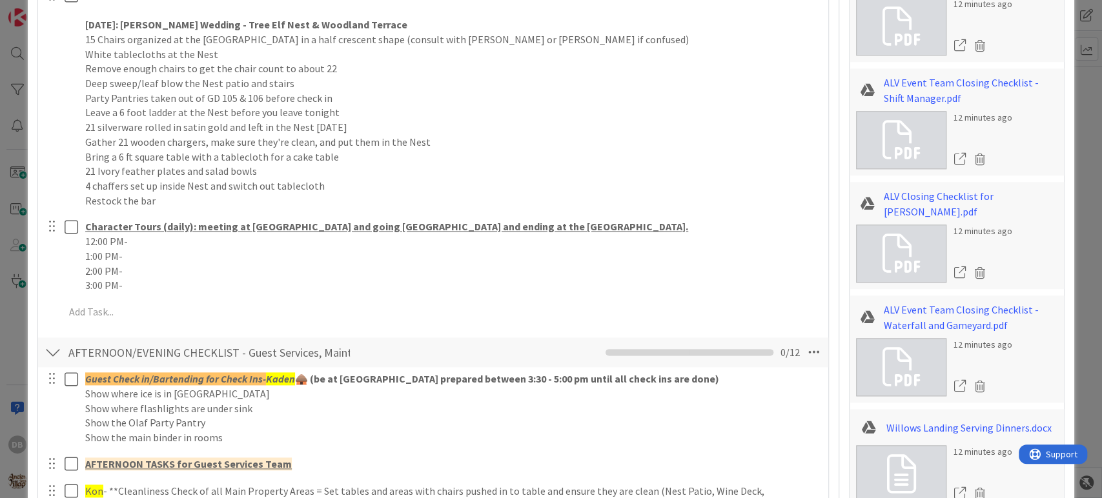
scroll to position [894, 0]
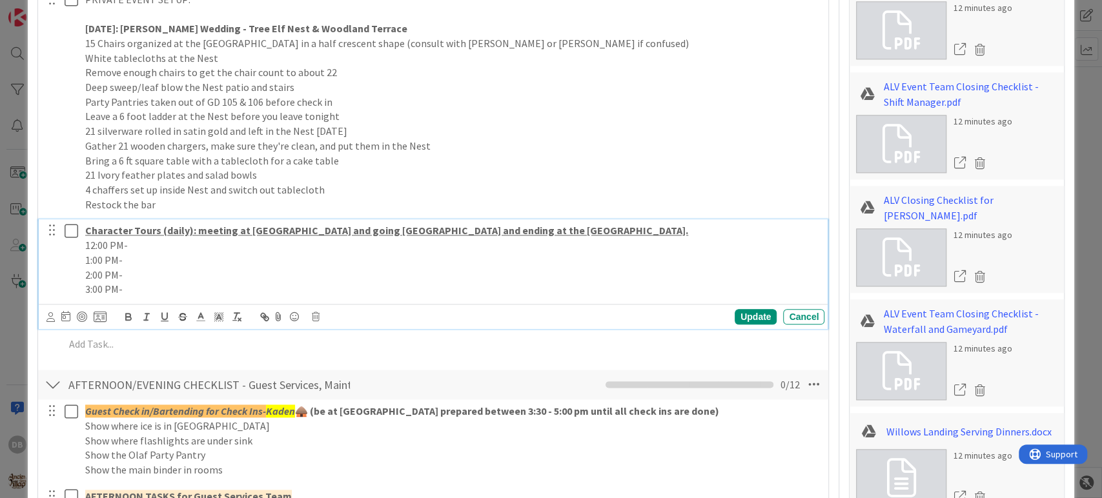
click at [152, 238] on p "12:00 PM-" at bounding box center [452, 245] width 734 height 15
drag, startPoint x: 157, startPoint y: 245, endPoint x: 131, endPoint y: 245, distance: 25.8
click at [131, 245] on p "12:00 PM- [PERSON_NAME]" at bounding box center [452, 245] width 734 height 15
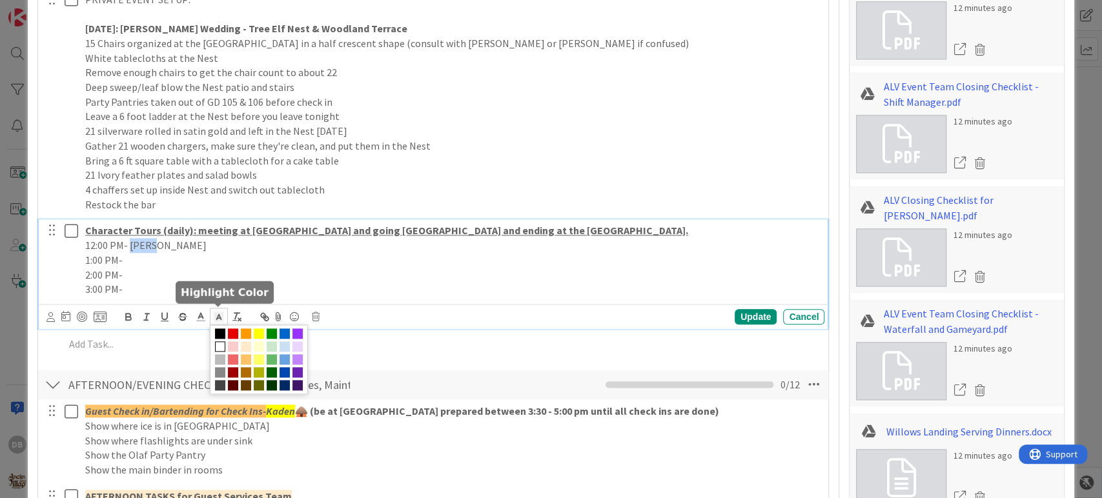
click at [216, 317] on polyline at bounding box center [218, 316] width 5 height 5
click at [260, 330] on span at bounding box center [259, 333] width 10 height 10
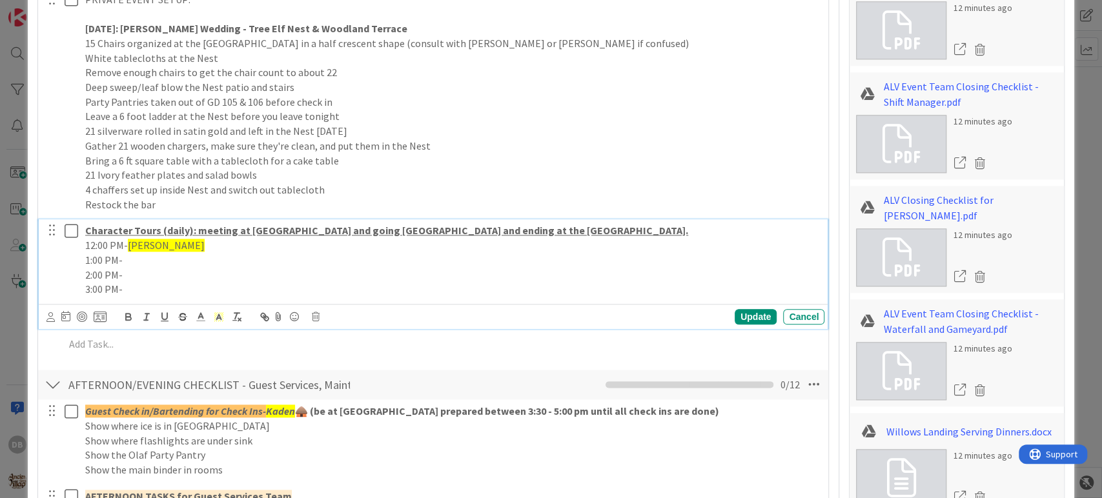
copy p "12:00 PM-"
click at [150, 259] on p "1:00 PM-" at bounding box center [452, 260] width 734 height 15
click at [144, 272] on p "2:00 PM-" at bounding box center [452, 275] width 734 height 15
click at [142, 286] on p "3:00 PM-" at bounding box center [452, 289] width 734 height 15
click at [734, 317] on div "Update" at bounding box center [755, 316] width 42 height 15
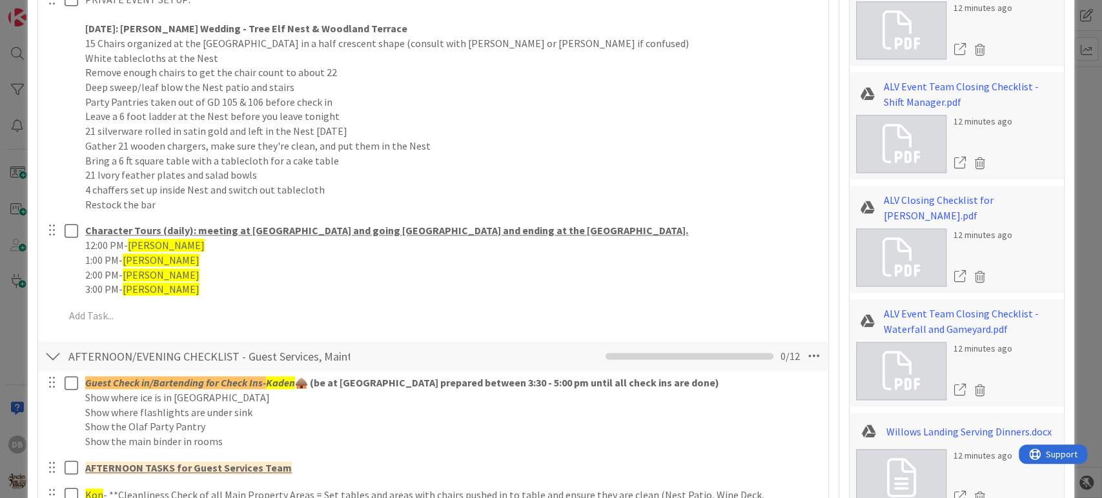
type textarea "x"
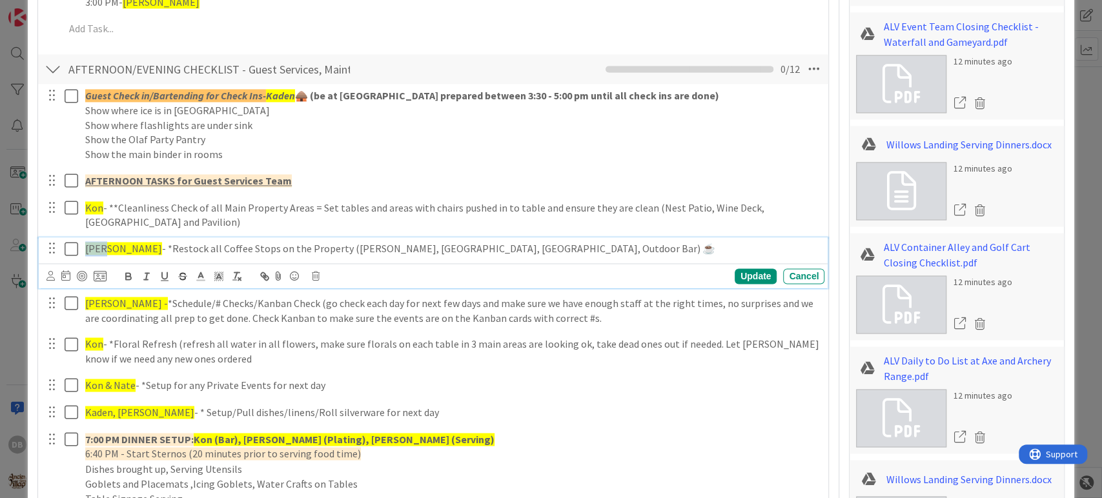
drag, startPoint x: 104, startPoint y: 247, endPoint x: 84, endPoint y: 243, distance: 20.4
click at [85, 243] on p "[PERSON_NAME] - *Restock all Coffee Stops on the Property ([PERSON_NAME], [GEOG…" at bounding box center [452, 248] width 734 height 15
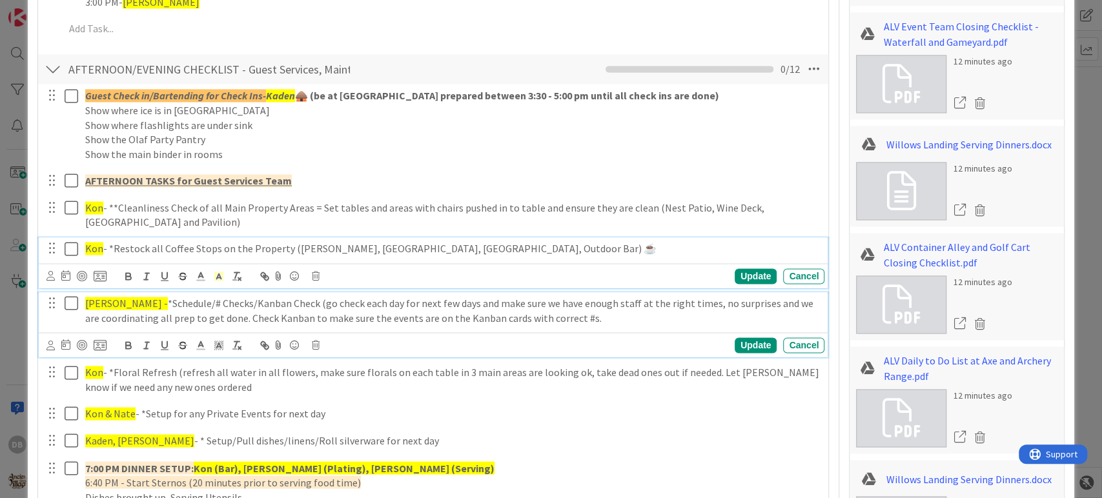
click at [110, 297] on span "[PERSON_NAME] -" at bounding box center [126, 303] width 83 height 13
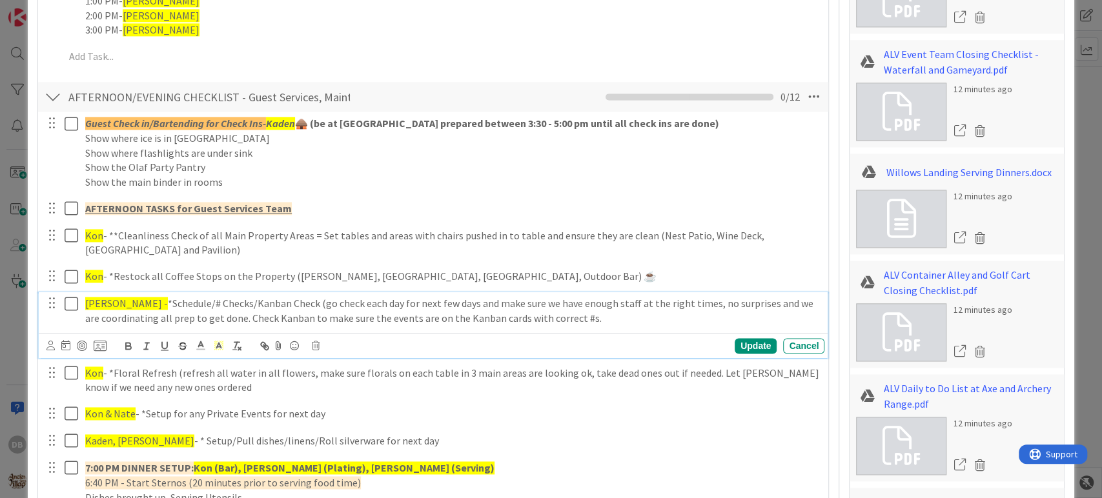
type textarea "x"
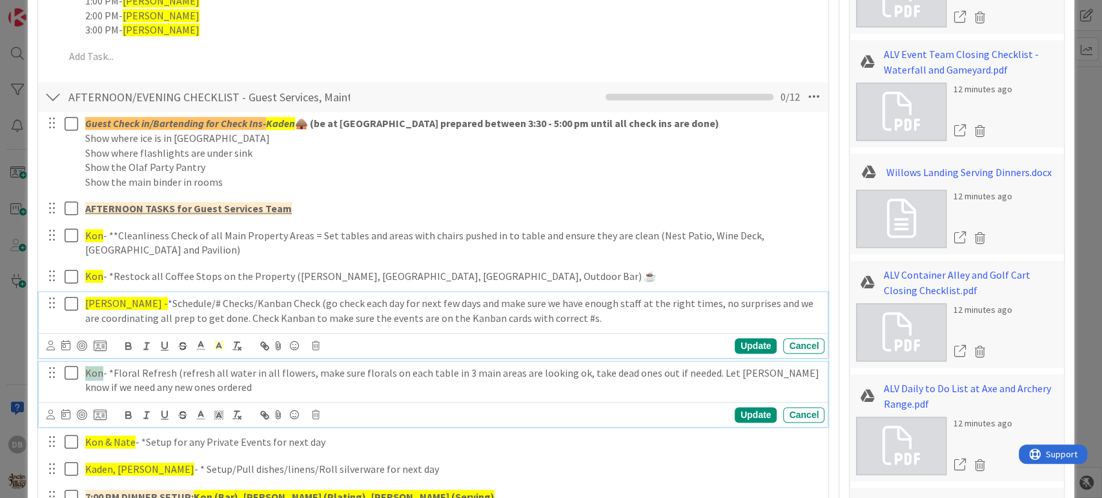
drag, startPoint x: 102, startPoint y: 372, endPoint x: 85, endPoint y: 374, distance: 16.8
click at [85, 374] on p "Kon - *Floral Refresh (refresh all water in all flowers, make sure florals on e…" at bounding box center [452, 380] width 734 height 29
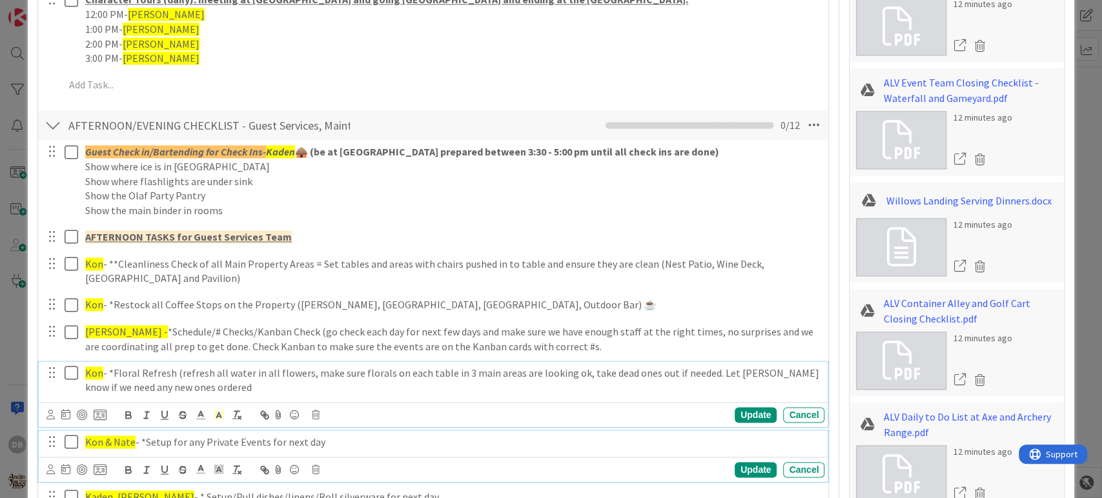
click at [129, 439] on span "Kon & Nate" at bounding box center [110, 442] width 50 height 13
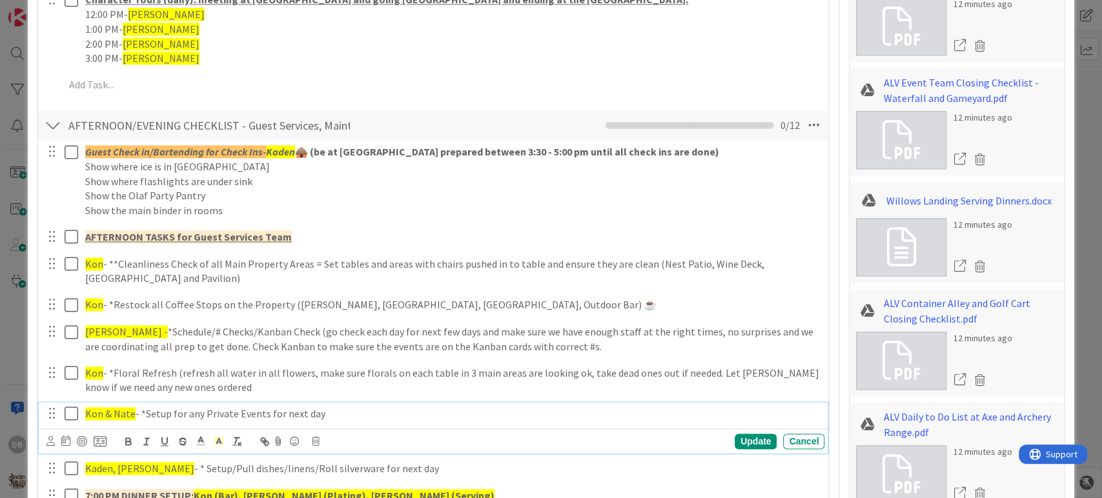
scroll to position [1097, 0]
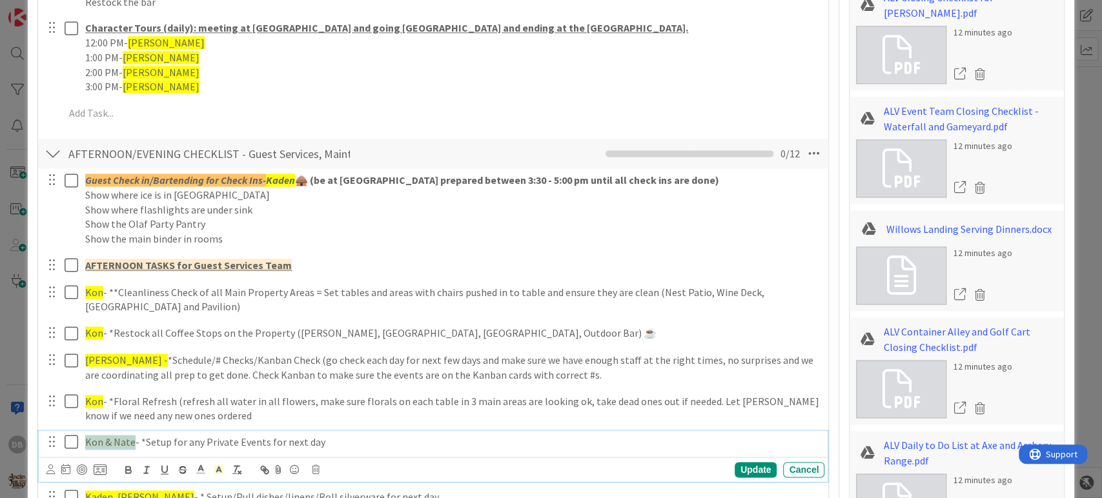
drag, startPoint x: 132, startPoint y: 441, endPoint x: 83, endPoint y: 445, distance: 49.2
click at [83, 445] on div "Kon & [PERSON_NAME] - *Setup for any Private Events for next day" at bounding box center [452, 442] width 744 height 23
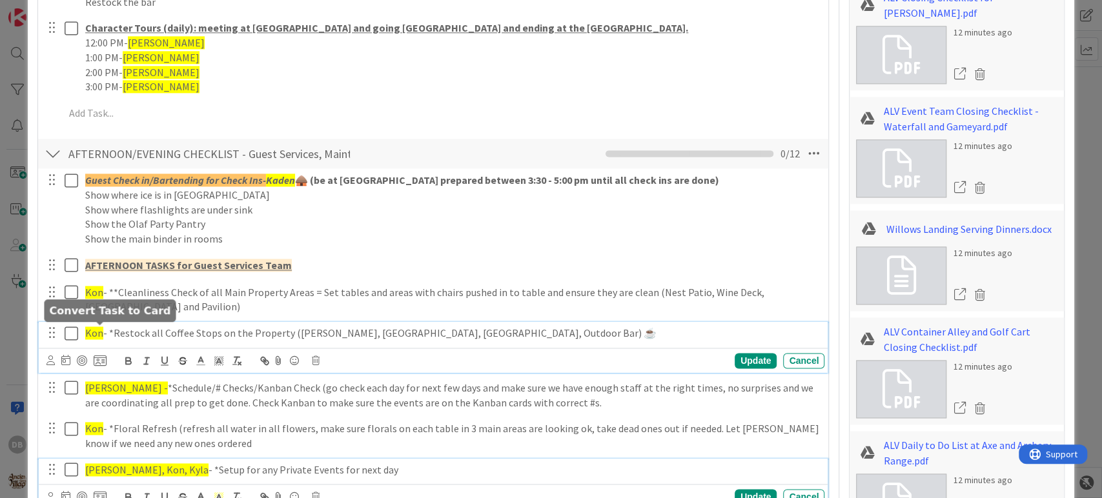
scroll to position [1125, 0]
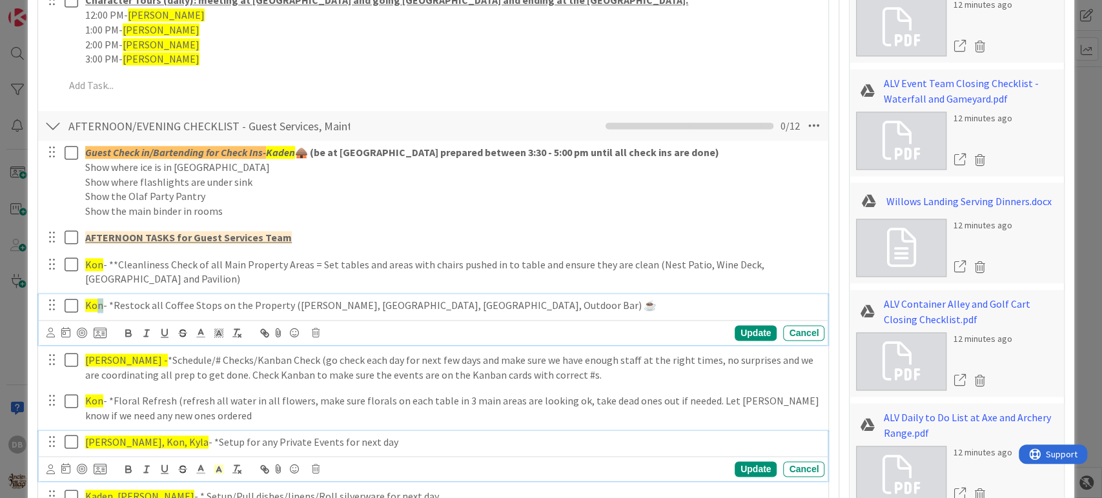
drag, startPoint x: 99, startPoint y: 332, endPoint x: 97, endPoint y: 310, distance: 21.4
click at [97, 310] on span "Kon" at bounding box center [94, 305] width 18 height 13
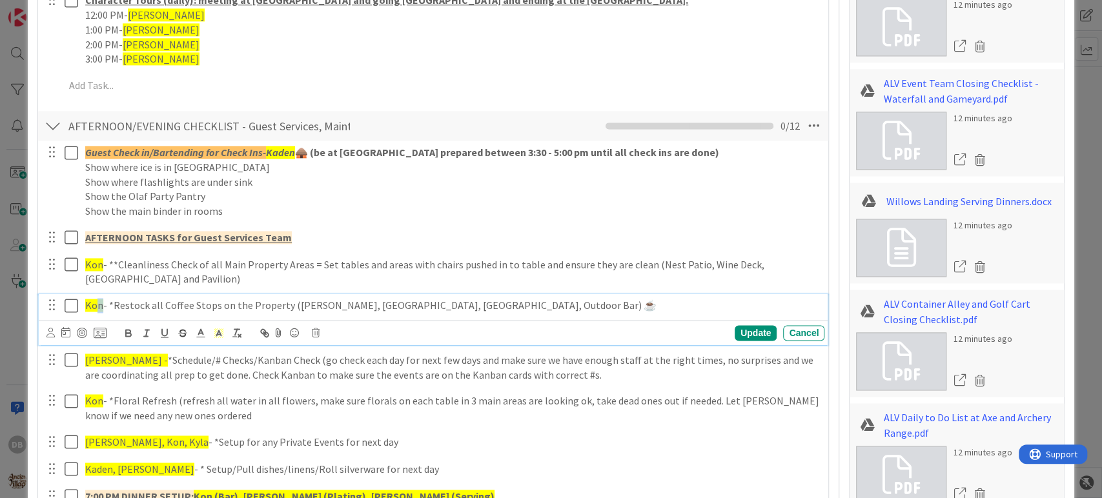
type textarea "x"
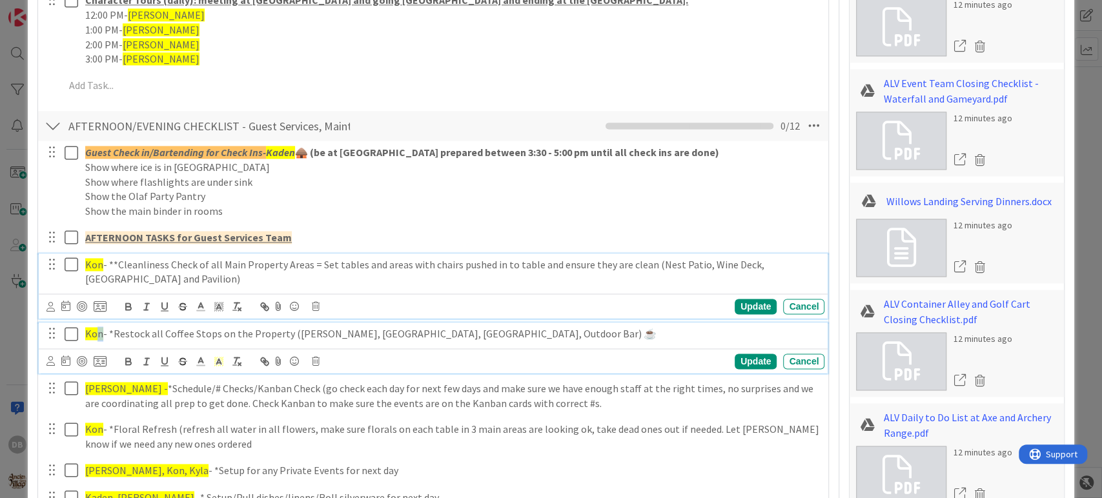
scroll to position [1153, 0]
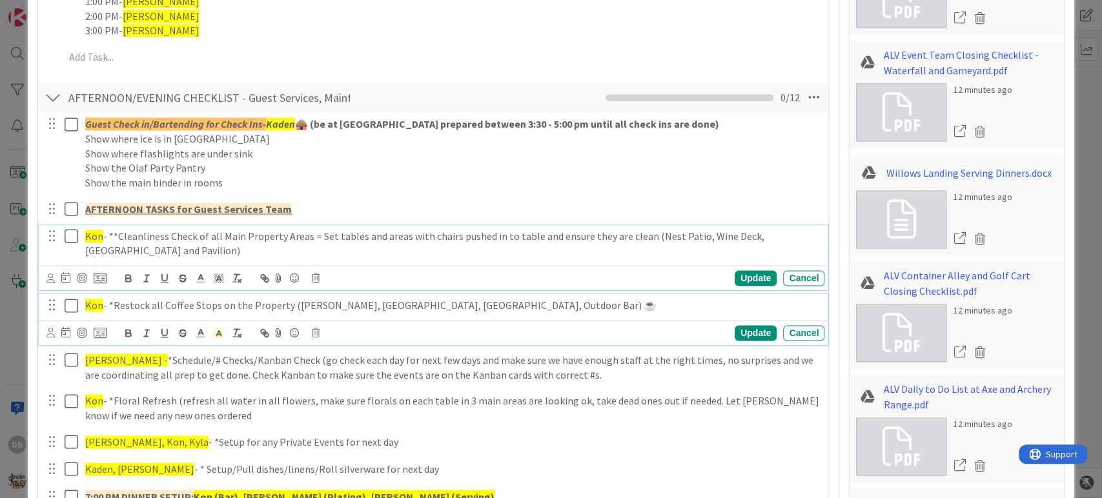
click at [87, 279] on div "Kon - **Cleanliness Check of all Main Property Areas = Set tables and areas wit…" at bounding box center [433, 257] width 789 height 65
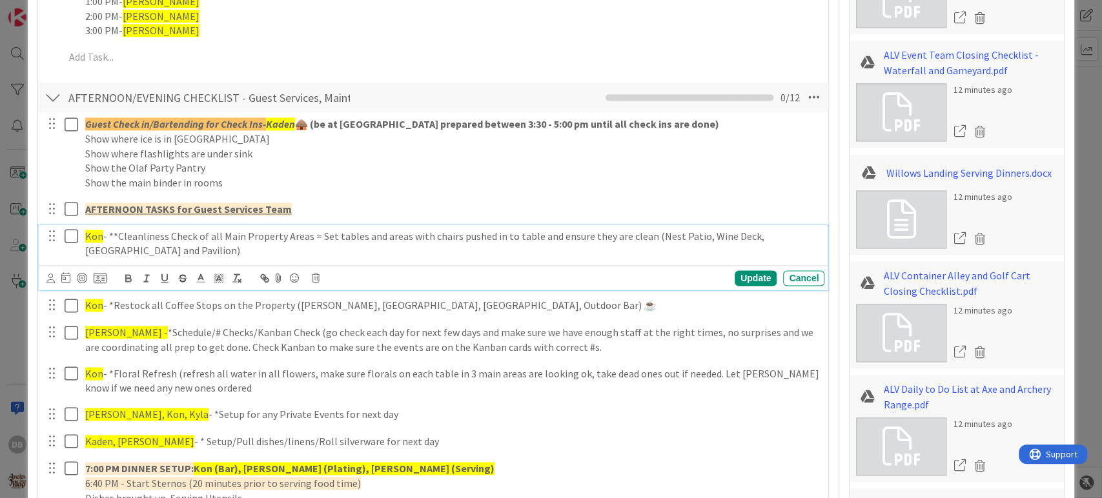
click at [95, 241] on p "Kon - **Cleanliness Check of all Main Property Areas = Set tables and areas wit…" at bounding box center [452, 243] width 734 height 29
click at [98, 232] on span "Kon" at bounding box center [94, 236] width 18 height 13
click at [754, 277] on div "Update" at bounding box center [755, 277] width 42 height 15
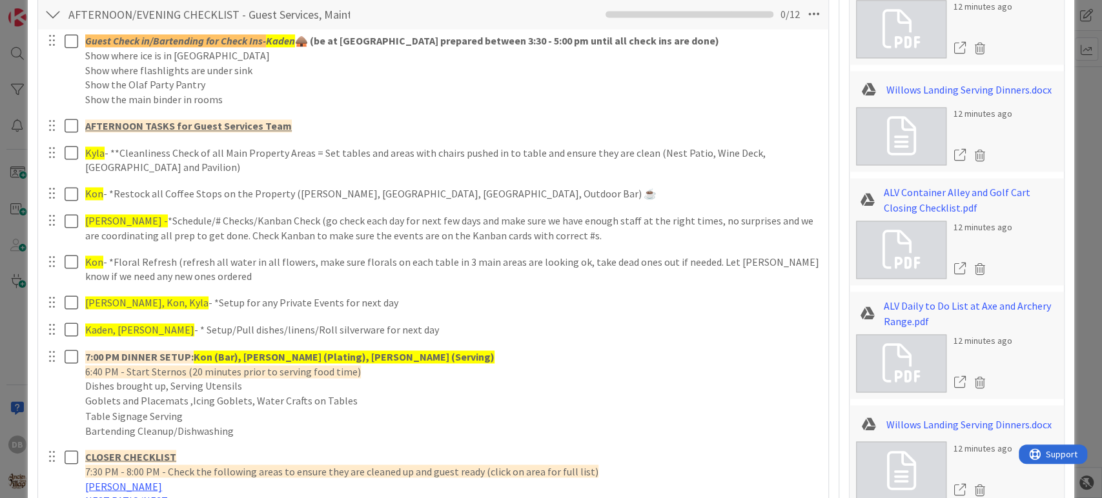
scroll to position [1296, 0]
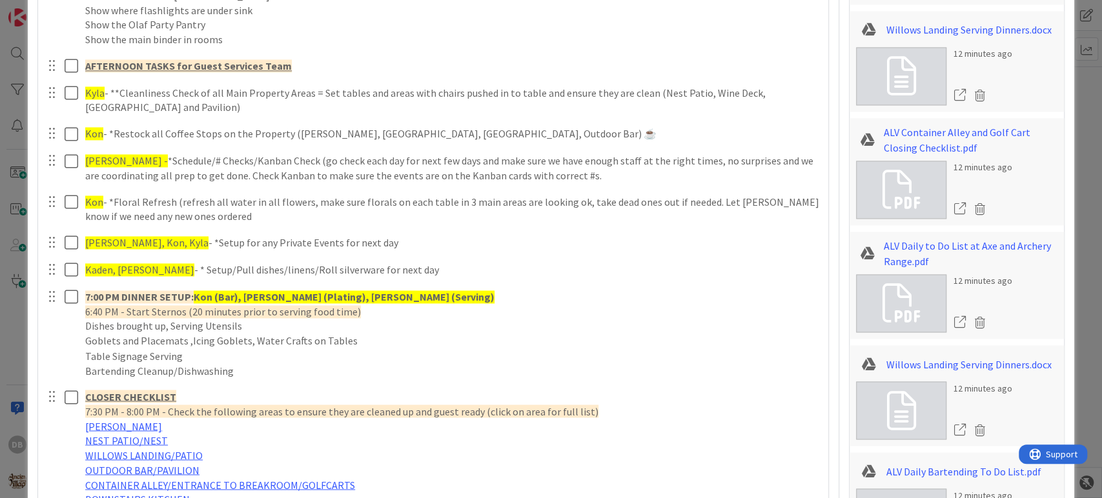
type textarea "x"
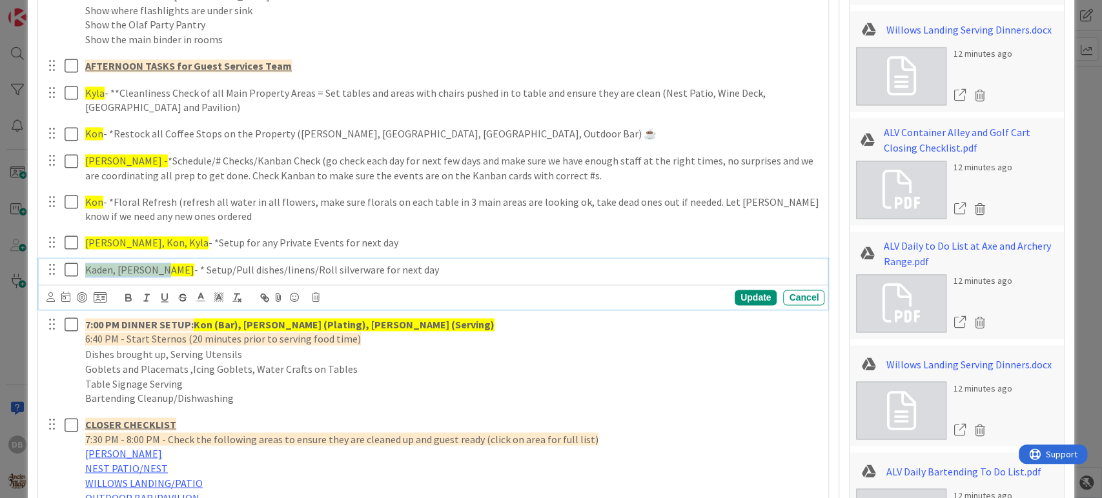
drag, startPoint x: 158, startPoint y: 268, endPoint x: 87, endPoint y: 262, distance: 71.3
click at [87, 263] on span "Kaden, [PERSON_NAME]" at bounding box center [139, 269] width 109 height 13
drag, startPoint x: 192, startPoint y: 268, endPoint x: 88, endPoint y: 267, distance: 104.5
click at [88, 267] on p "[PERSON_NAME], Kon, [GEOGRAPHIC_DATA], Kyndal - * Setup/Pull dishes/linens/Roll…" at bounding box center [452, 270] width 734 height 15
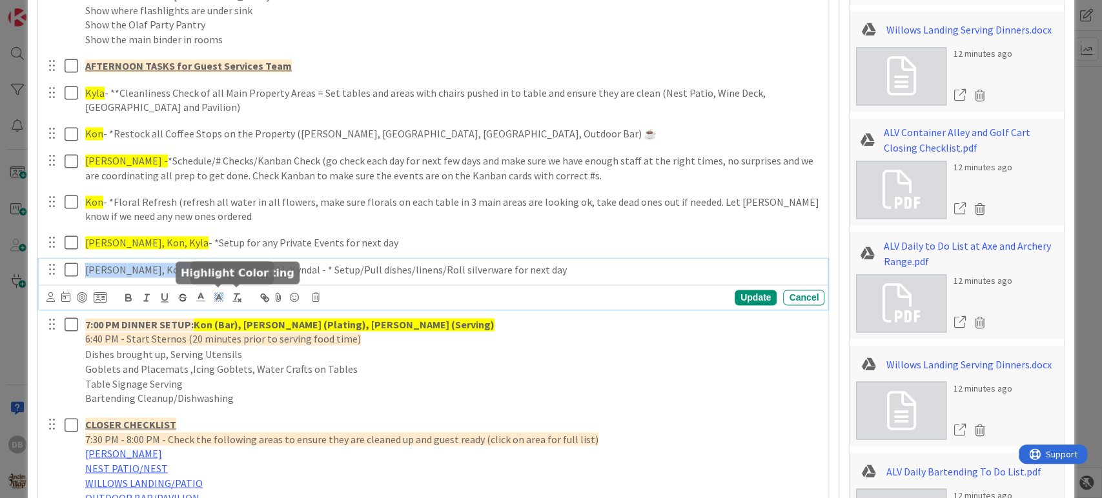
click at [222, 291] on icon at bounding box center [219, 297] width 12 height 12
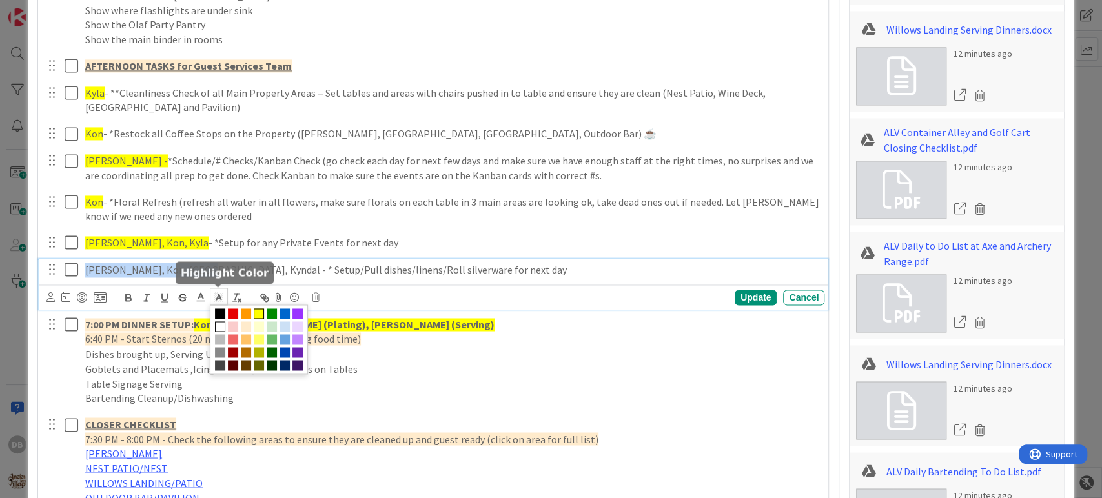
click at [261, 311] on span at bounding box center [259, 313] width 10 height 10
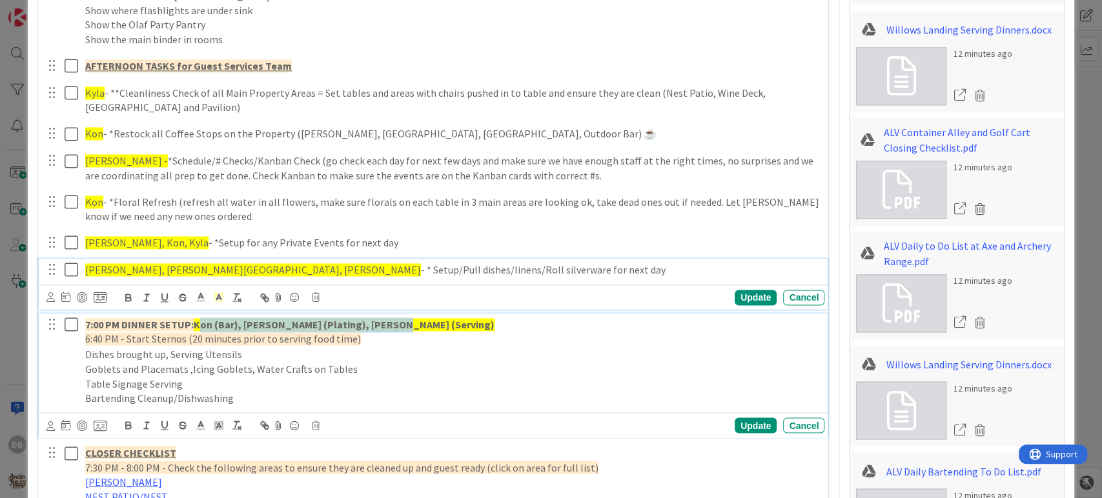
drag, startPoint x: 386, startPoint y: 321, endPoint x: 199, endPoint y: 321, distance: 187.1
click at [199, 321] on strong "Kon (Bar), [PERSON_NAME] (Plating), [PERSON_NAME] (Serving)" at bounding box center [344, 324] width 301 height 13
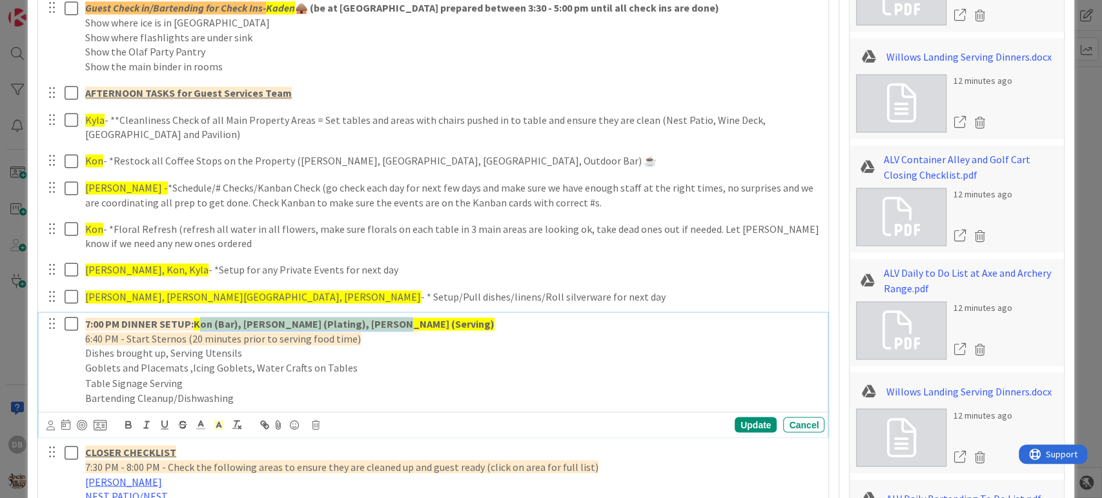
type textarea "x"
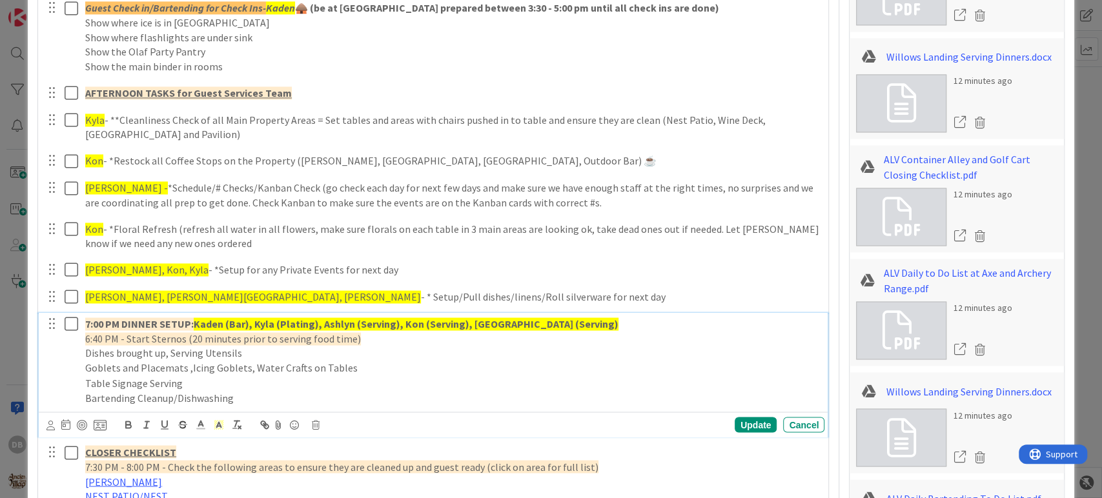
click at [323, 324] on strong "Kaden (Bar), Kyla (Plating), Ashlyn (Serving), Kon (Serving), [GEOGRAPHIC_DATA]…" at bounding box center [406, 323] width 425 height 13
drag, startPoint x: 394, startPoint y: 324, endPoint x: 360, endPoint y: 325, distance: 33.6
click at [360, 325] on strong "Kaden (Bar), Kyla (Plating), Ashlyn (Serving), Kon (Serving), [GEOGRAPHIC_DATA]…" at bounding box center [406, 323] width 425 height 13
click at [403, 327] on strong "Kaden (Bar), Kyla (Plating), Ashlyn (Plating), Kon (Serving), [GEOGRAPHIC_DATA]…" at bounding box center [406, 323] width 424 height 13
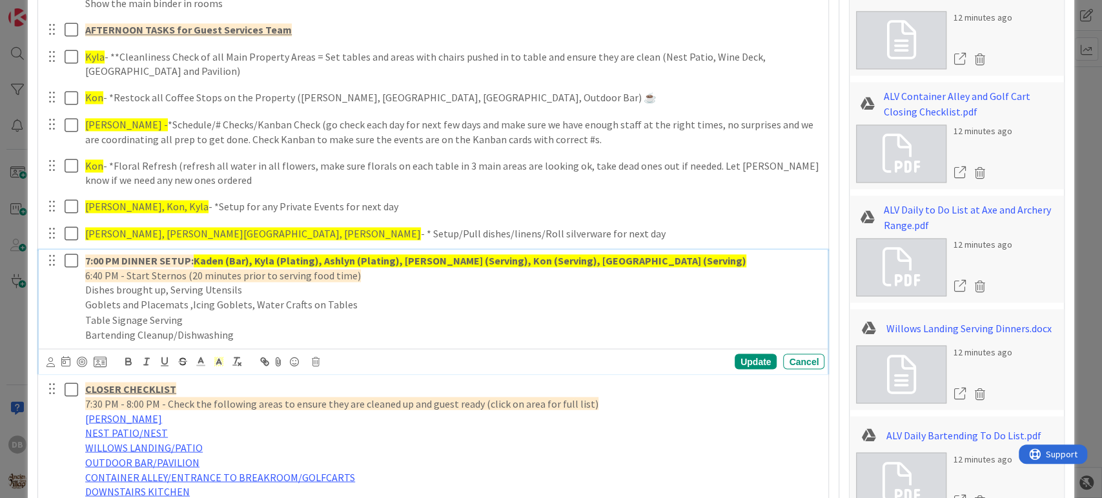
scroll to position [1341, 0]
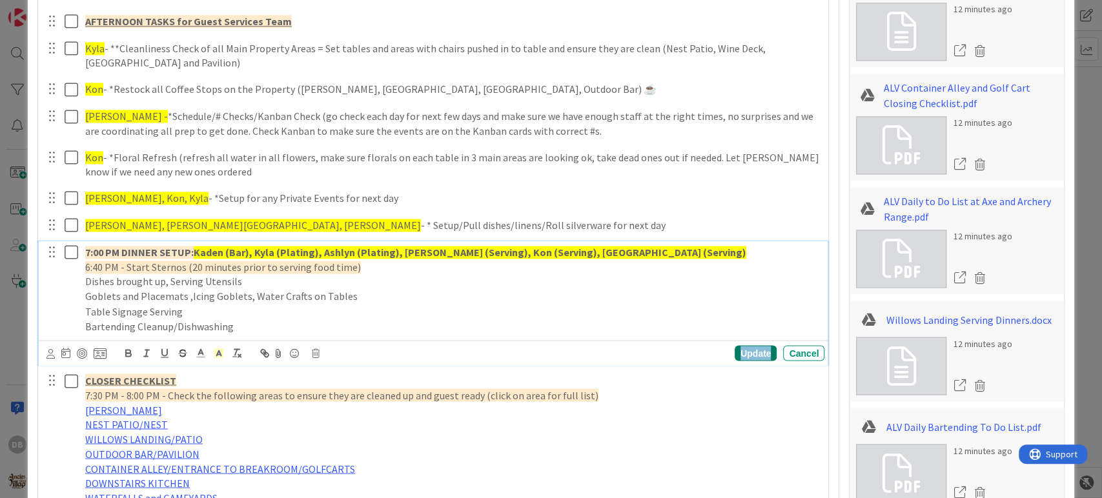
click at [741, 350] on div "Update" at bounding box center [755, 352] width 42 height 15
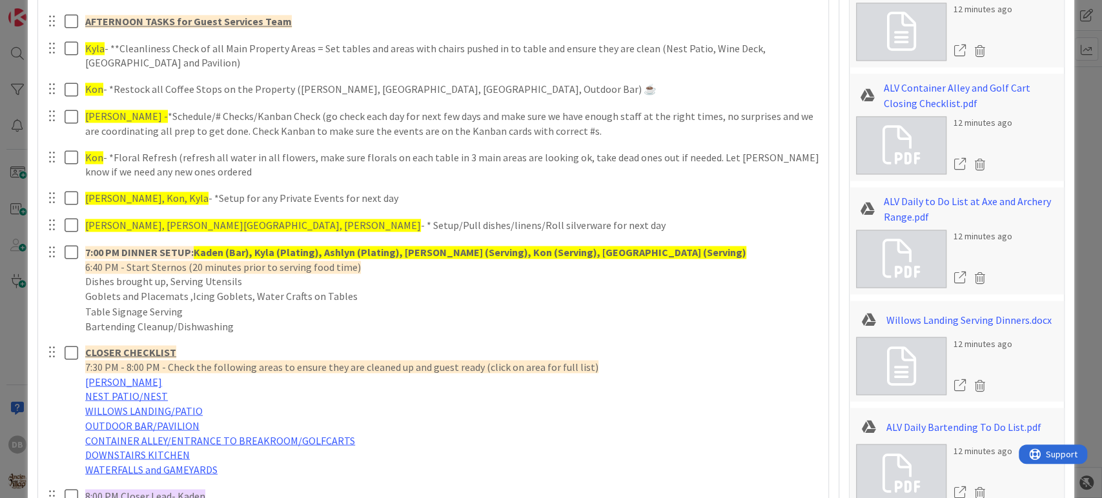
type textarea "x"
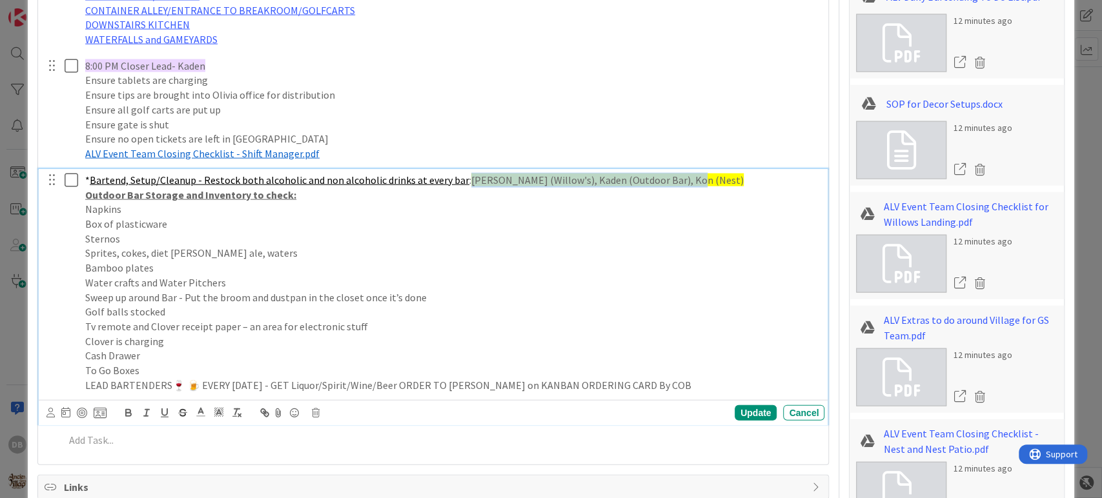
drag, startPoint x: 677, startPoint y: 174, endPoint x: 463, endPoint y: 174, distance: 214.2
click at [471, 174] on span "[PERSON_NAME] (Willow's), Kaden (Outdoor Bar), Kon (Nest)" at bounding box center [607, 180] width 272 height 13
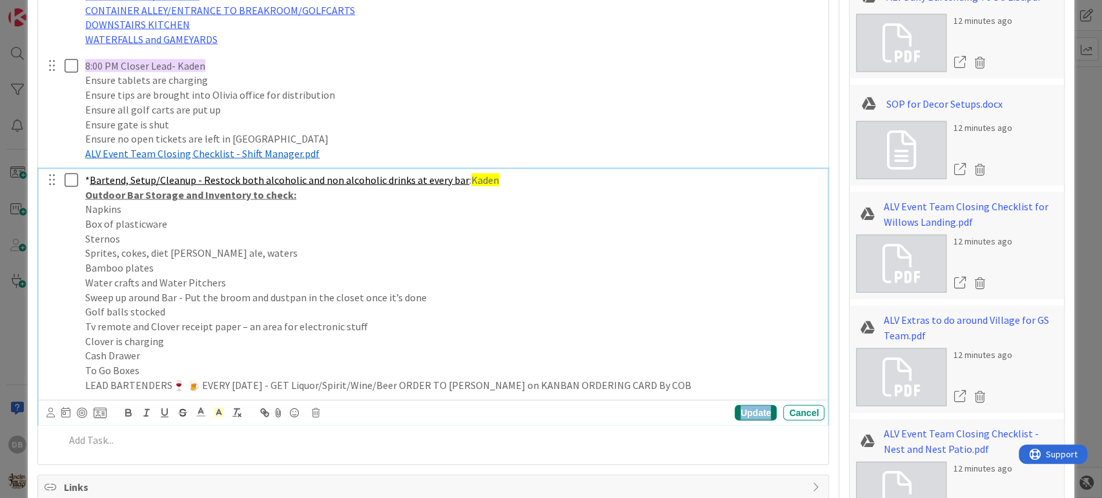
click at [738, 414] on div "Update" at bounding box center [755, 412] width 42 height 15
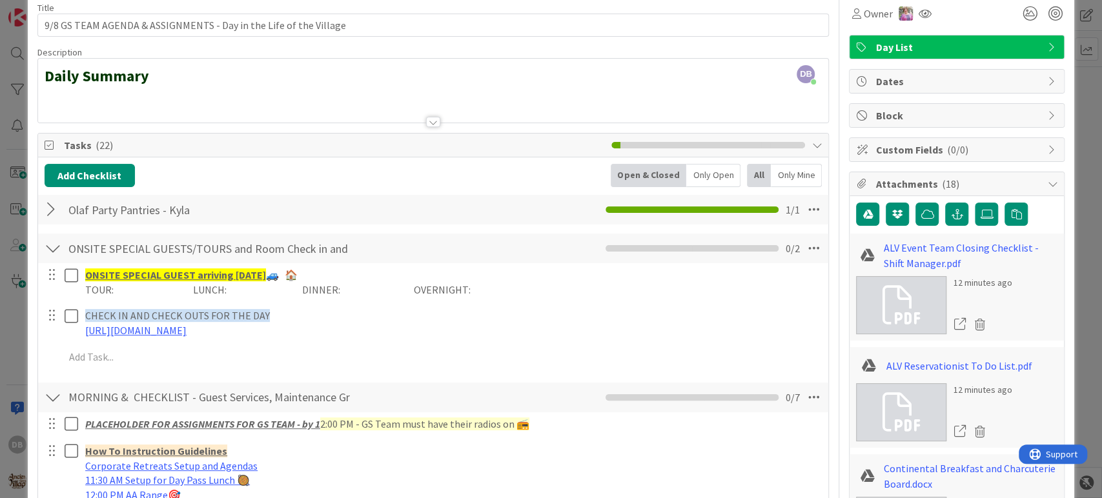
scroll to position [0, 0]
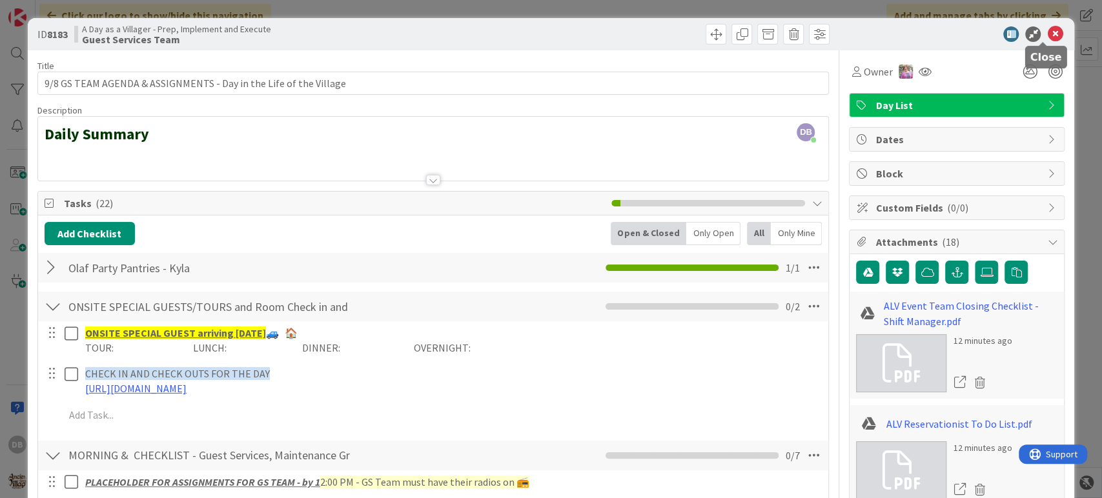
click at [1047, 39] on icon at bounding box center [1054, 33] width 15 height 15
type textarea "x"
